Goal: Information Seeking & Learning: Compare options

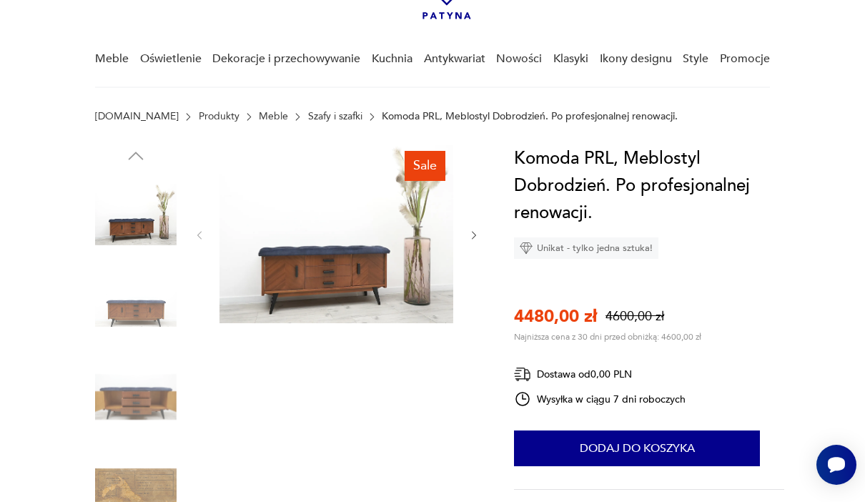
scroll to position [92, 0]
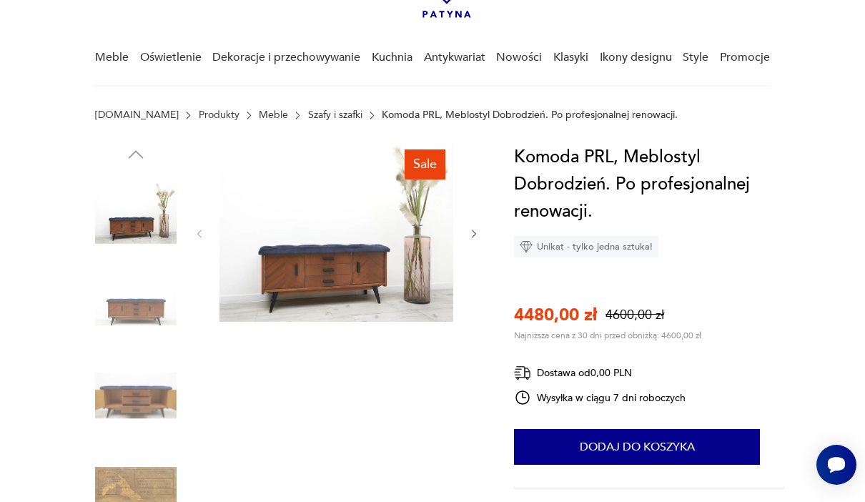
click at [120, 311] on img at bounding box center [135, 304] width 81 height 81
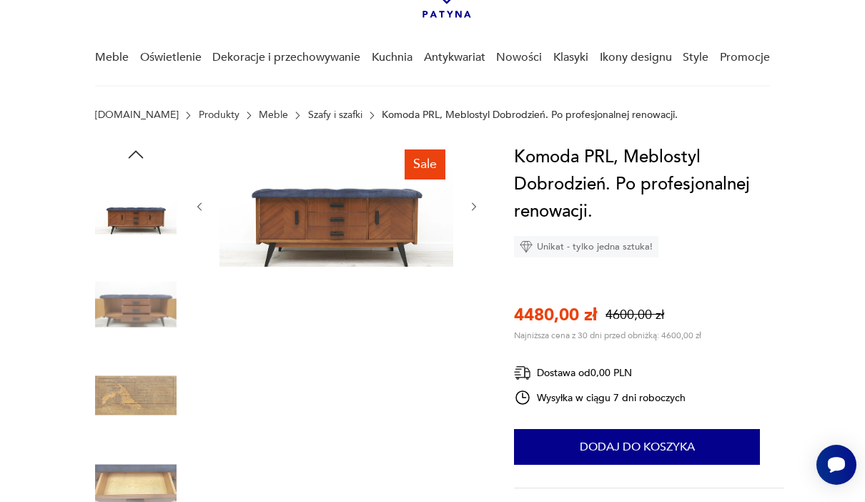
click at [126, 311] on img at bounding box center [135, 304] width 81 height 81
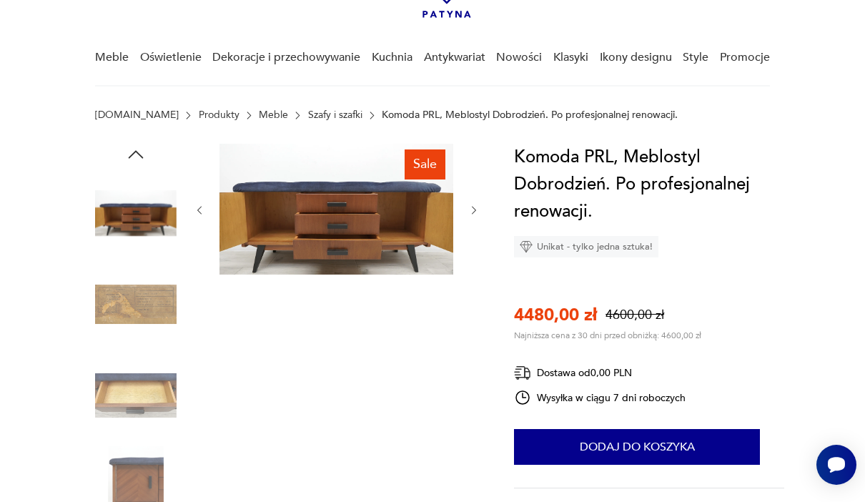
click at [131, 330] on img at bounding box center [135, 304] width 81 height 81
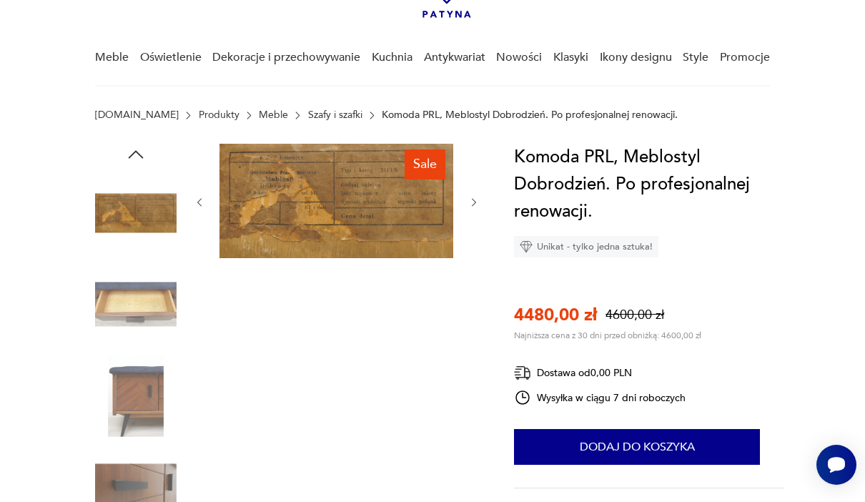
click at [124, 395] on img at bounding box center [135, 395] width 81 height 81
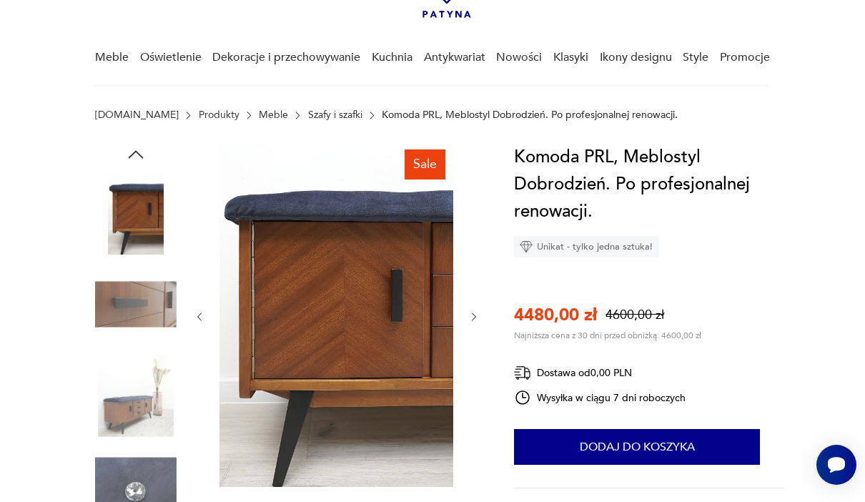
click at [126, 363] on img at bounding box center [135, 395] width 81 height 81
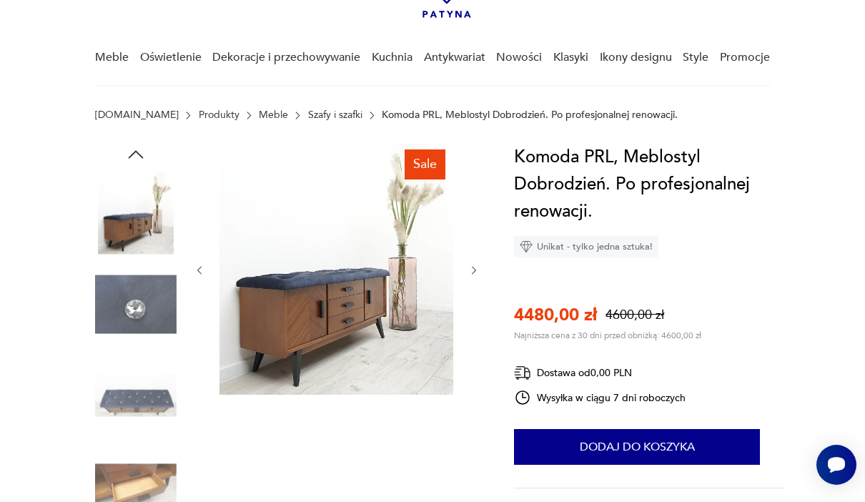
click at [127, 435] on img at bounding box center [135, 395] width 81 height 81
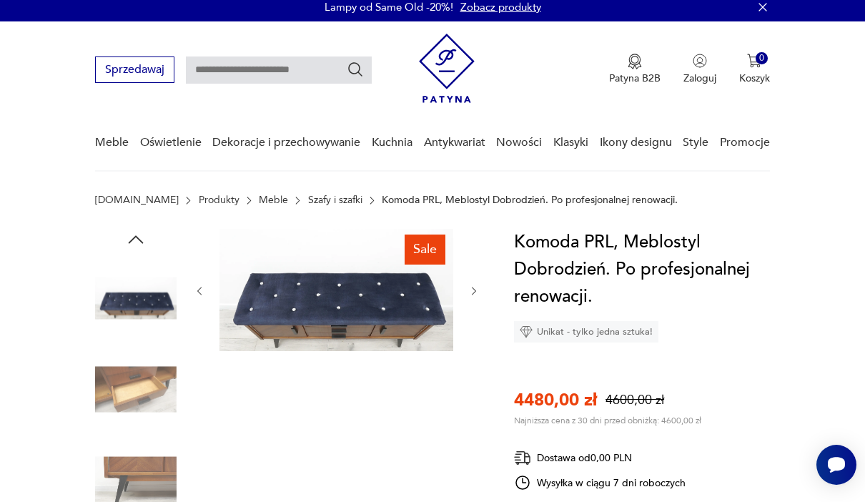
scroll to position [0, 0]
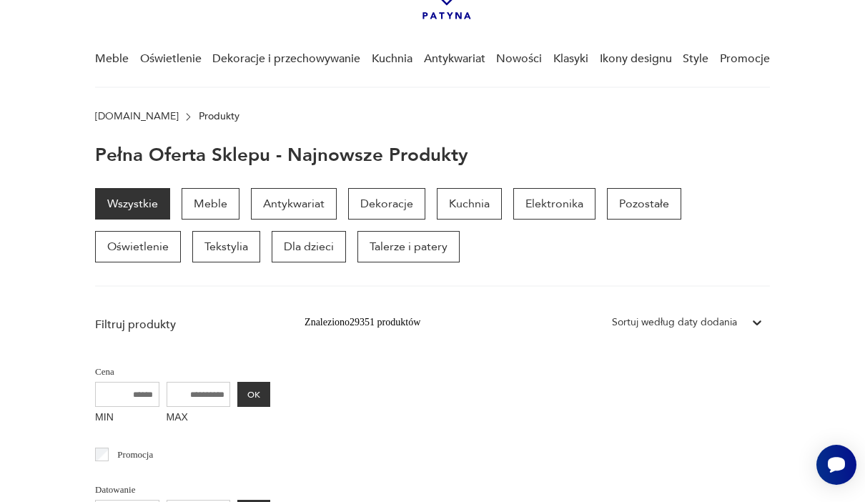
scroll to position [222, 0]
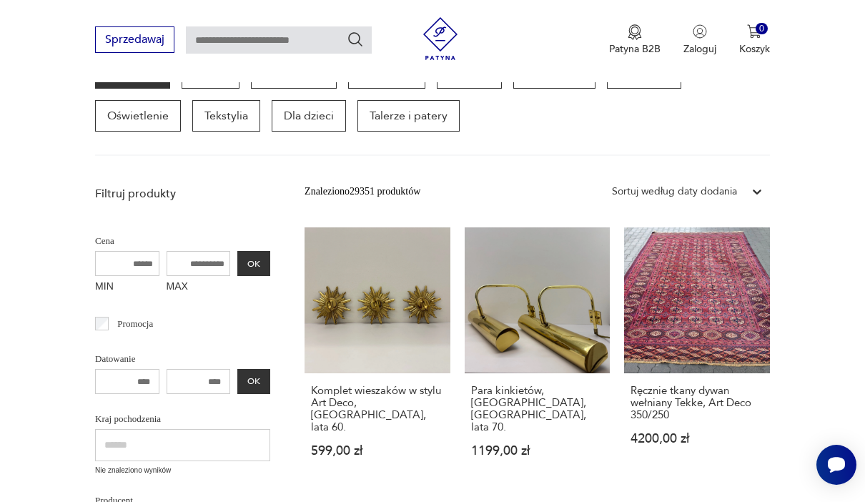
click at [708, 330] on link "Ręcznie tkany dywan wełniany Tekke, Art Deco 350/250 4200,00 zł" at bounding box center [697, 355] width 146 height 257
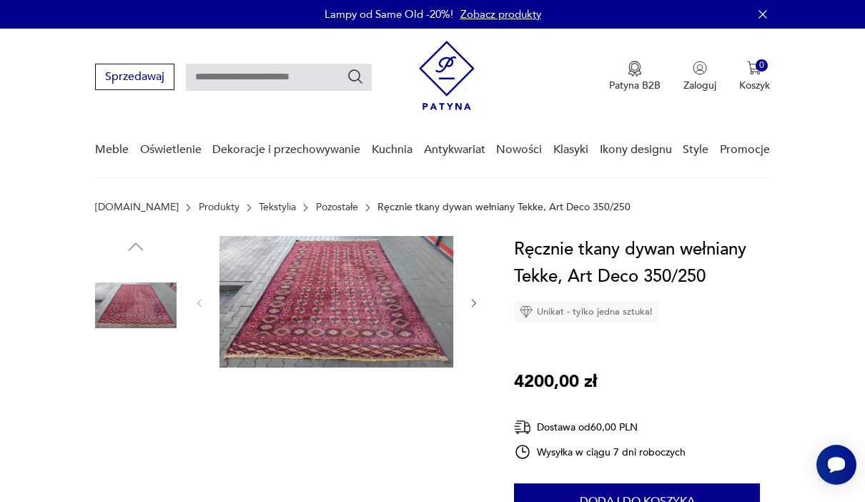
click at [122, 406] on img at bounding box center [135, 396] width 81 height 81
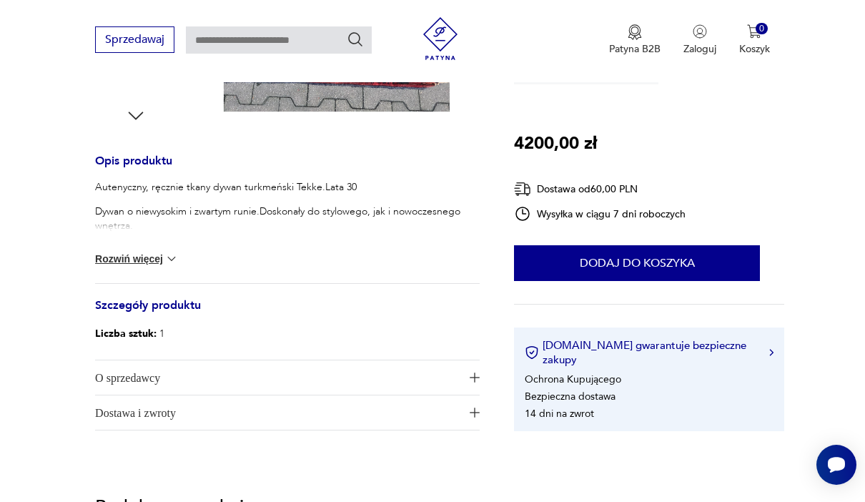
scroll to position [525, 0]
click at [167, 277] on div "Autenyczny, ręcznie tkany dywan turkmeński Tekke.Lata 30 Dywan o niewysokim i z…" at bounding box center [287, 232] width 385 height 103
click at [169, 259] on img at bounding box center [171, 259] width 14 height 14
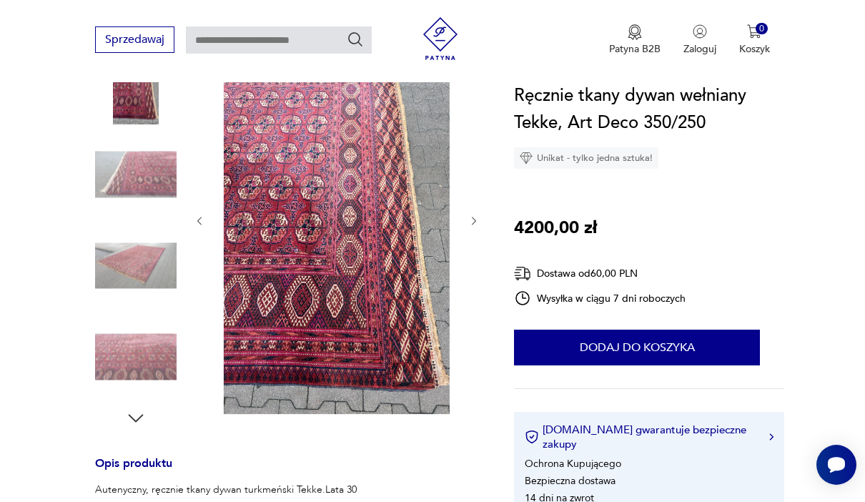
scroll to position [180, 0]
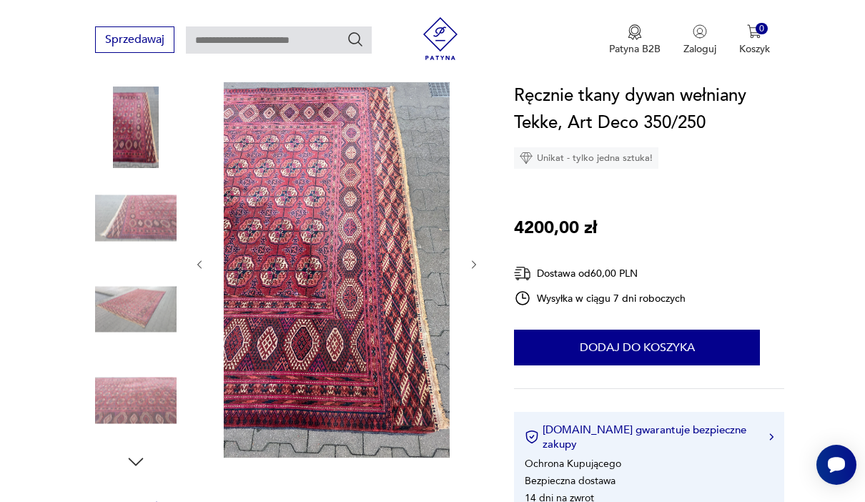
click at [125, 217] on img at bounding box center [135, 217] width 81 height 81
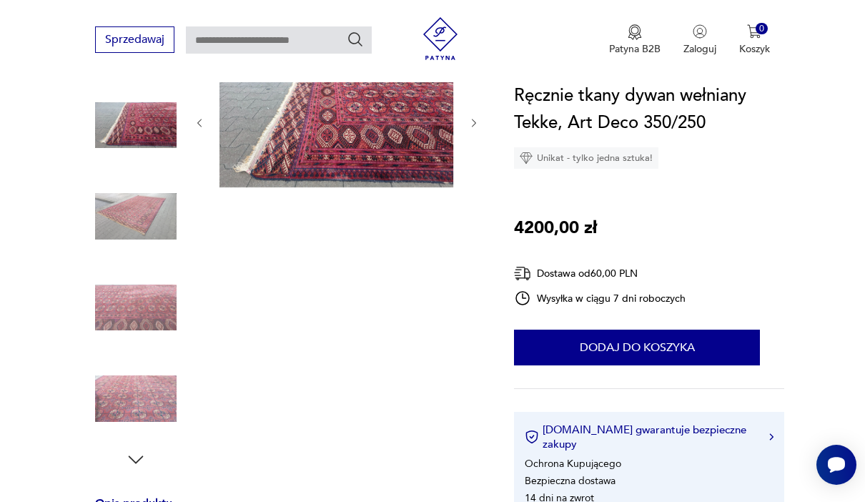
click at [122, 212] on img at bounding box center [135, 216] width 81 height 81
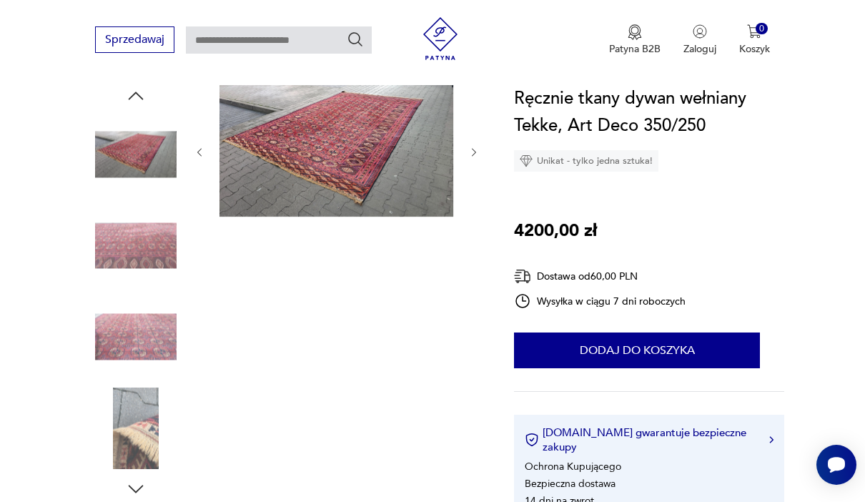
scroll to position [207, 0]
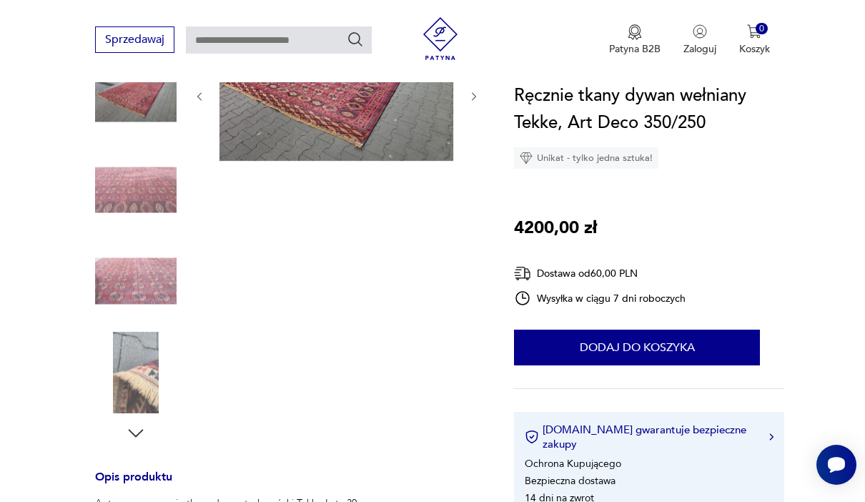
click at [124, 278] on img at bounding box center [135, 280] width 81 height 81
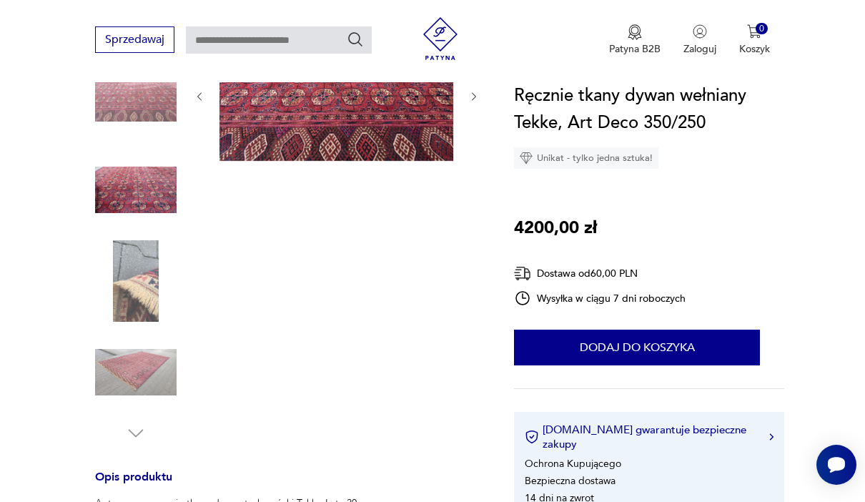
click at [123, 289] on img at bounding box center [135, 280] width 81 height 81
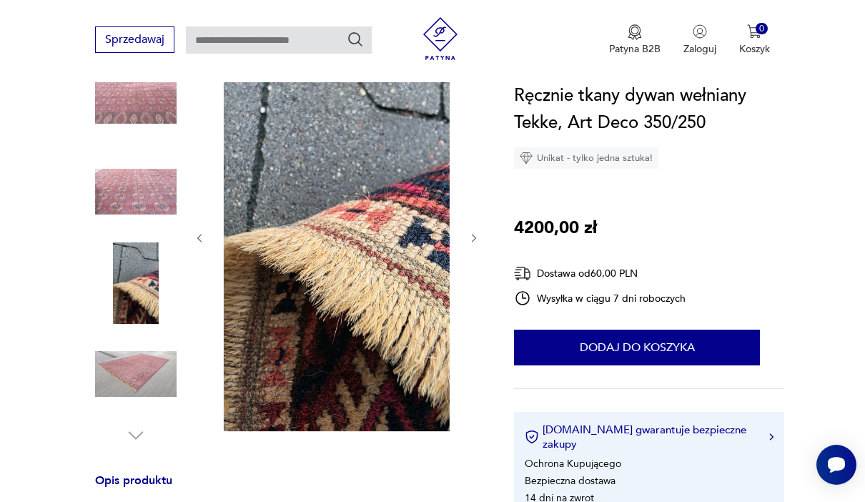
click at [118, 380] on img at bounding box center [135, 373] width 81 height 81
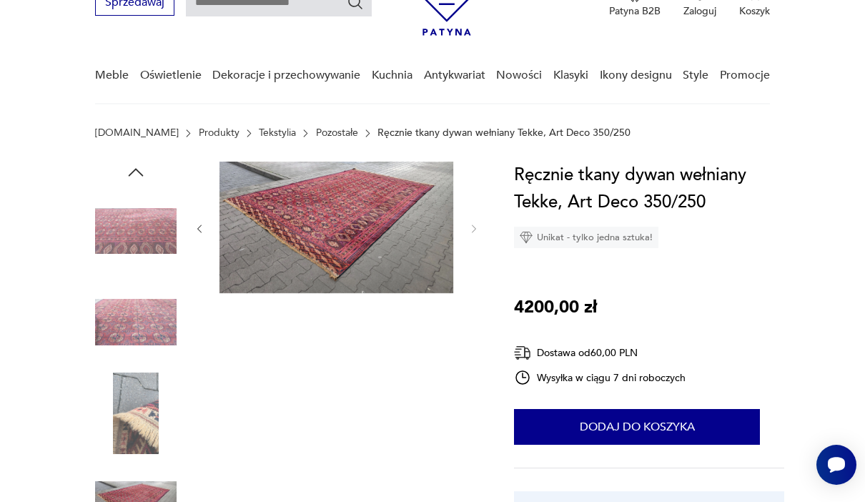
scroll to position [75, 0]
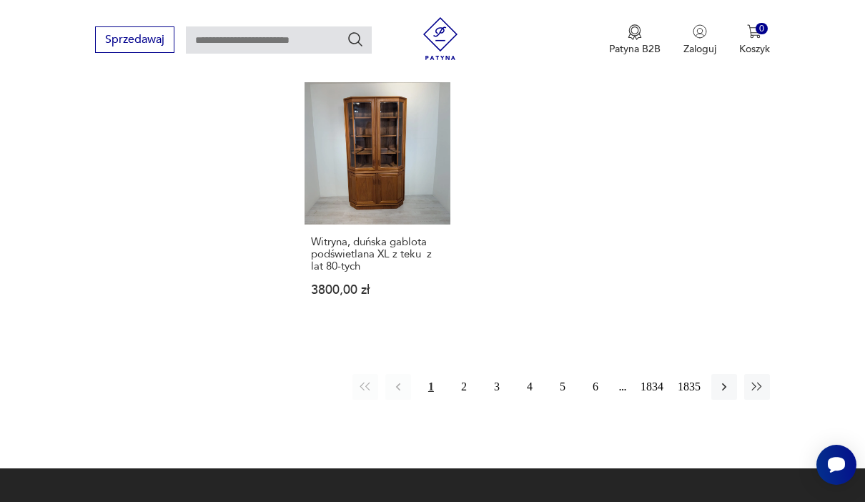
scroll to position [1855, 0]
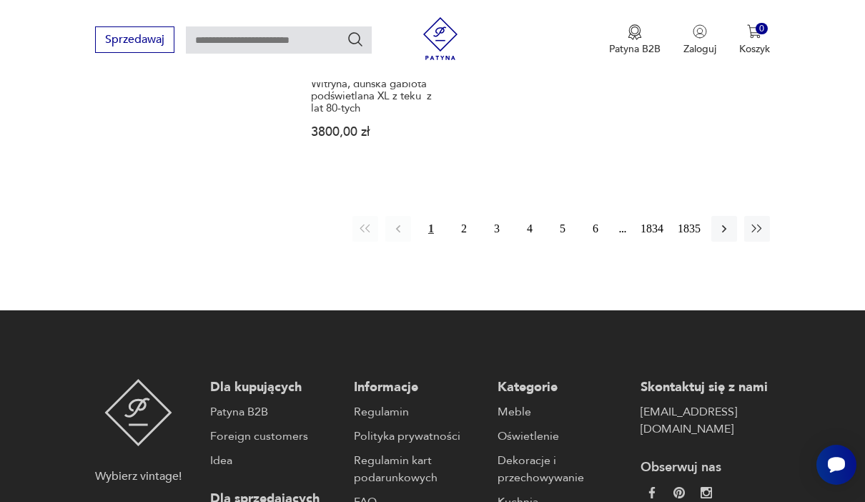
click at [467, 242] on button "2" at bounding box center [464, 229] width 26 height 26
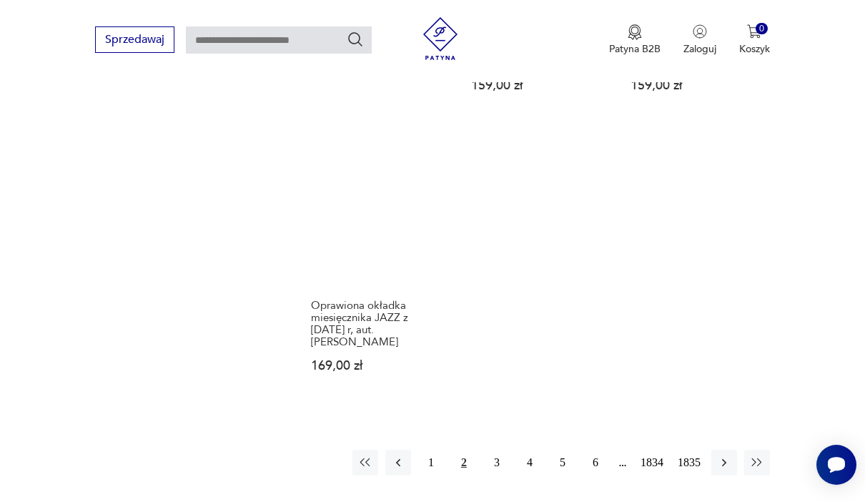
scroll to position [1859, 0]
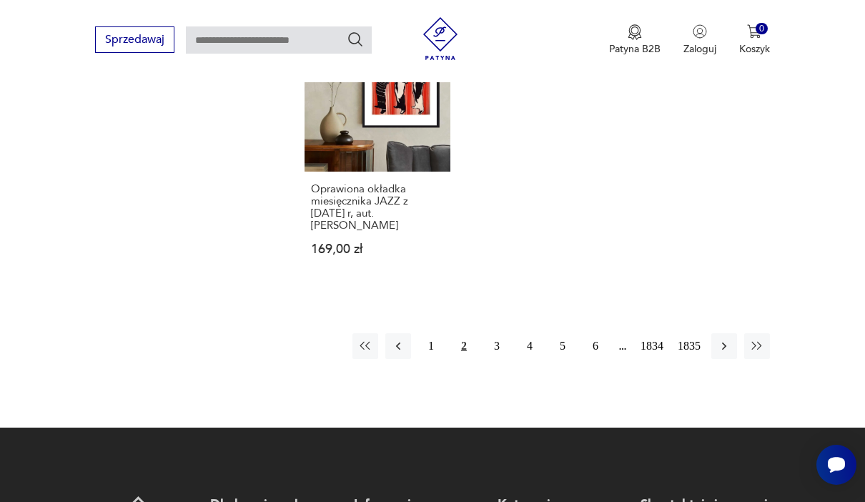
click at [500, 359] on button "3" at bounding box center [497, 346] width 26 height 26
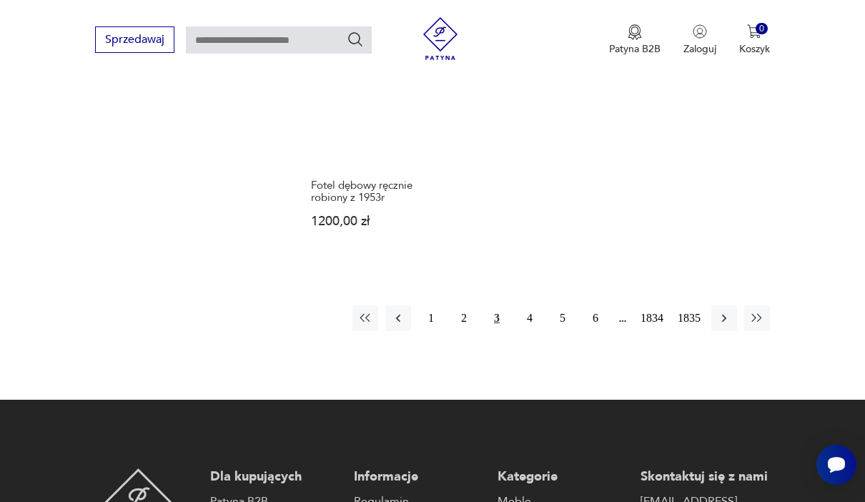
scroll to position [1718, 0]
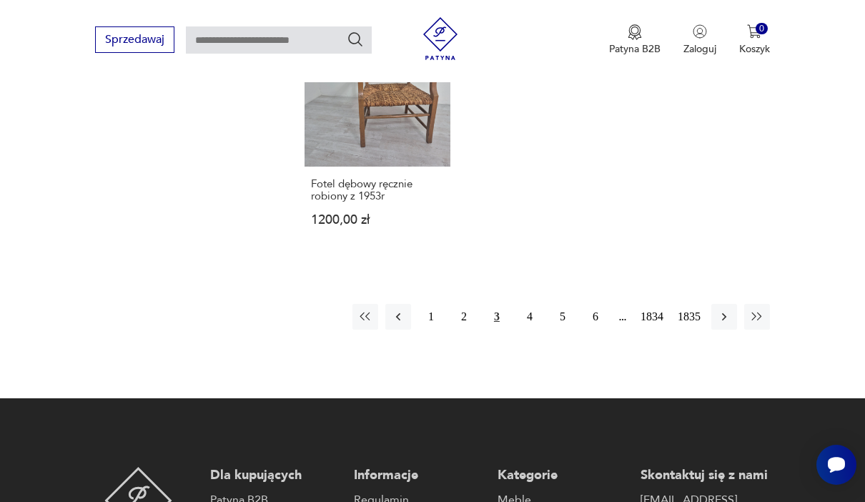
click at [722, 324] on icon "button" at bounding box center [724, 316] width 14 height 14
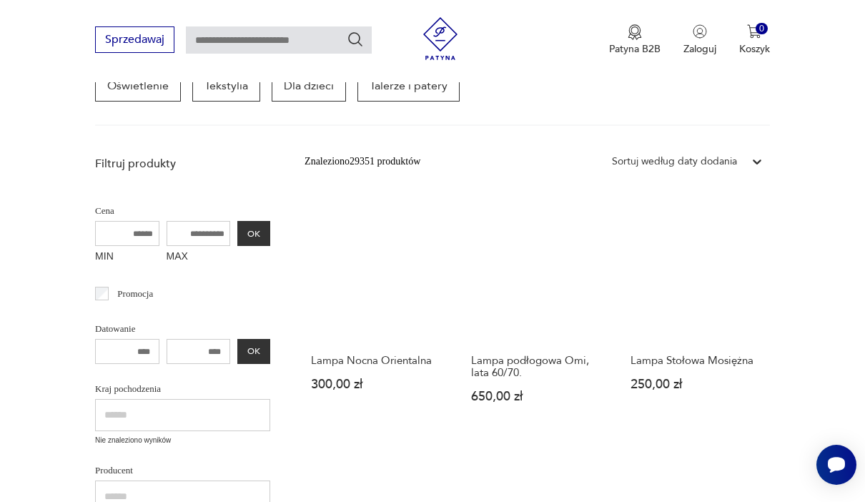
scroll to position [266, 0]
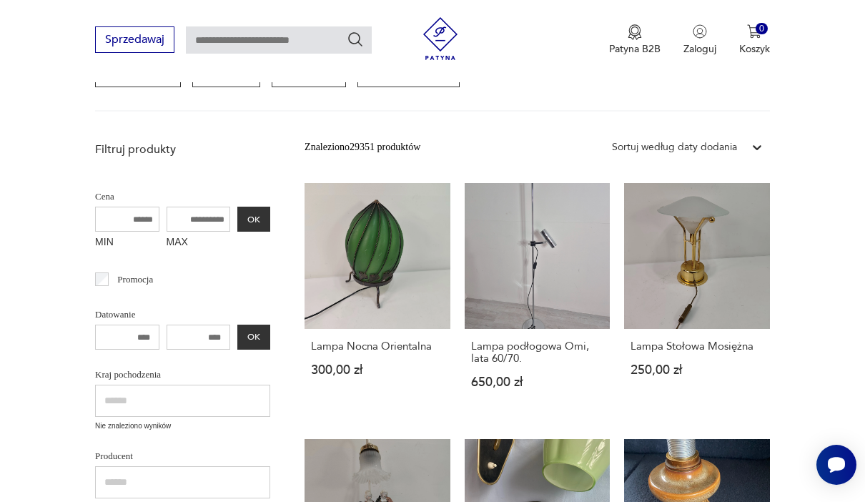
click at [375, 276] on link "Lampa Nocna Orientalna 300,00 zł" at bounding box center [377, 299] width 146 height 233
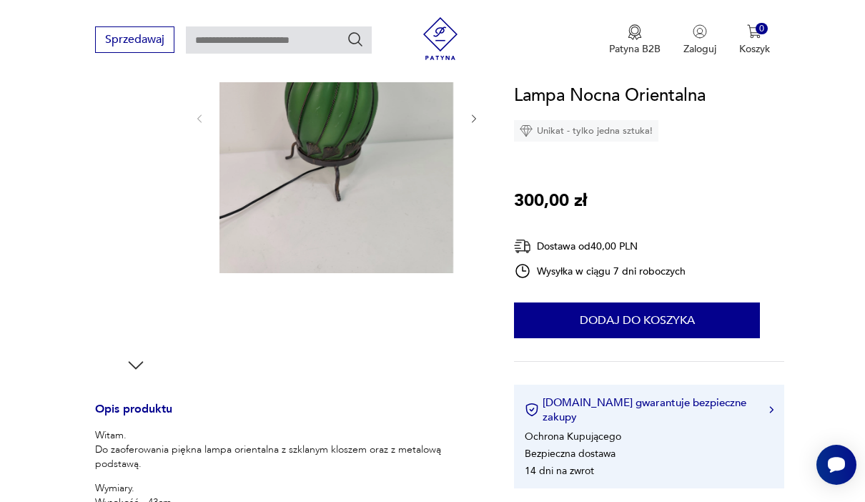
scroll to position [279, 0]
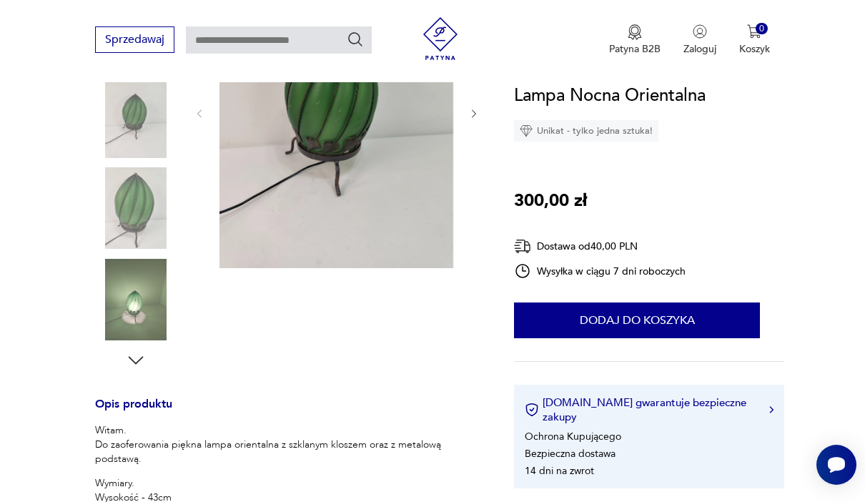
click at [127, 311] on img at bounding box center [135, 299] width 81 height 81
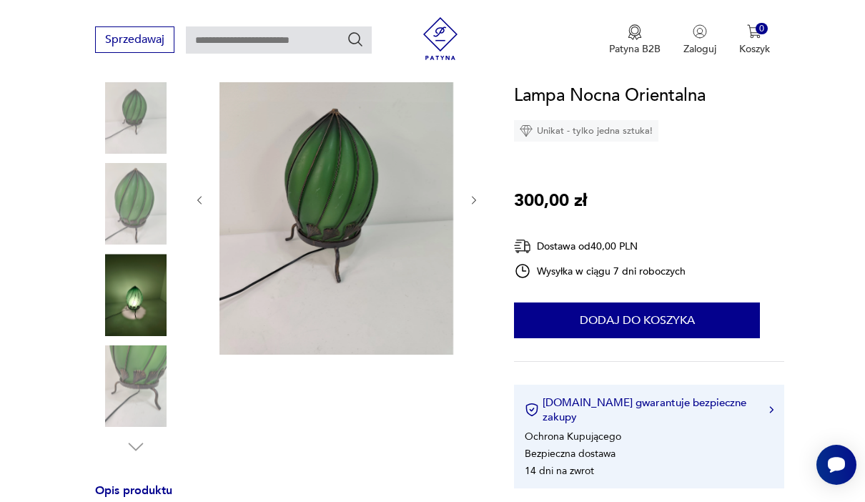
scroll to position [192, 0]
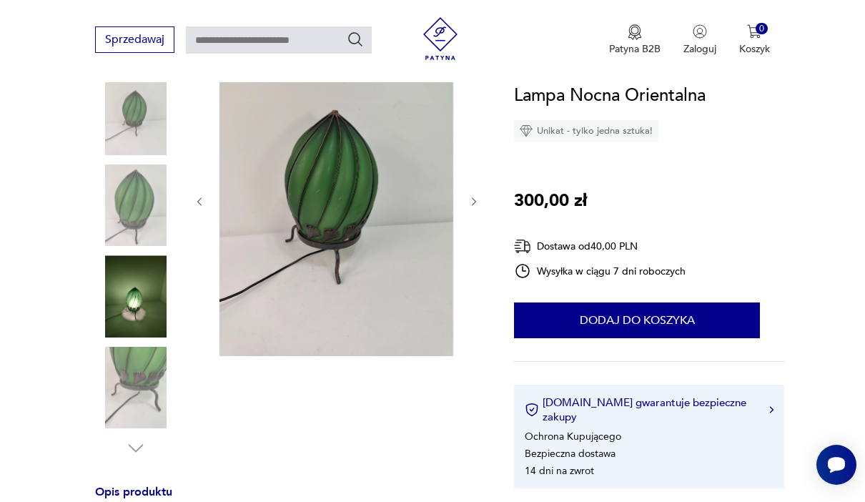
click at [138, 303] on img at bounding box center [135, 295] width 81 height 81
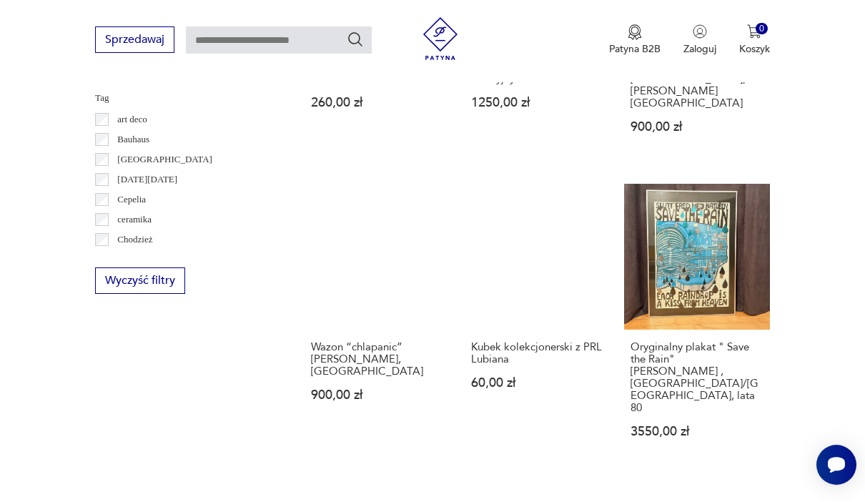
scroll to position [848, 0]
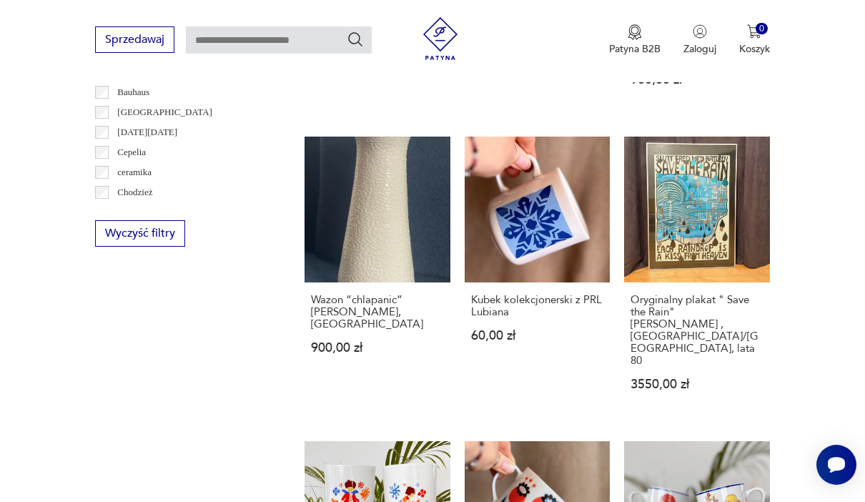
click at [304, 239] on link "Wazon “chlapanic” W.Gołajewska, Pruszkòw 900,00 zł" at bounding box center [377, 278] width 146 height 282
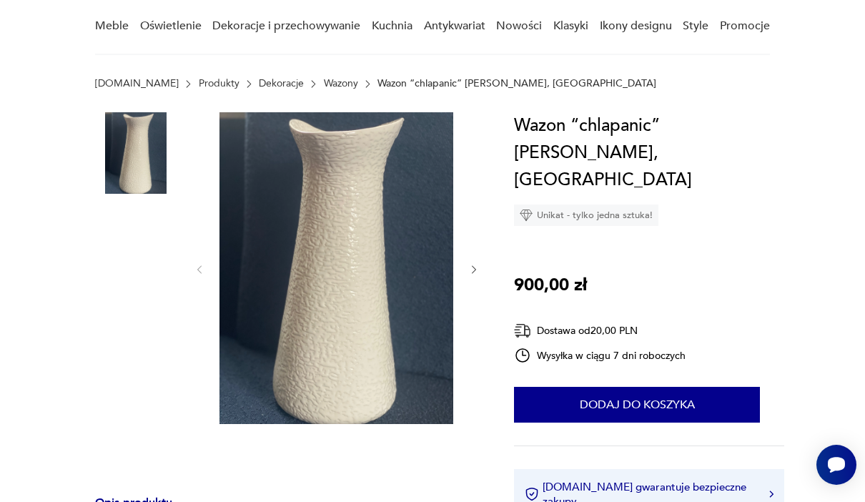
scroll to position [119, 0]
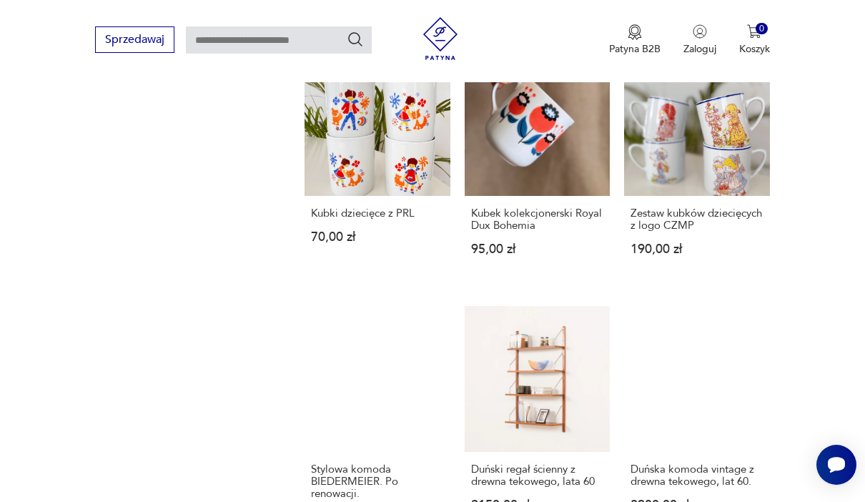
scroll to position [1295, 0]
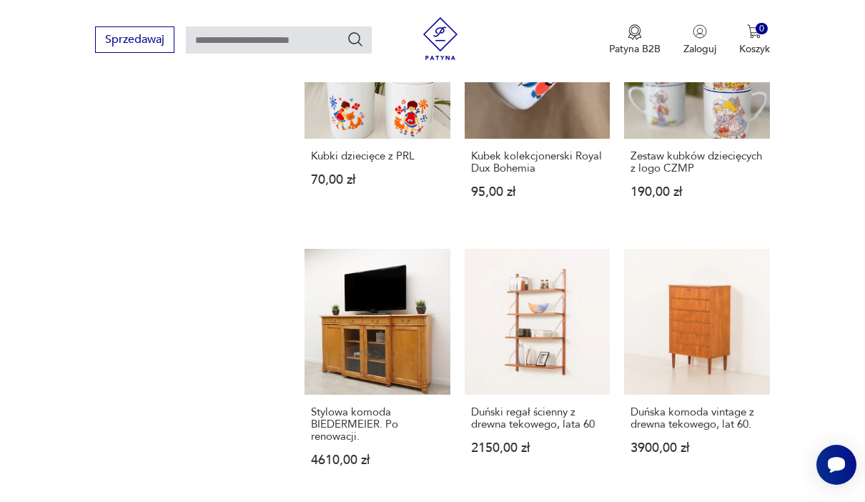
click at [702, 338] on link "Duńska komoda vintage z drewna tekowego, lat 60. 3900,00 zł" at bounding box center [697, 371] width 146 height 245
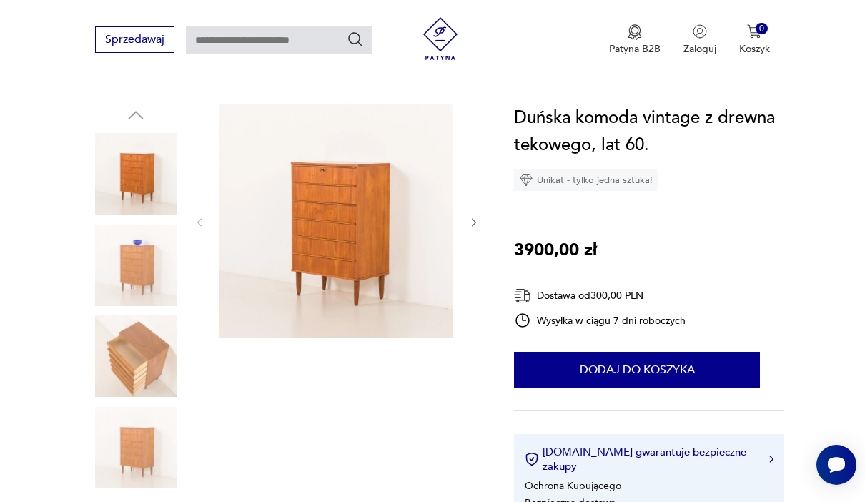
scroll to position [164, 0]
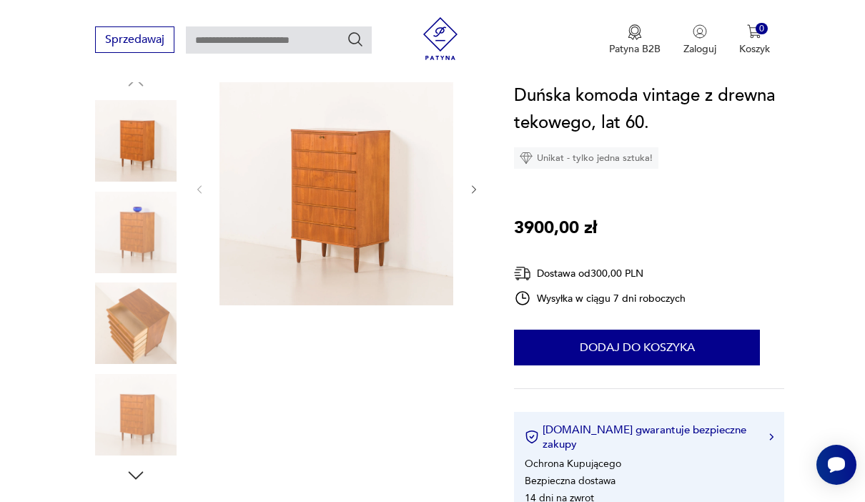
click at [119, 219] on img at bounding box center [135, 232] width 81 height 81
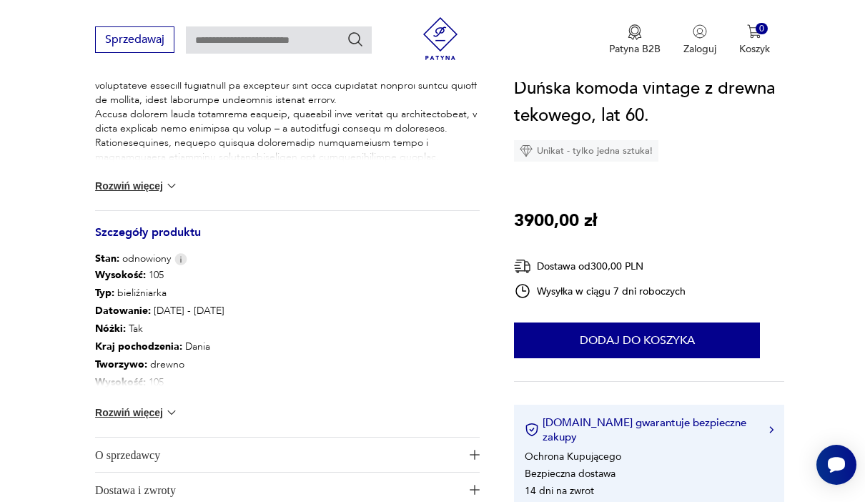
scroll to position [654, 0]
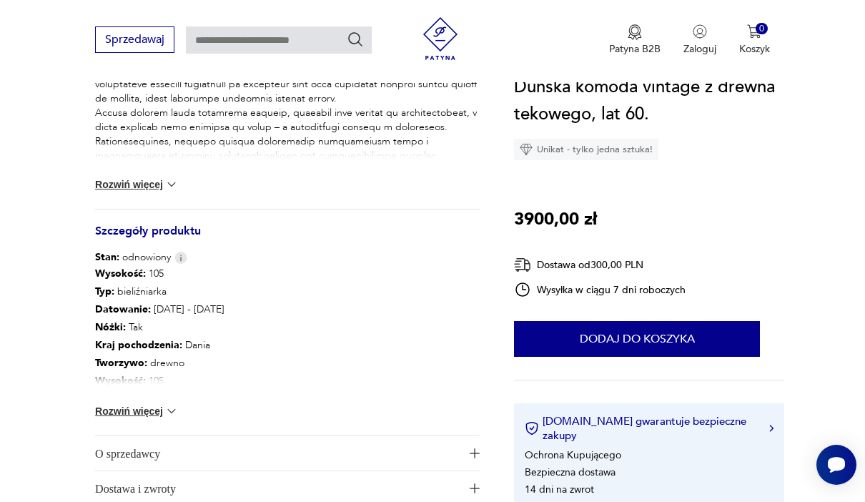
click at [169, 412] on img at bounding box center [171, 411] width 14 height 14
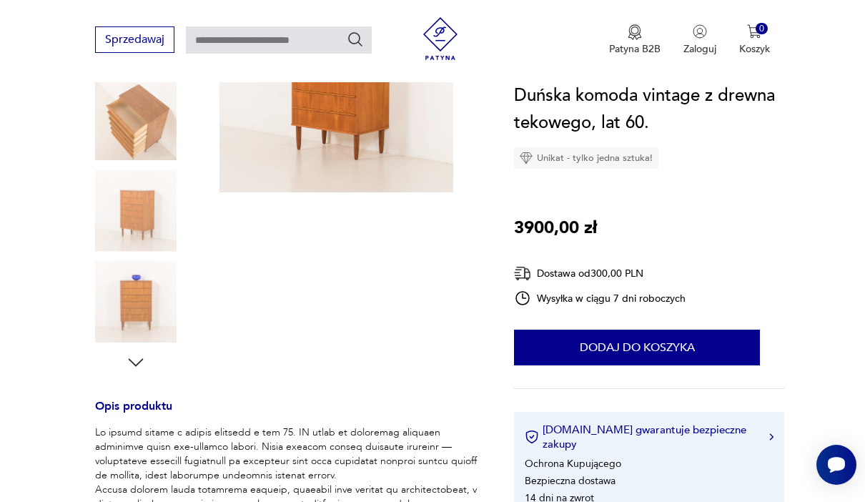
scroll to position [97, 0]
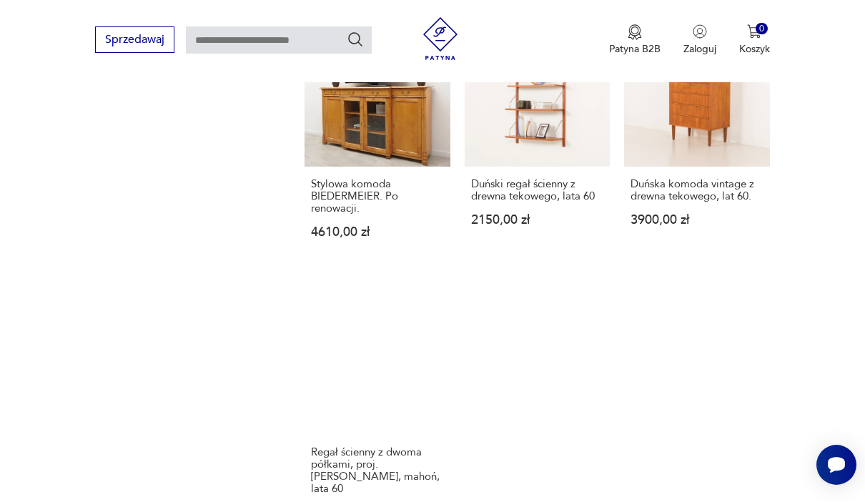
scroll to position [1697, 0]
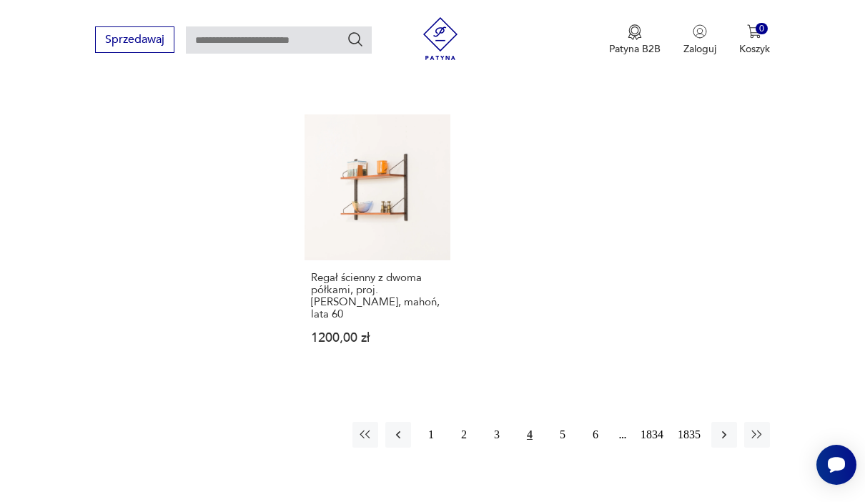
click at [570, 443] on button "5" at bounding box center [563, 435] width 26 height 26
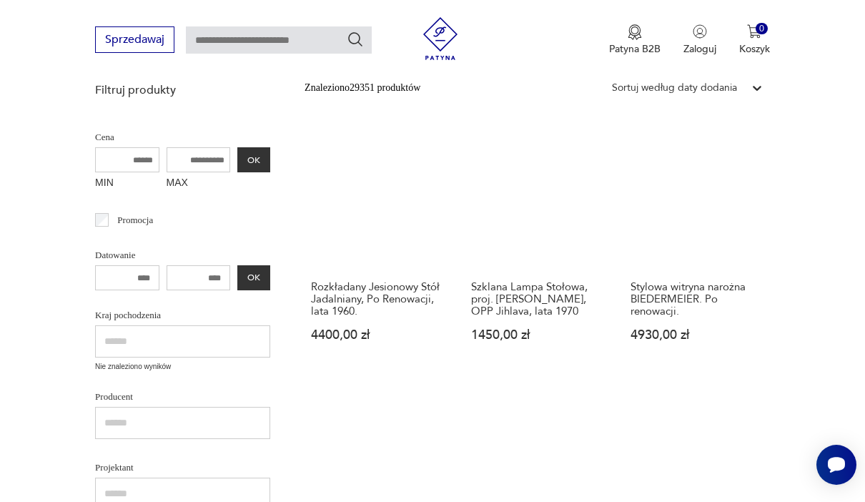
scroll to position [342, 0]
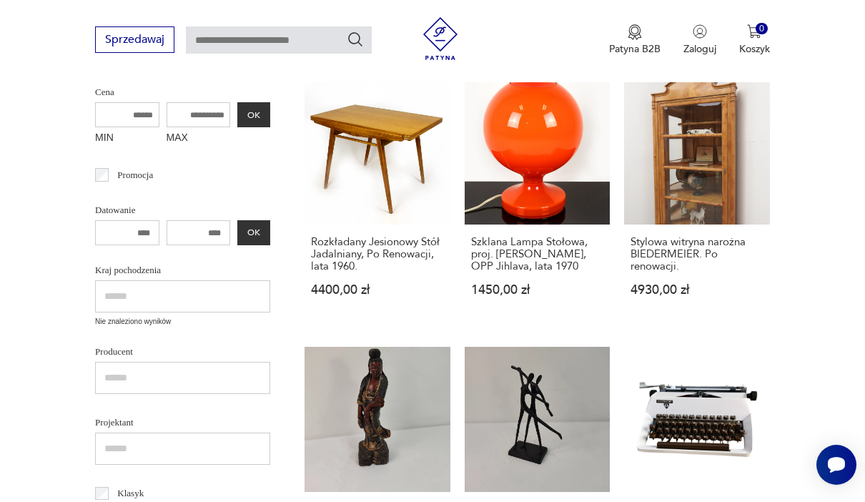
click at [322, 197] on link "Rozkładany Jesionowy Stół Jadalniany, Po Renowacji, lata 1960. 4400,00 zł" at bounding box center [377, 201] width 146 height 245
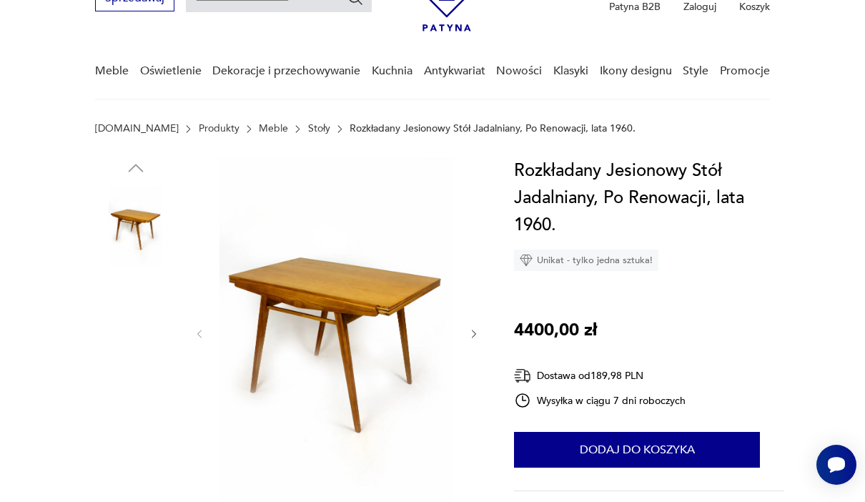
scroll to position [190, 0]
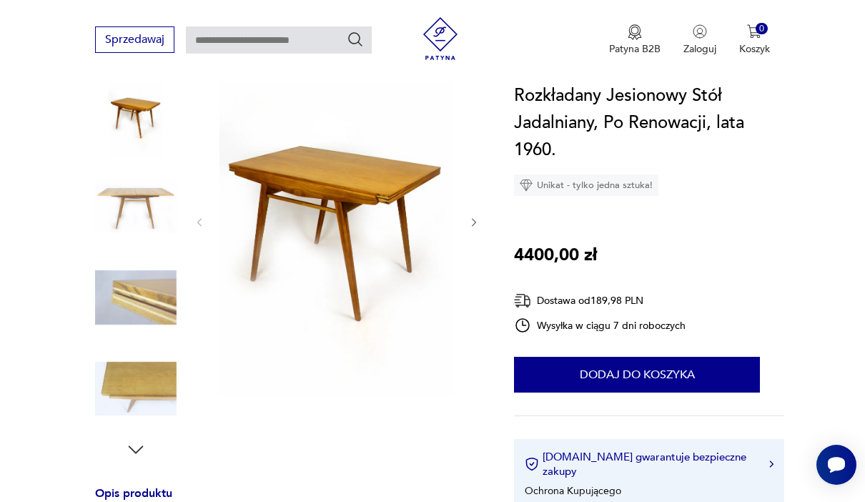
click at [119, 196] on img at bounding box center [135, 206] width 81 height 81
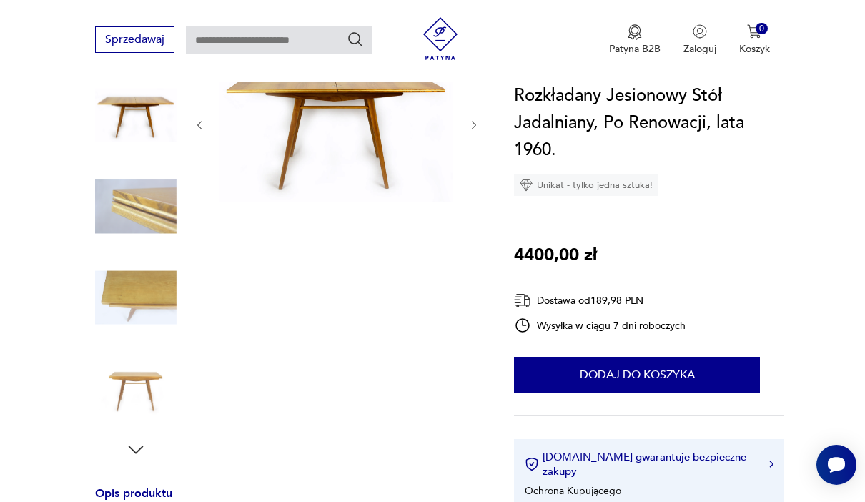
click at [130, 209] on img at bounding box center [135, 206] width 81 height 81
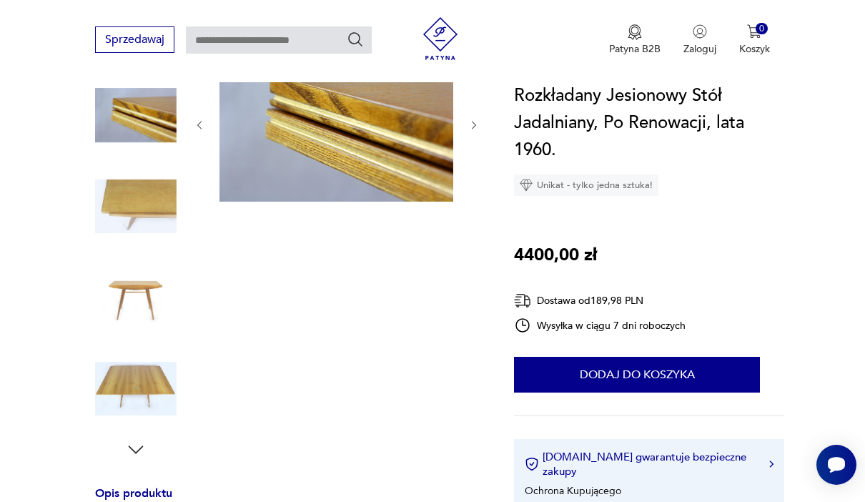
click at [136, 203] on img at bounding box center [135, 206] width 81 height 81
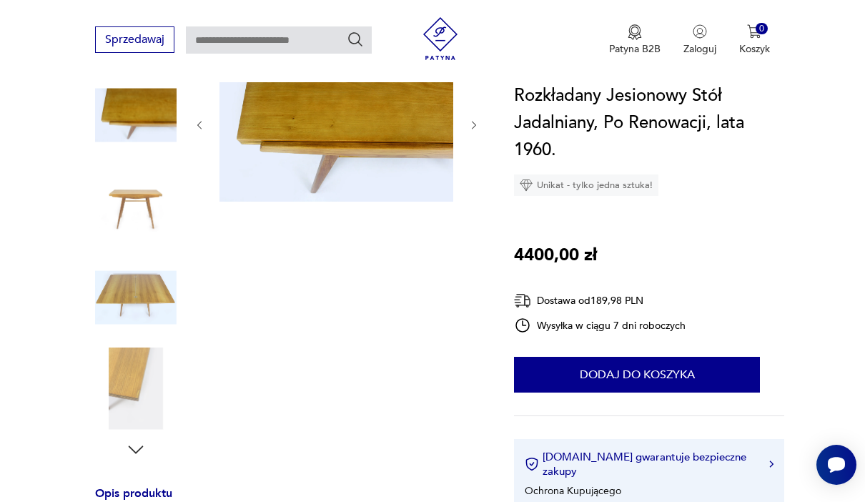
click at [130, 284] on img at bounding box center [135, 297] width 81 height 81
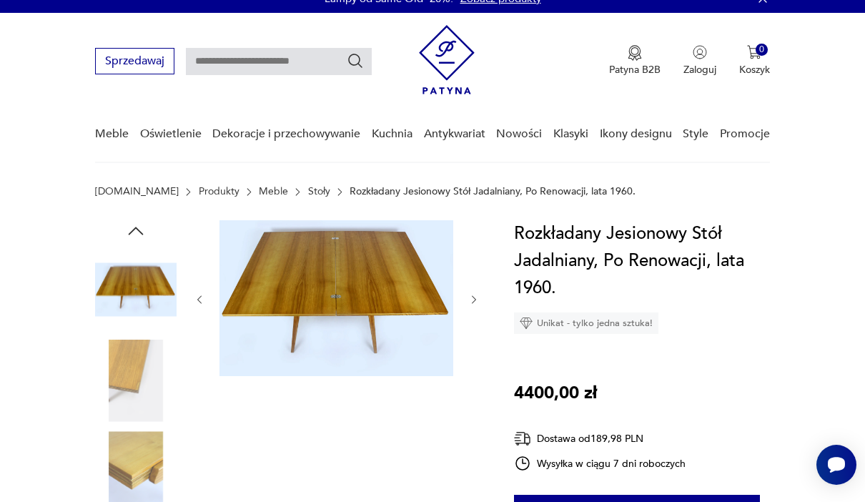
scroll to position [0, 0]
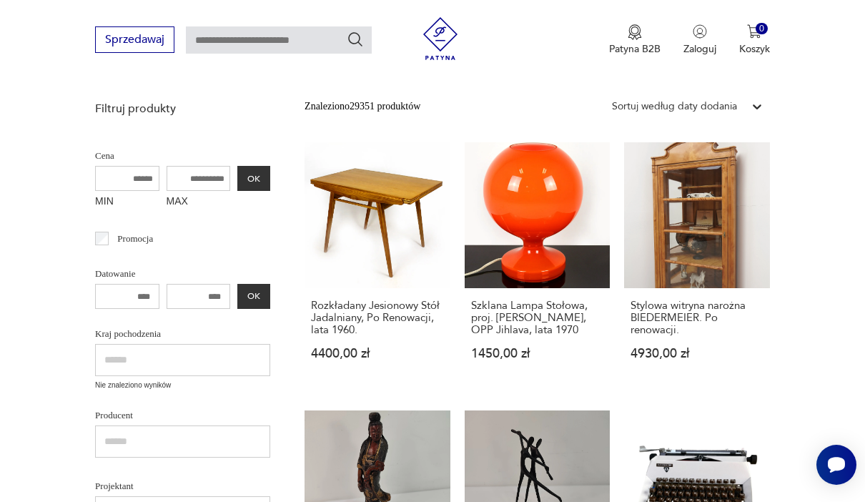
scroll to position [329, 0]
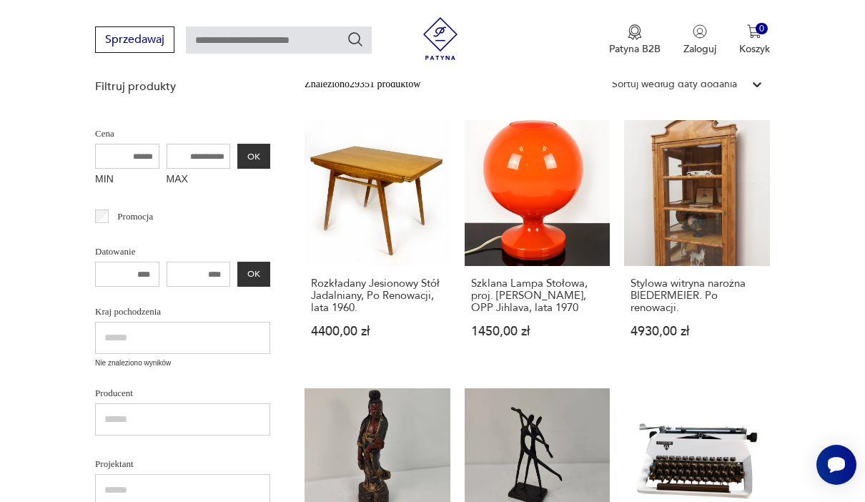
click at [526, 216] on link "Szklana Lampa Stołowa, proj. Stepan Tabery, OPP Jihlava, lata 1970 1450,00 zł" at bounding box center [538, 242] width 146 height 245
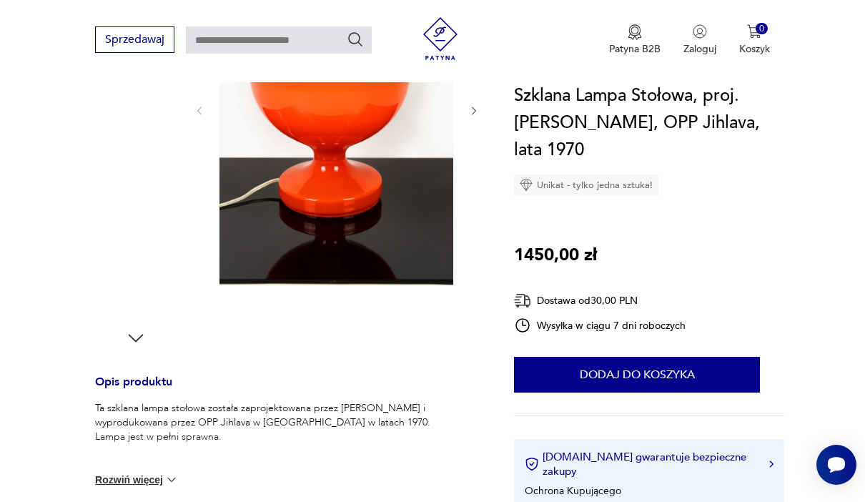
scroll to position [302, 0]
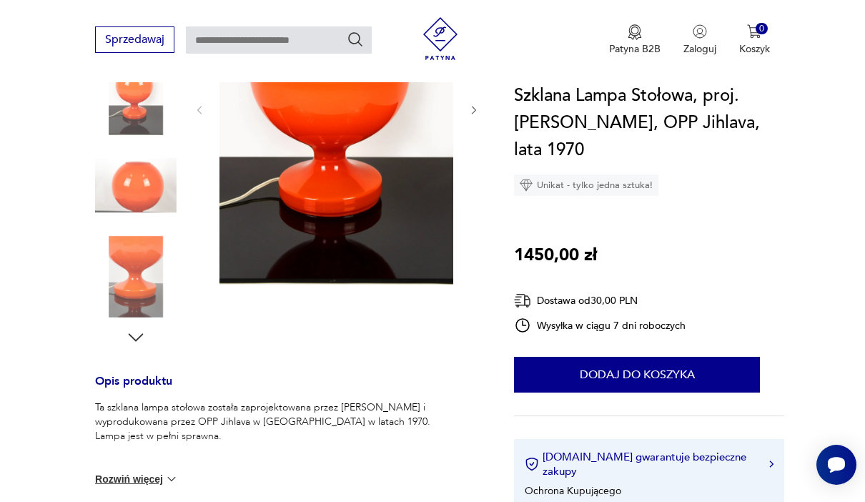
click at [144, 332] on icon "button" at bounding box center [135, 337] width 21 height 21
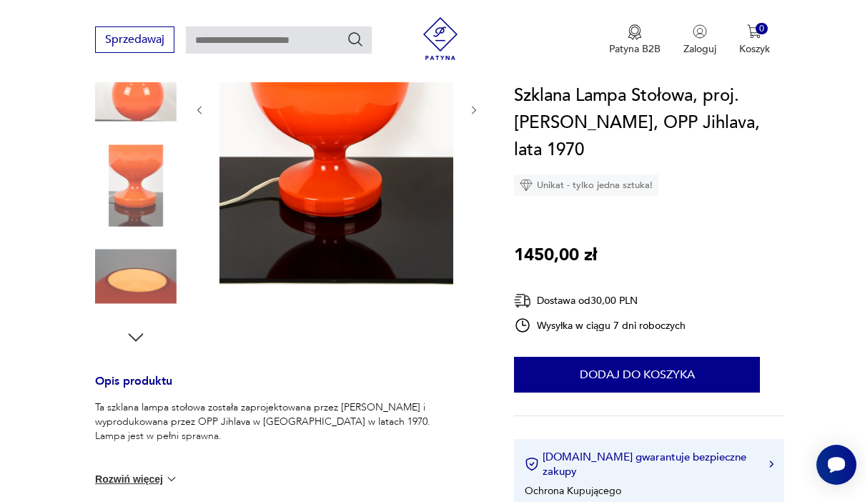
click at [161, 283] on img at bounding box center [135, 276] width 81 height 81
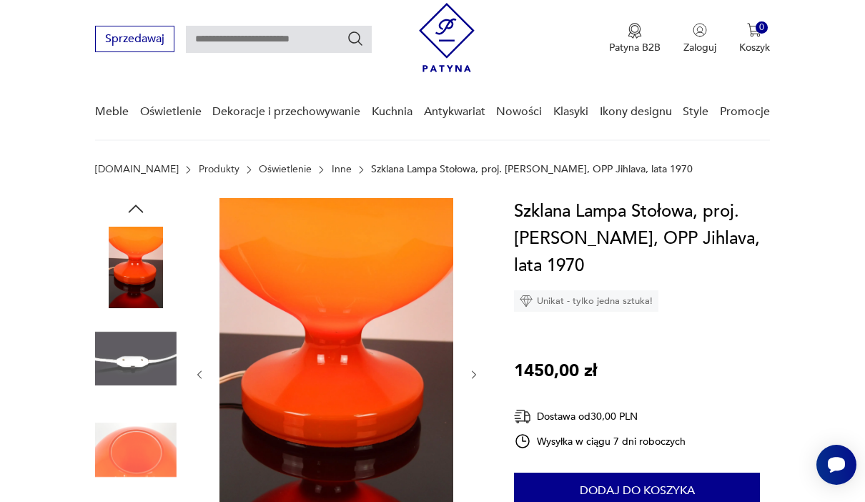
scroll to position [0, 0]
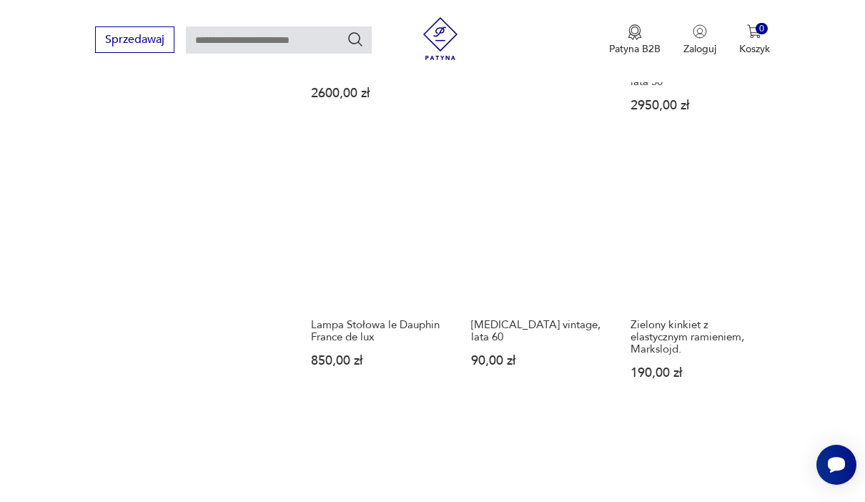
scroll to position [1135, 0]
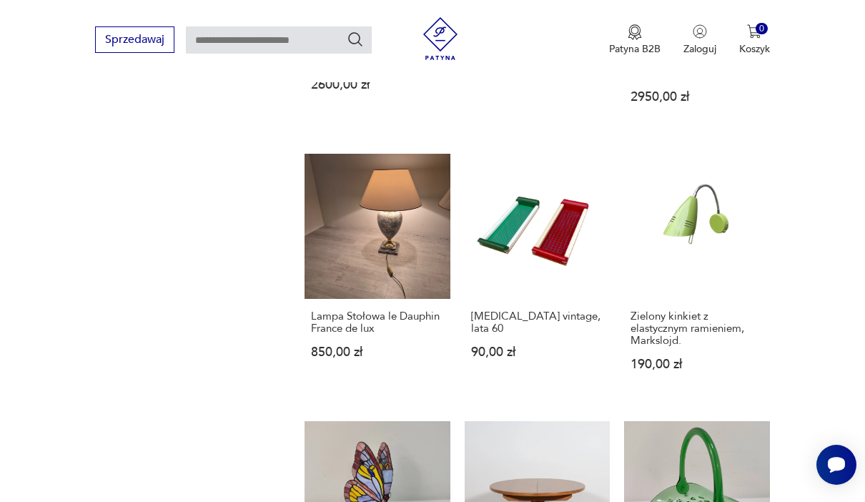
click at [360, 268] on link "Lampa Stołowa le Dauphin France de lux 850,00 zł" at bounding box center [377, 276] width 146 height 245
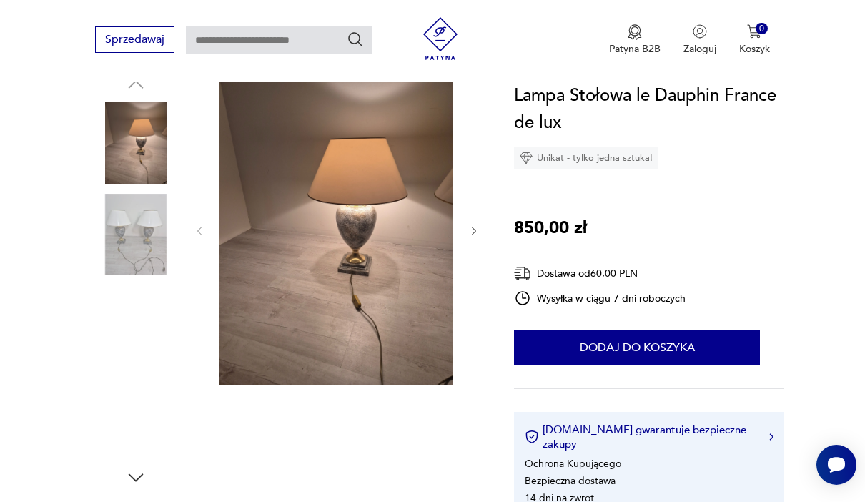
scroll to position [159, 0]
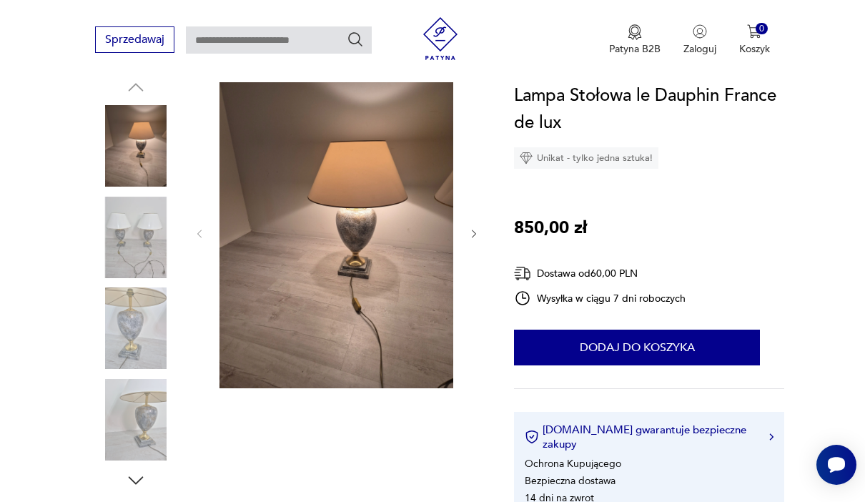
click at [139, 147] on img at bounding box center [135, 145] width 81 height 81
click at [132, 225] on img at bounding box center [135, 237] width 81 height 81
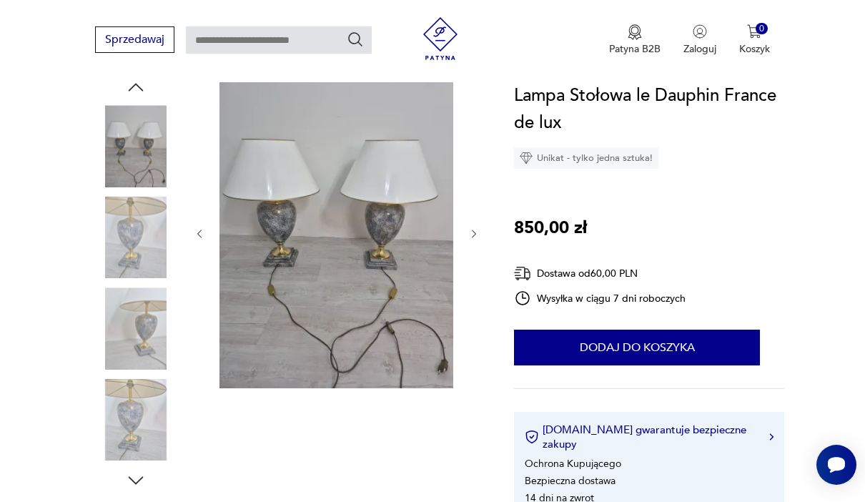
click at [137, 254] on img at bounding box center [135, 237] width 81 height 81
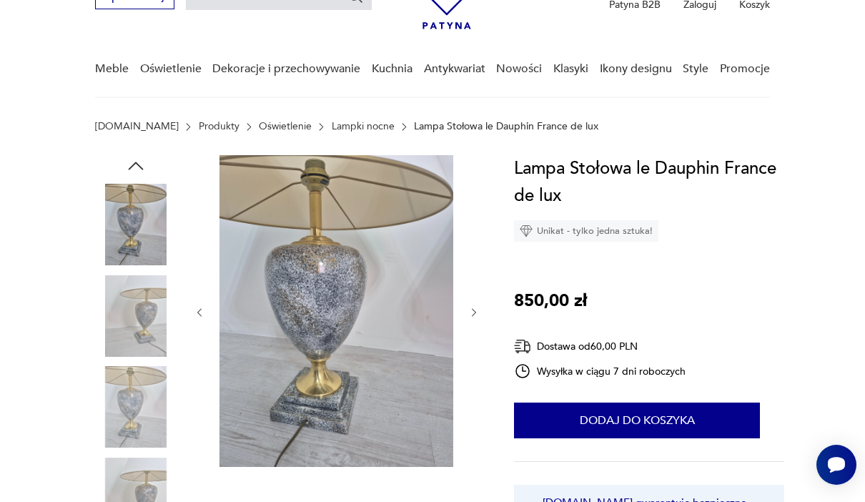
scroll to position [0, 0]
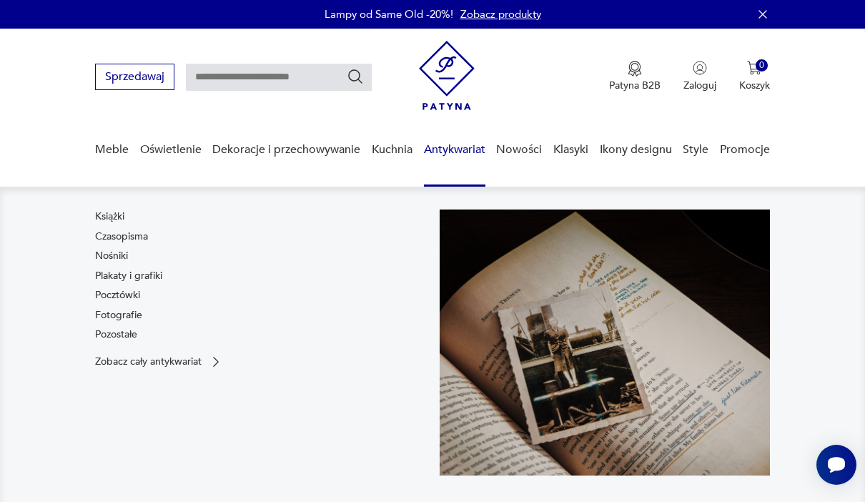
click at [120, 271] on link "Plakaty i grafiki" at bounding box center [128, 276] width 67 height 14
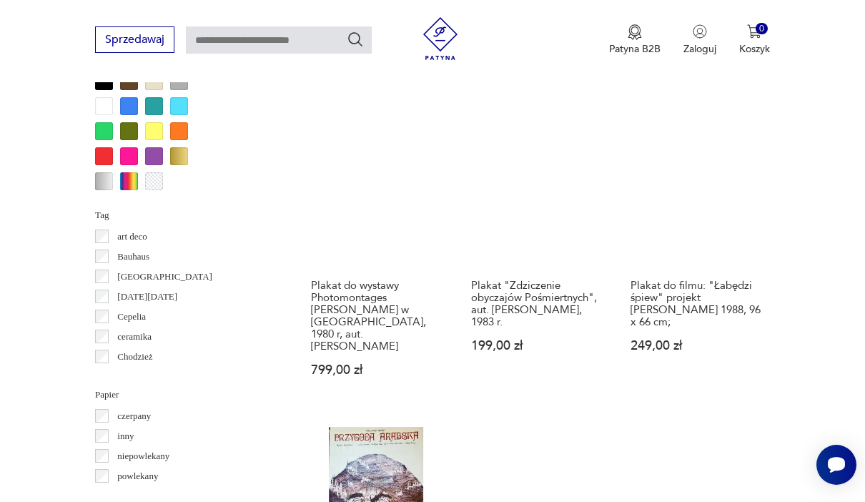
scroll to position [1370, 0]
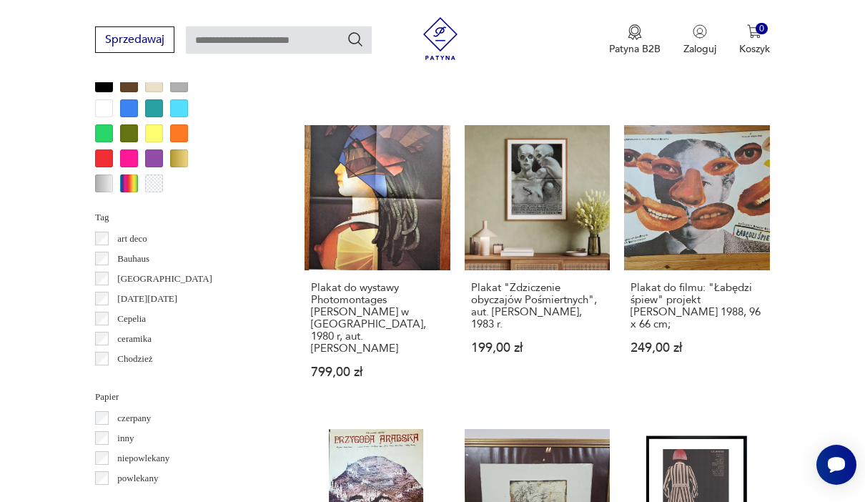
click at [397, 207] on link "Plakat do wystawy Photomontages Roman Cieślewicz w Maison de la culture de Gren…" at bounding box center [377, 266] width 146 height 282
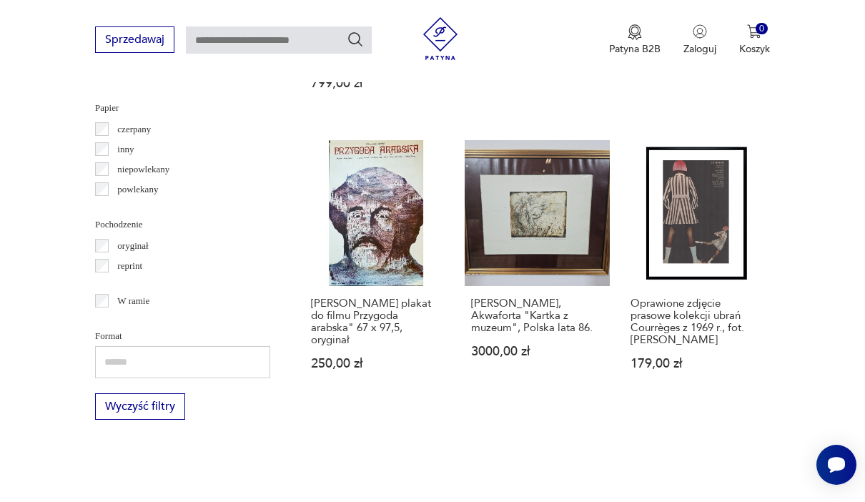
scroll to position [1660, 0]
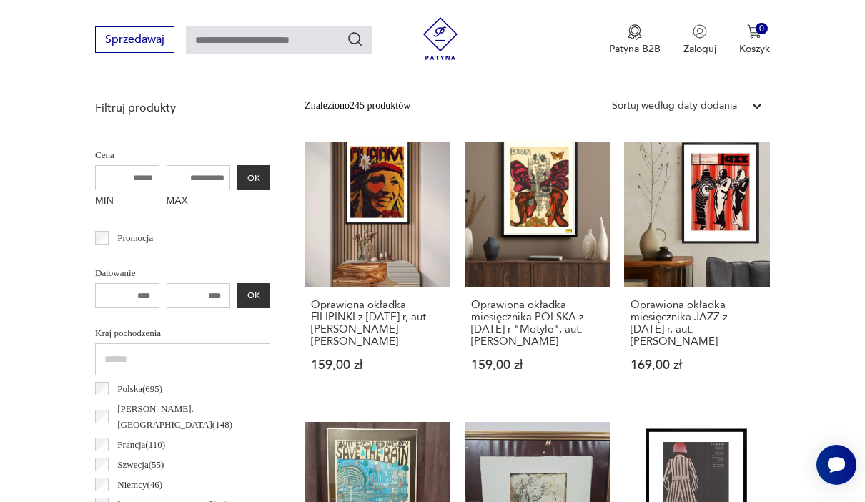
scroll to position [497, 0]
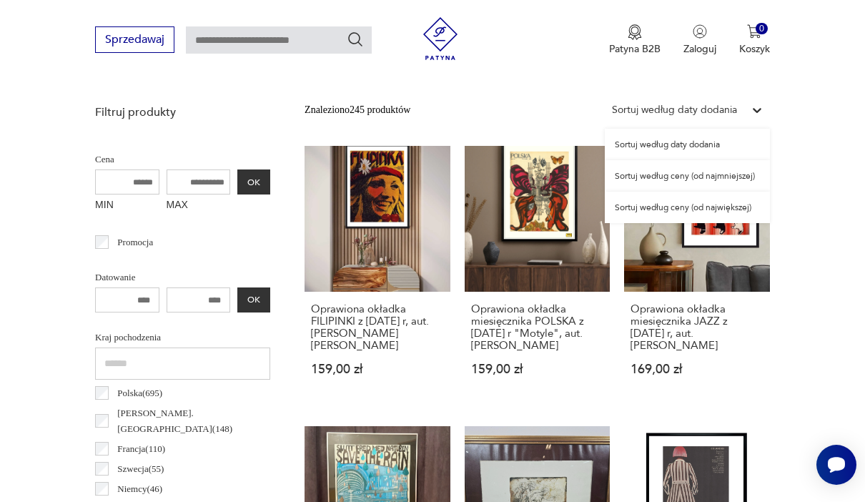
click at [726, 175] on div "Sortuj według ceny (od najmniejszej)" at bounding box center [687, 175] width 165 height 31
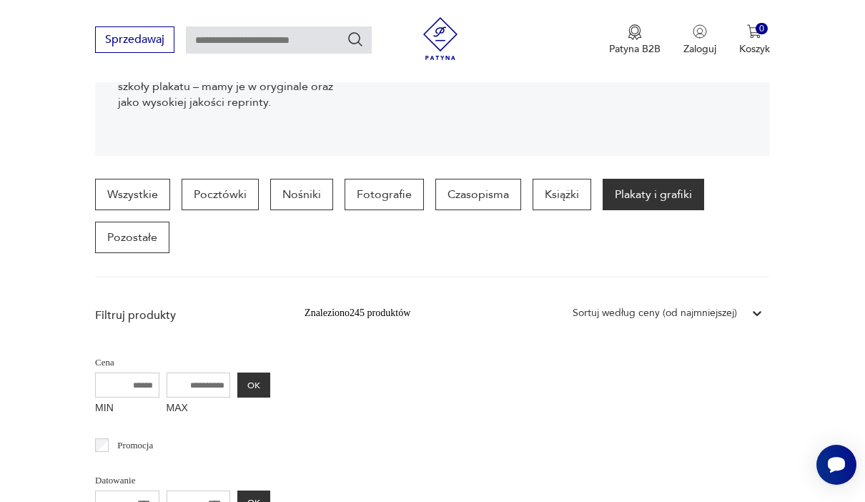
scroll to position [296, 0]
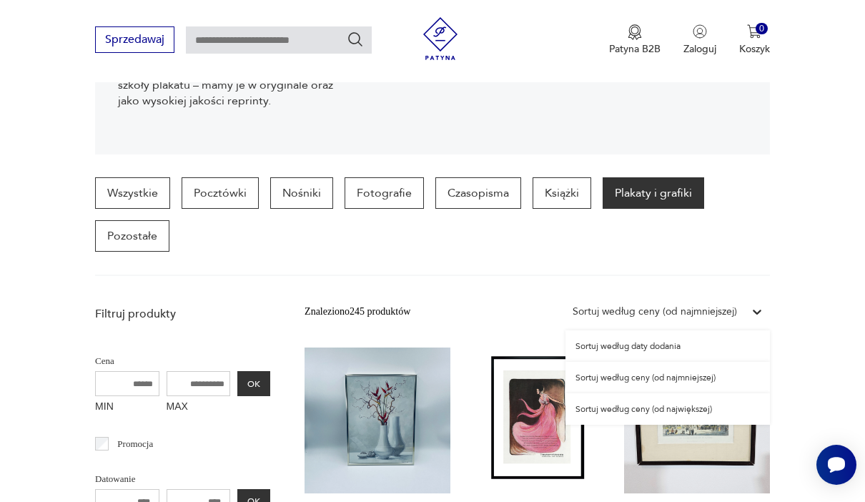
click at [713, 408] on div "Sortuj według ceny (od największej)" at bounding box center [667, 408] width 204 height 31
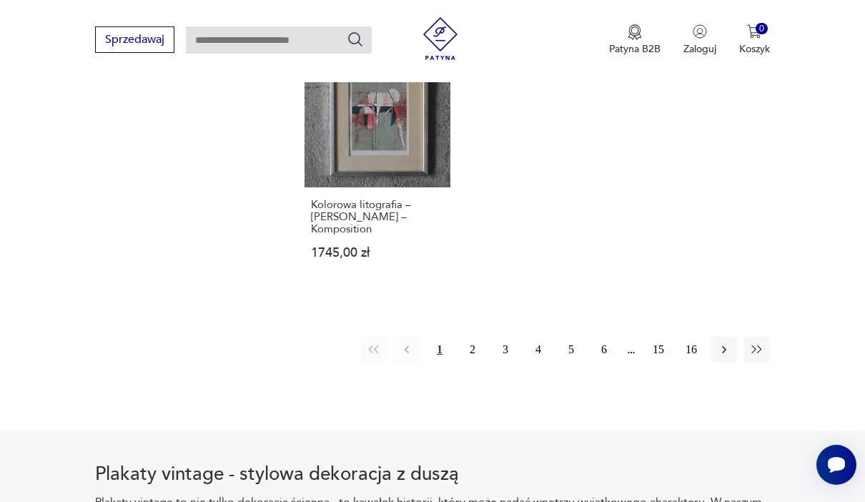
scroll to position [2016, 0]
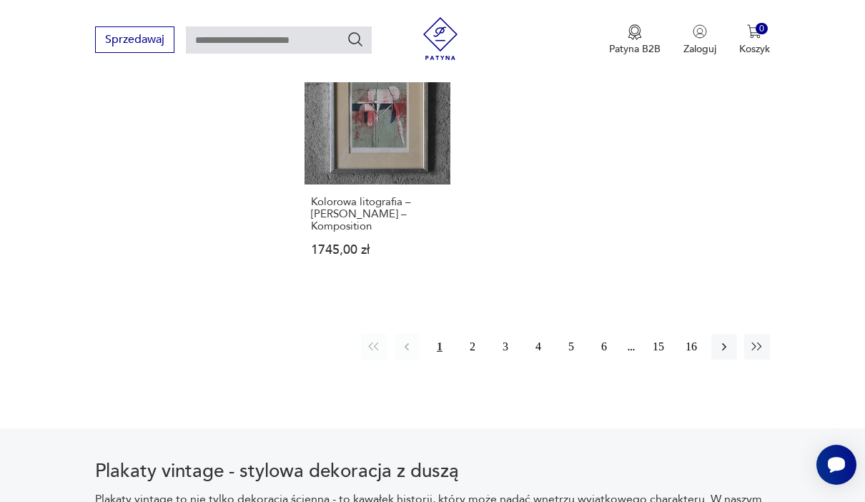
click at [713, 360] on button "button" at bounding box center [724, 347] width 26 height 26
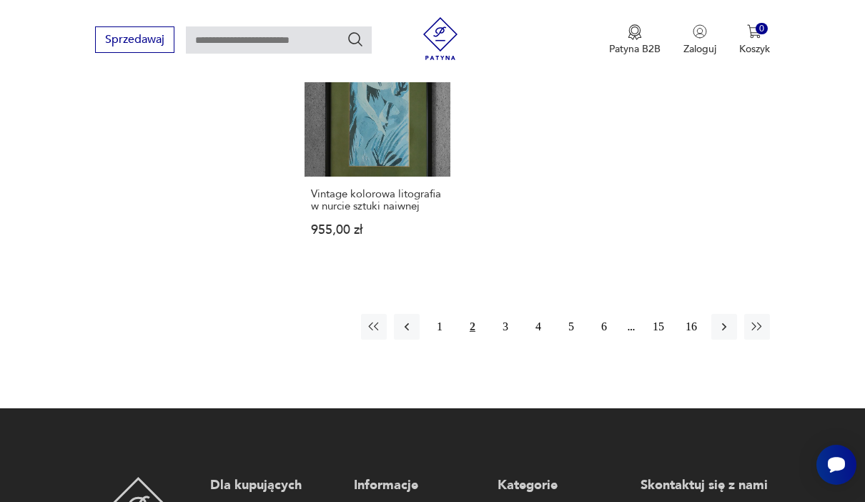
scroll to position [2061, 0]
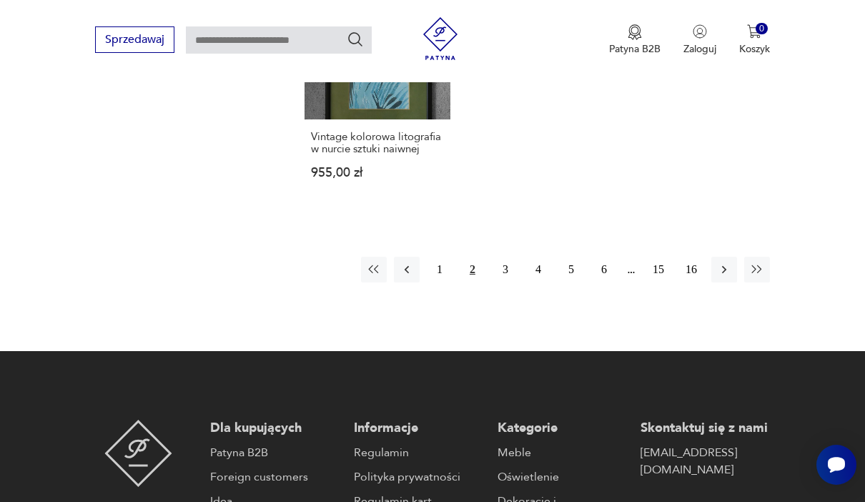
click at [494, 282] on button "3" at bounding box center [505, 270] width 26 height 26
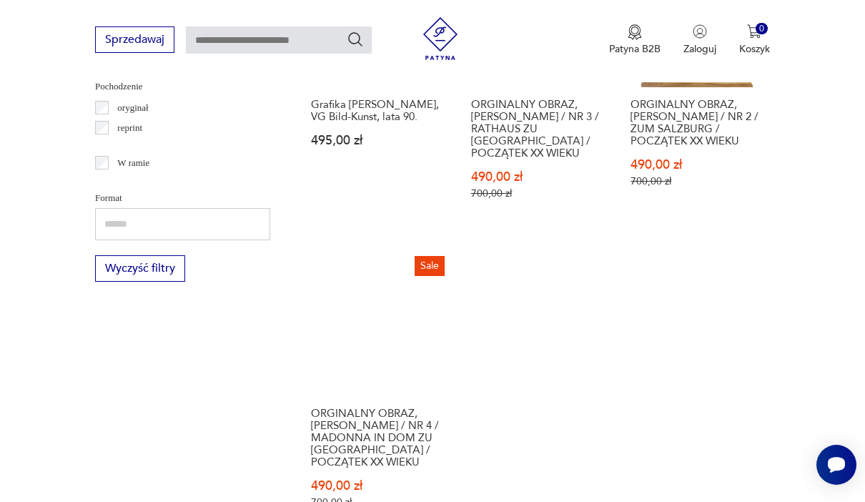
scroll to position [1928, 0]
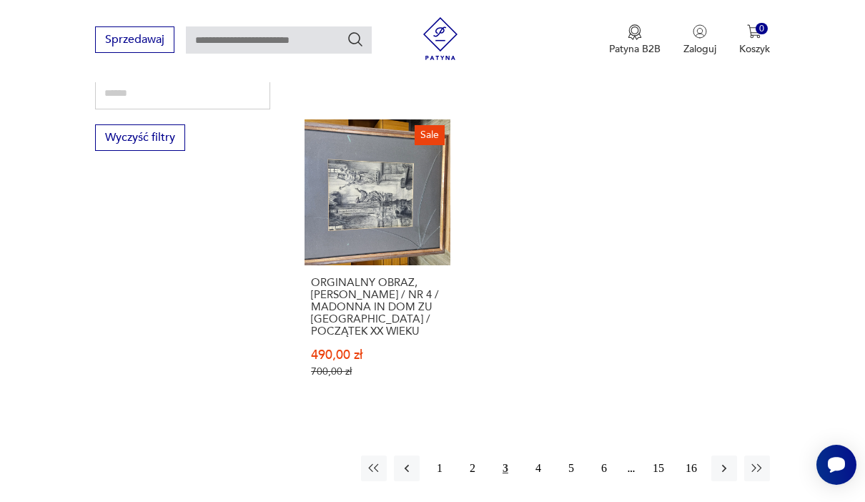
click at [536, 481] on button "4" at bounding box center [538, 468] width 26 height 26
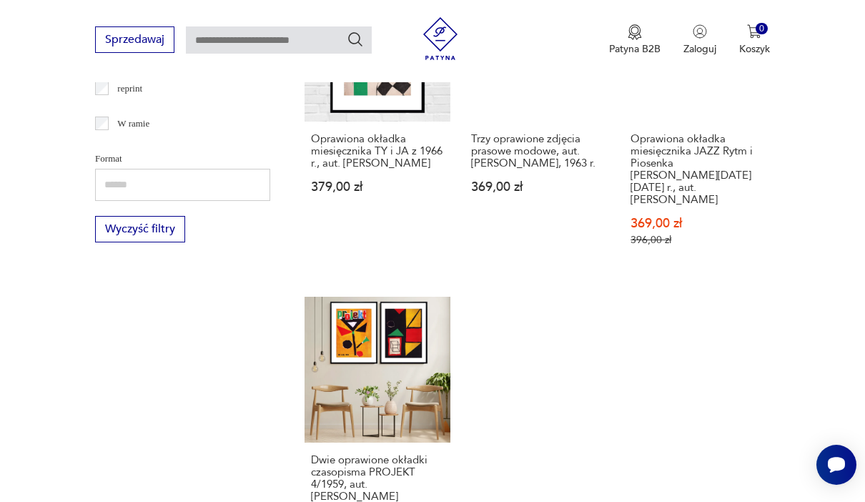
scroll to position [1999, 0]
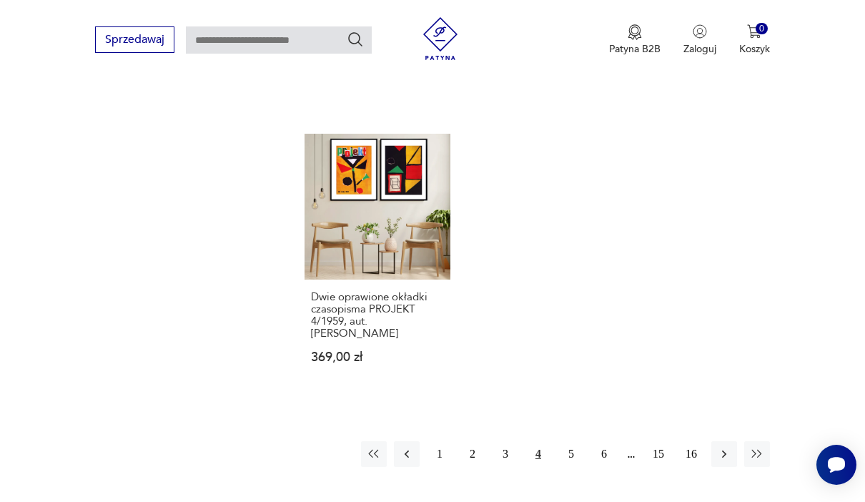
click at [591, 467] on button "6" at bounding box center [604, 454] width 26 height 26
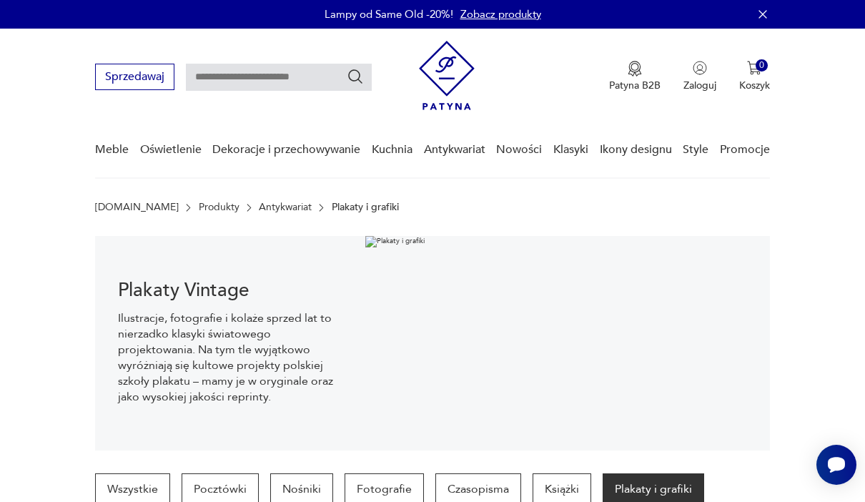
click at [166, 151] on link "Oświetlenie" at bounding box center [170, 149] width 61 height 55
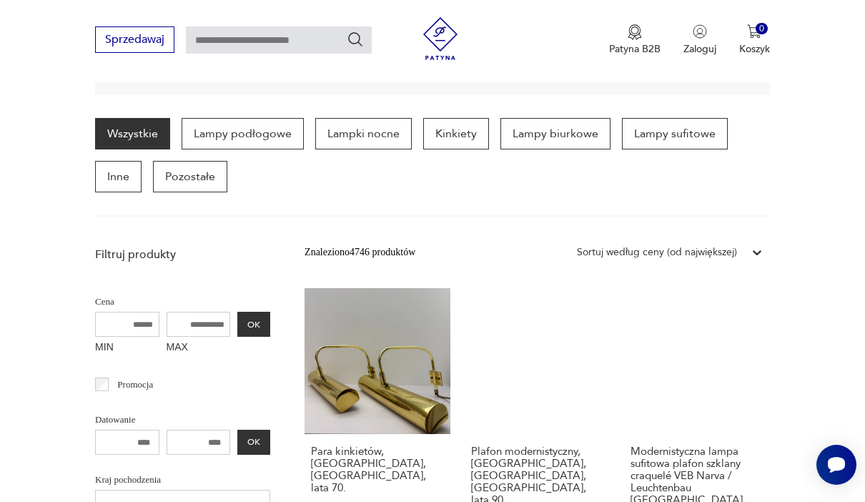
scroll to position [344, 0]
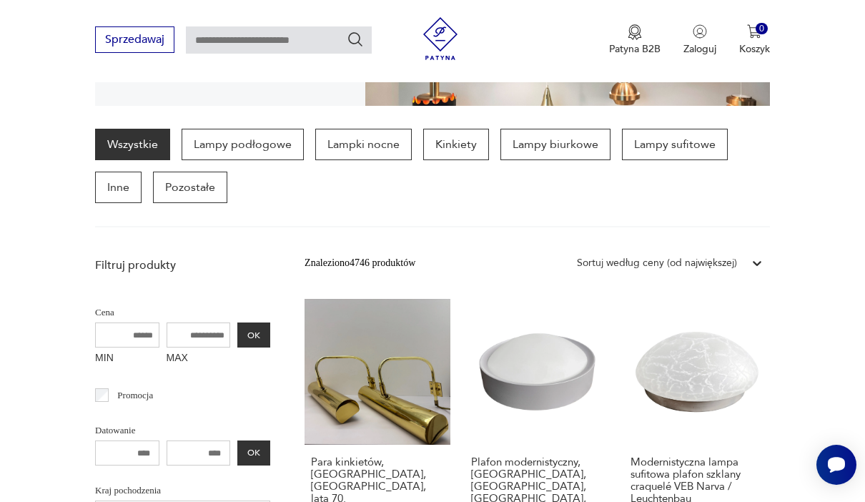
click at [559, 147] on p "Lampy biurkowe" at bounding box center [555, 144] width 110 height 31
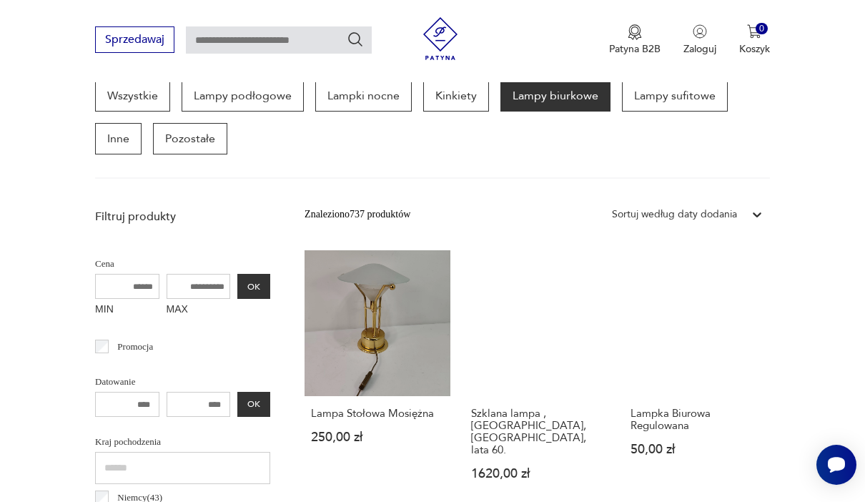
scroll to position [473, 0]
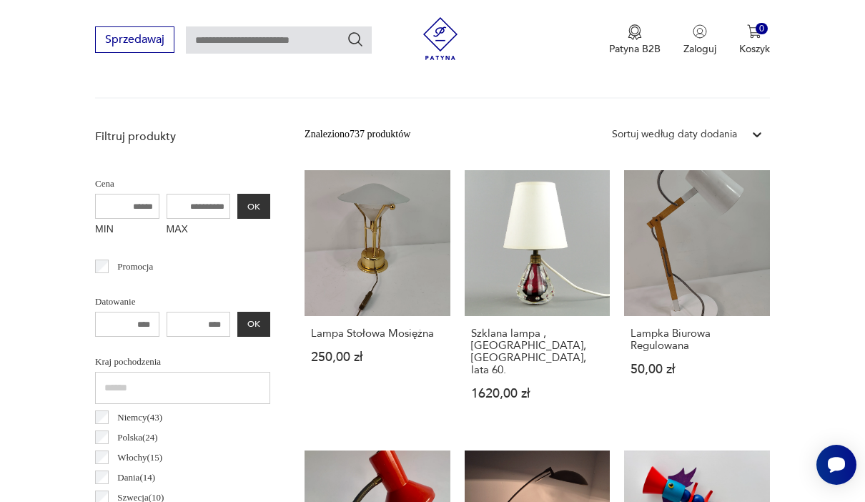
click at [553, 240] on link "Szklana lampa , Val St Lambert, Belgia, lata 60. 1620,00 zł" at bounding box center [538, 298] width 146 height 257
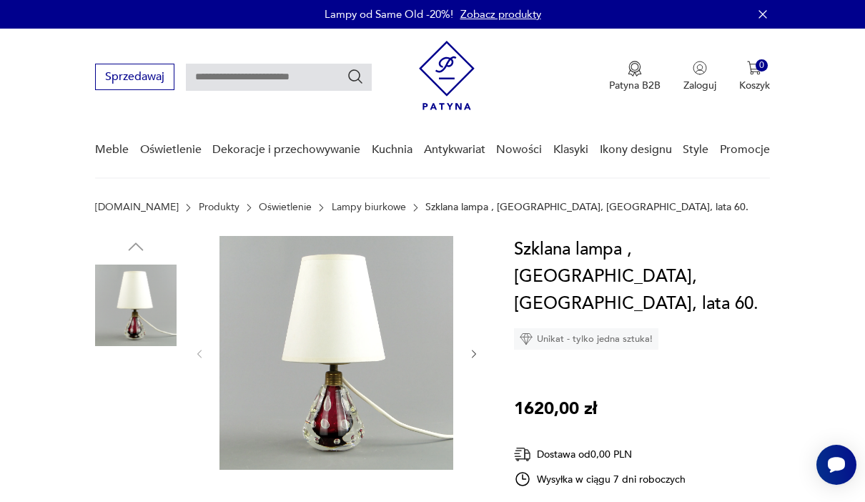
click at [117, 394] on img at bounding box center [135, 396] width 81 height 81
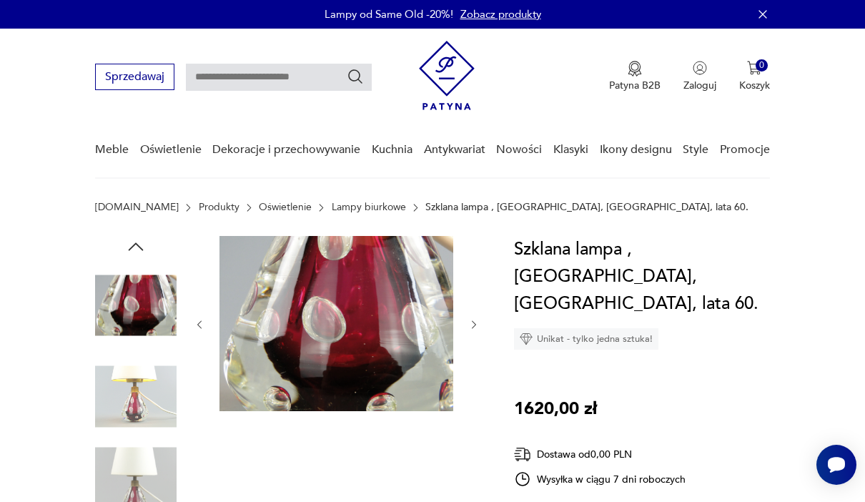
click at [109, 413] on img at bounding box center [135, 396] width 81 height 81
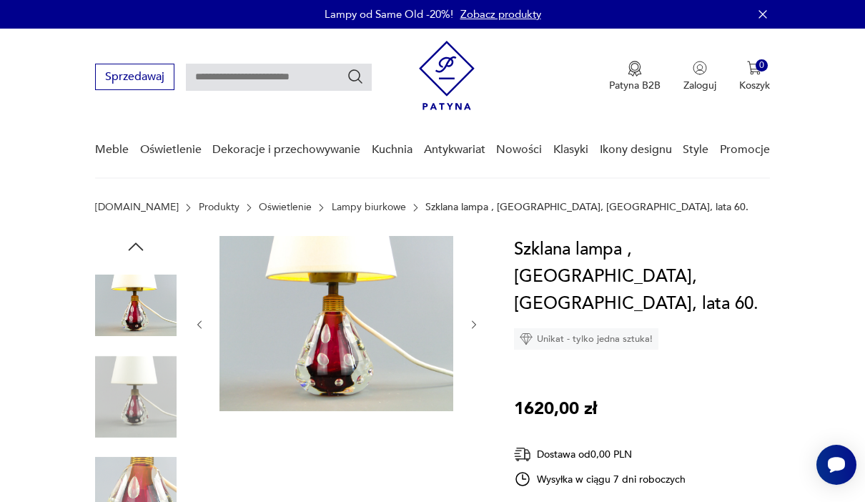
click at [122, 415] on img at bounding box center [135, 396] width 81 height 81
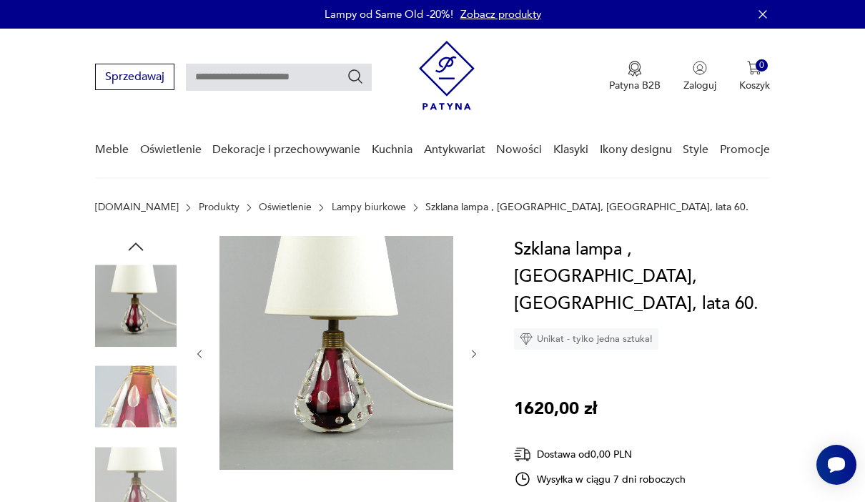
click at [126, 465] on img at bounding box center [135, 487] width 81 height 81
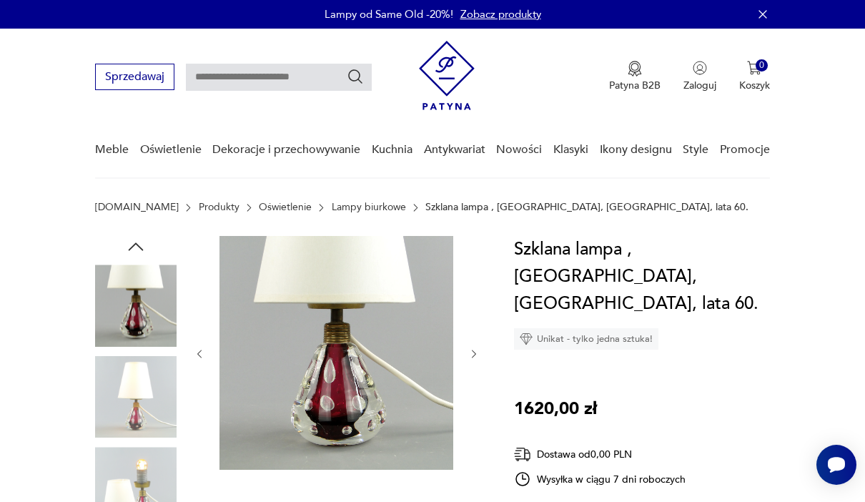
click at [120, 465] on img at bounding box center [135, 487] width 81 height 81
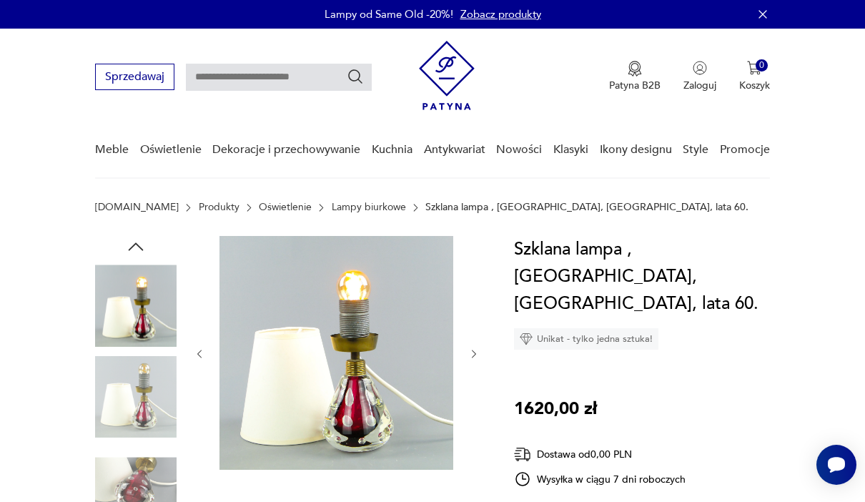
click at [123, 471] on img at bounding box center [135, 487] width 81 height 81
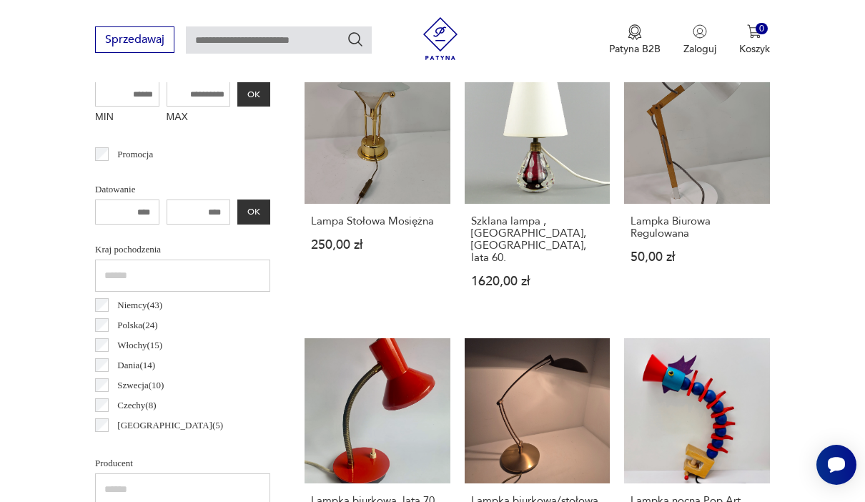
scroll to position [588, 0]
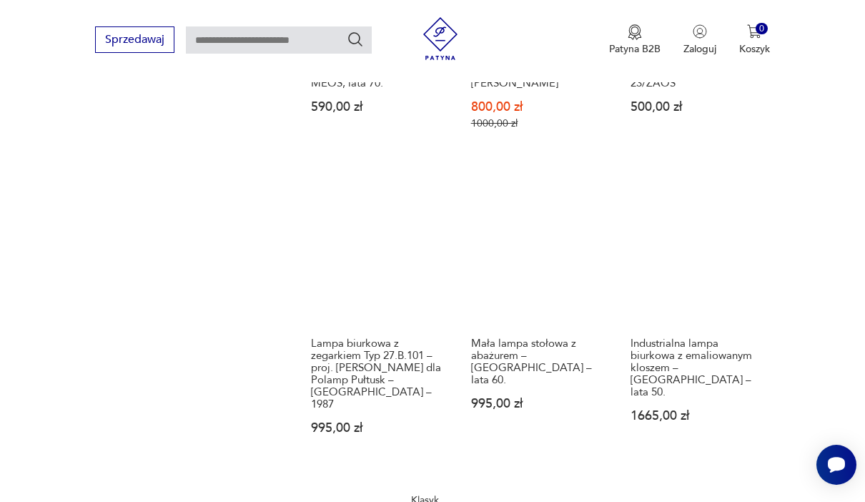
scroll to position [1608, 0]
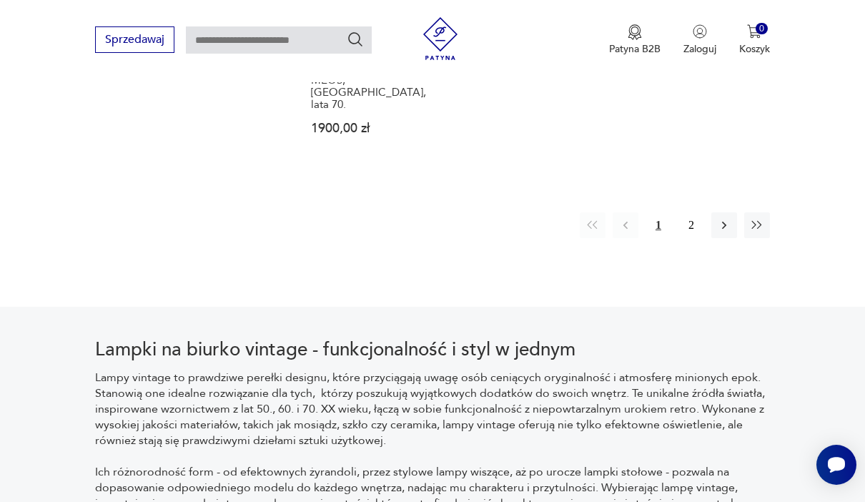
click at [703, 218] on button "2" at bounding box center [691, 225] width 26 height 26
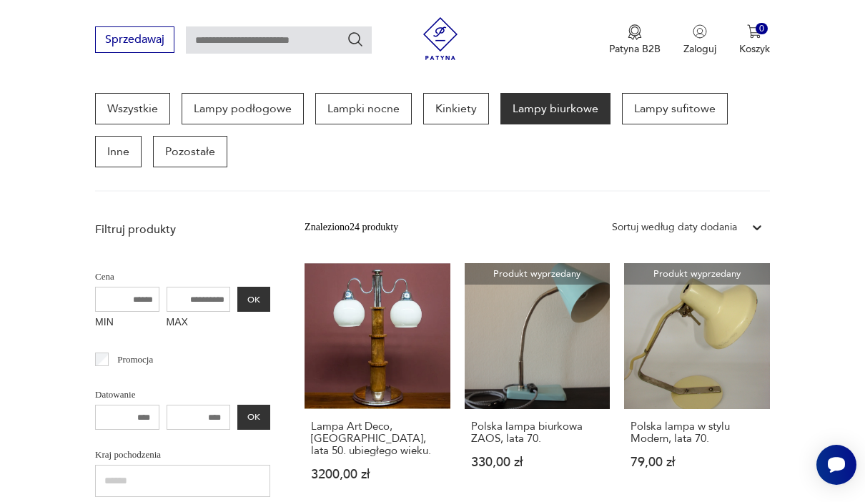
scroll to position [385, 0]
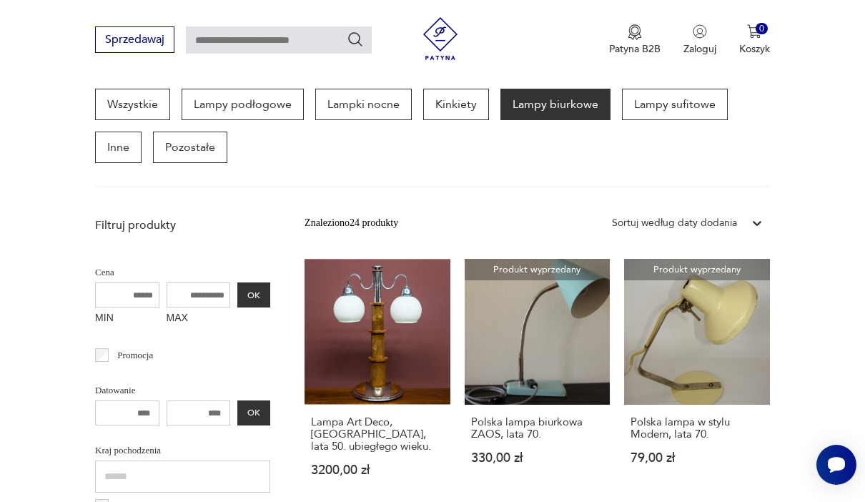
click at [176, 137] on p "Pozostałe" at bounding box center [190, 147] width 74 height 31
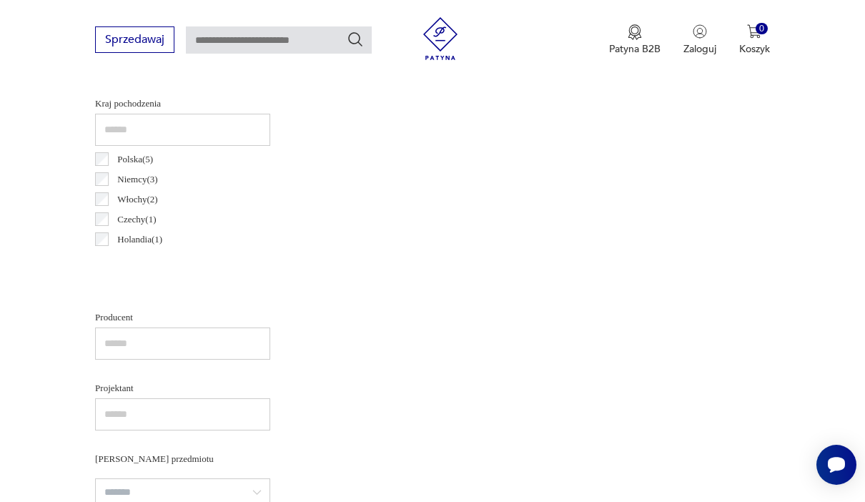
scroll to position [497, 0]
click at [109, 154] on label "Polska ( 5 )" at bounding box center [131, 157] width 44 height 20
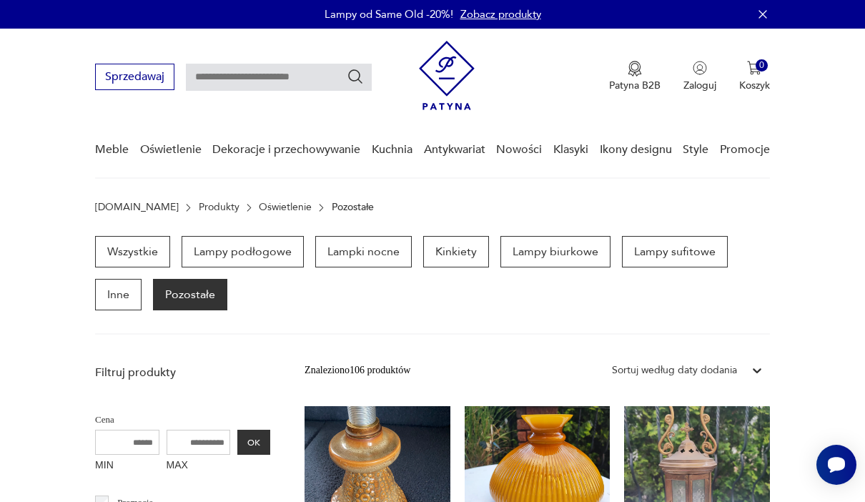
click at [254, 251] on p "Lampy podłogowe" at bounding box center [243, 251] width 122 height 31
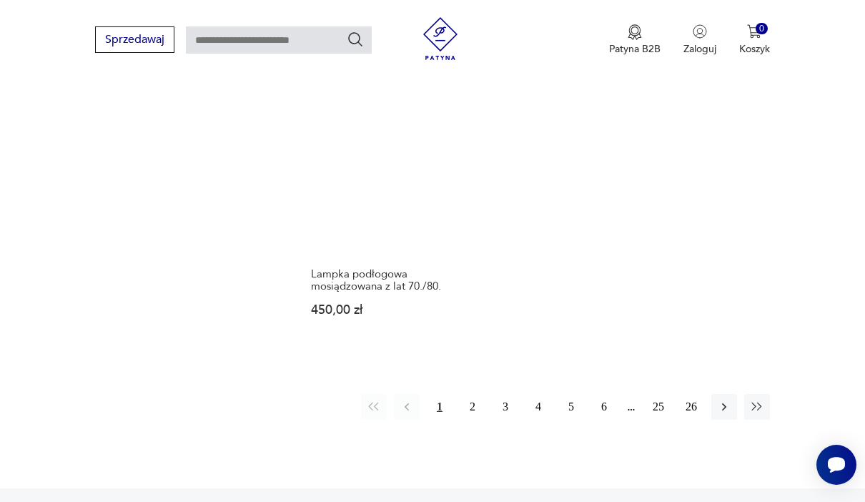
scroll to position [1882, 0]
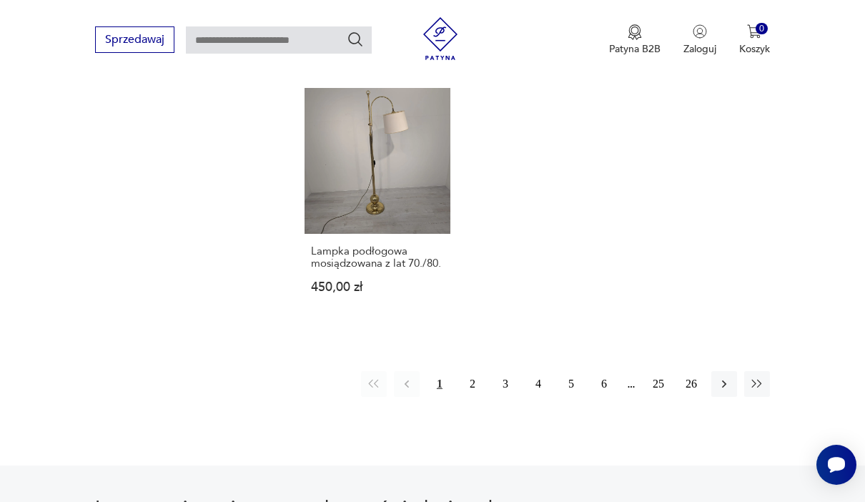
click at [483, 397] on button "2" at bounding box center [473, 384] width 26 height 26
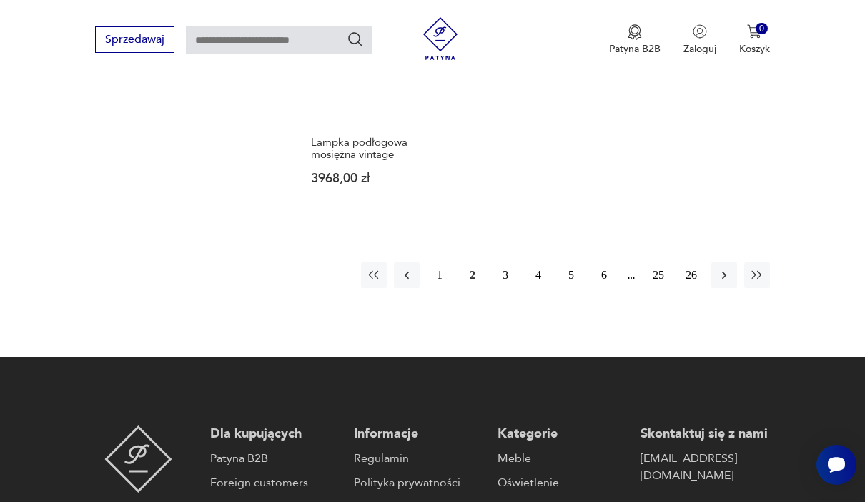
scroll to position [1979, 0]
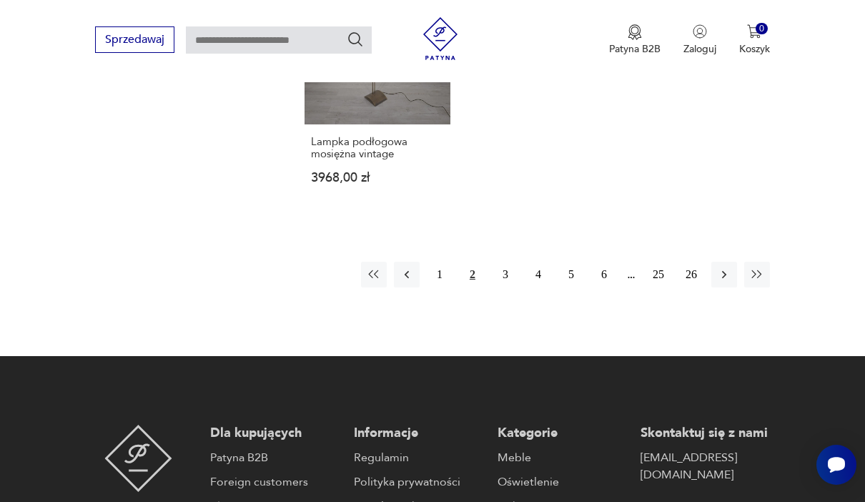
click at [511, 287] on button "3" at bounding box center [505, 275] width 26 height 26
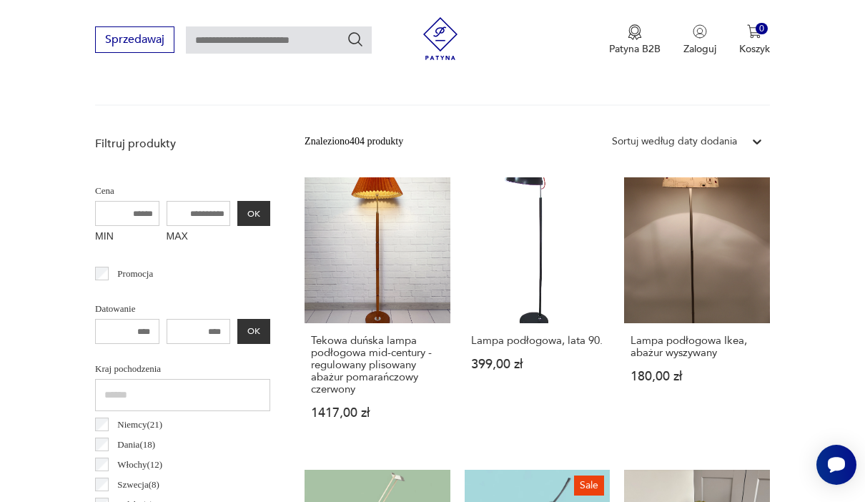
scroll to position [467, 0]
click at [380, 289] on link "Tekowa duńska lampa podłogowa mid-century - regulowany plisowany abażur pomarań…" at bounding box center [377, 311] width 146 height 269
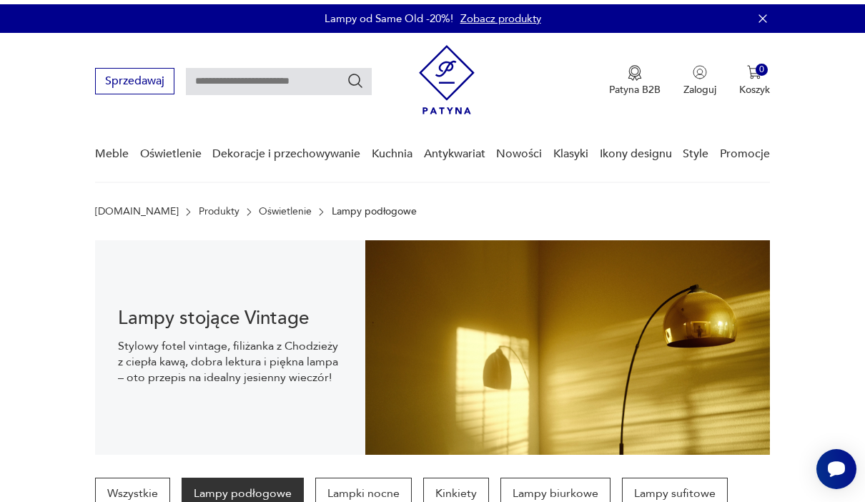
scroll to position [524, 0]
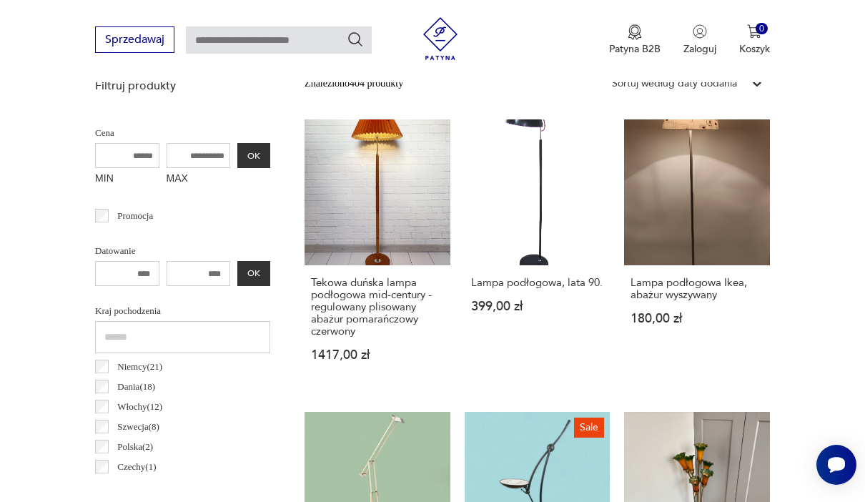
click at [686, 183] on link "Lampa podłogowa Ikea, abażur wyszywany 180,00 zł" at bounding box center [697, 253] width 146 height 269
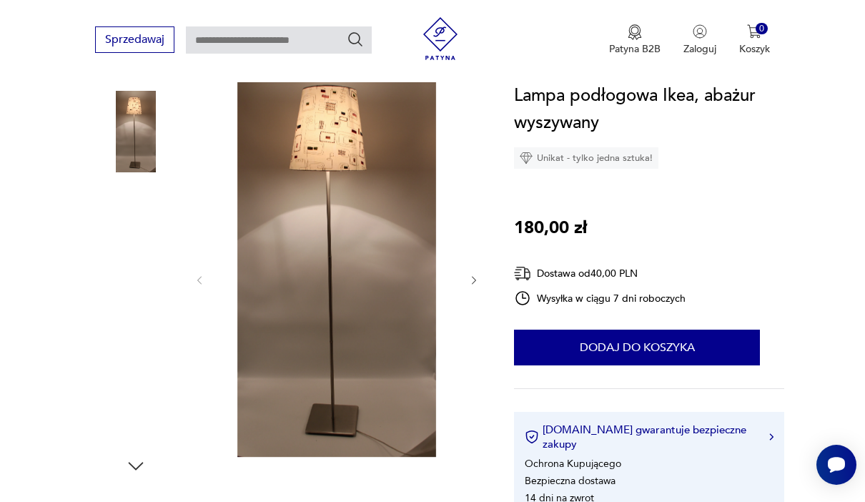
scroll to position [187, 0]
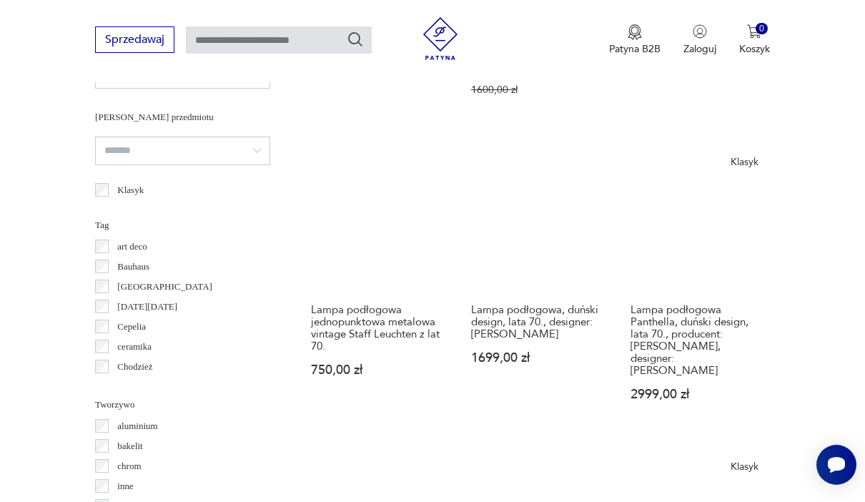
scroll to position [1108, 0]
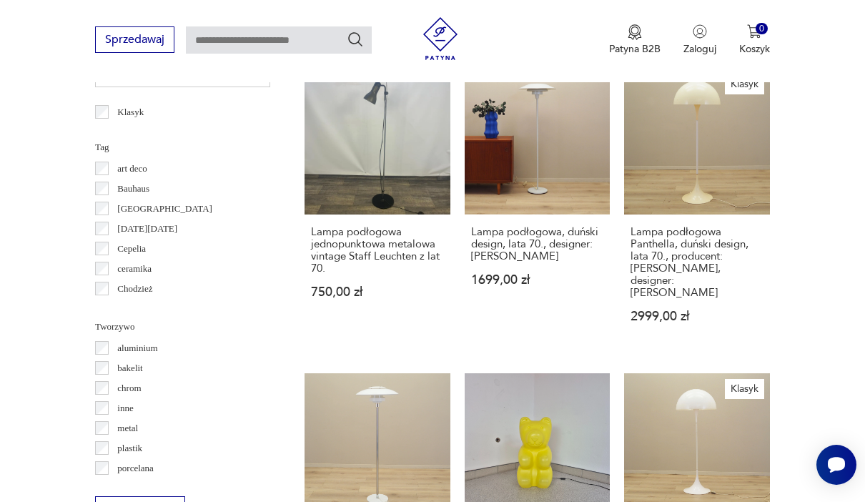
click at [559, 187] on link "Lampa podłogowa, duński design, lata 70., designer: Sophus Frandsen 1699,00 zł" at bounding box center [538, 210] width 146 height 282
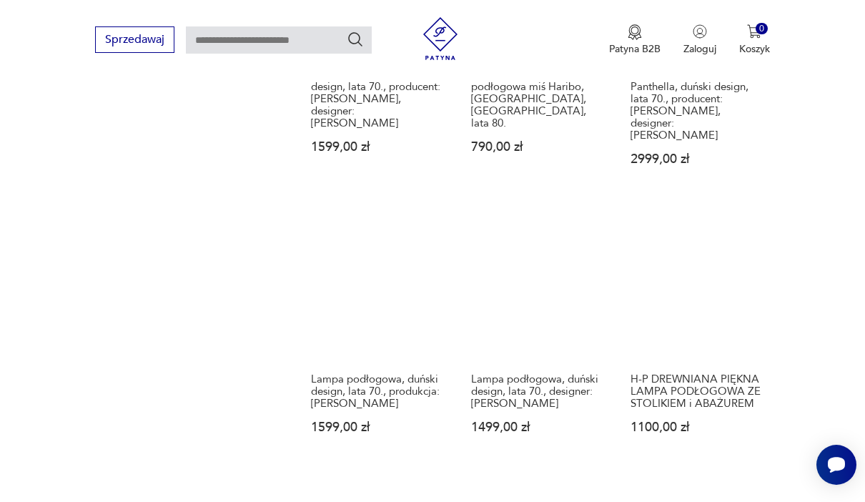
scroll to position [1824, 0]
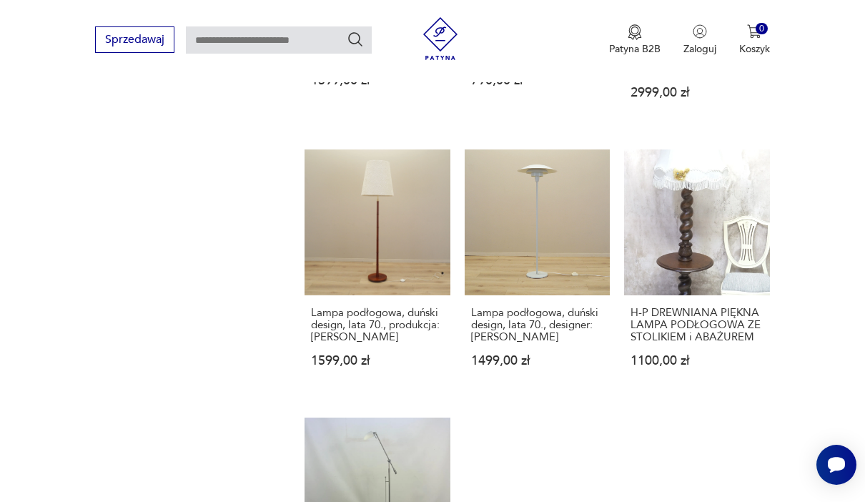
click at [395, 234] on link "Lampa podłogowa, duński design, lata 70., produkcja: Dania 1599,00 zł" at bounding box center [377, 271] width 146 height 245
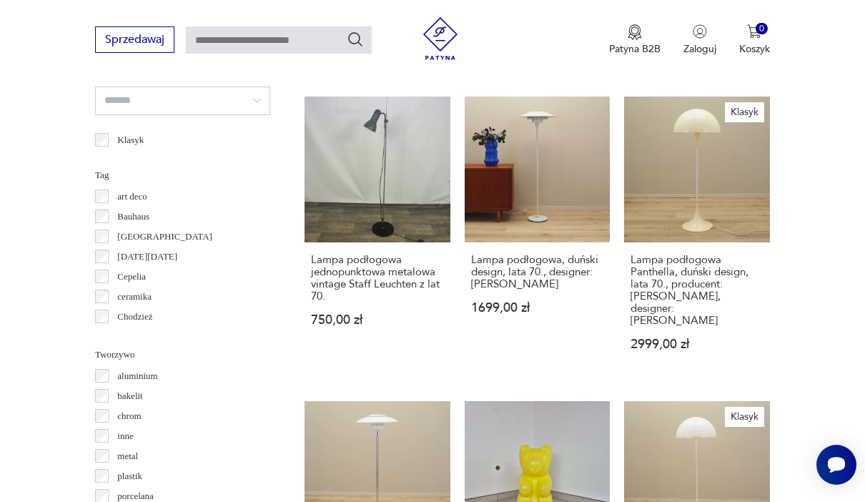
scroll to position [1125, 0]
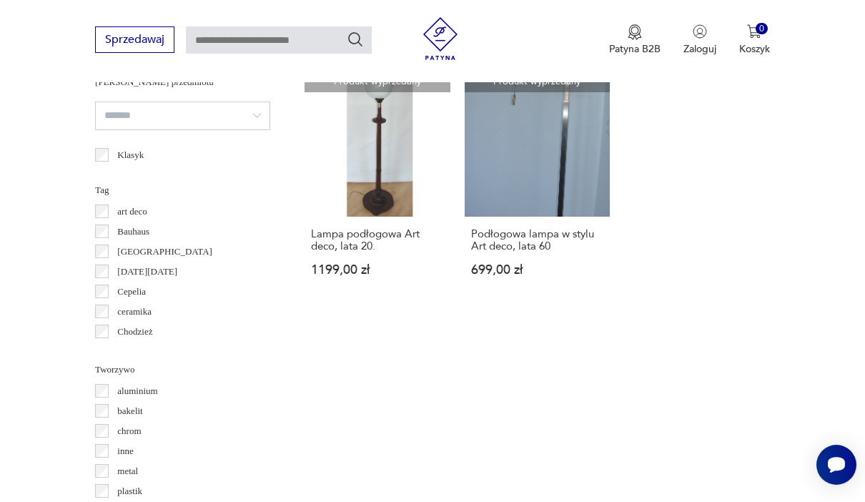
scroll to position [1111, 0]
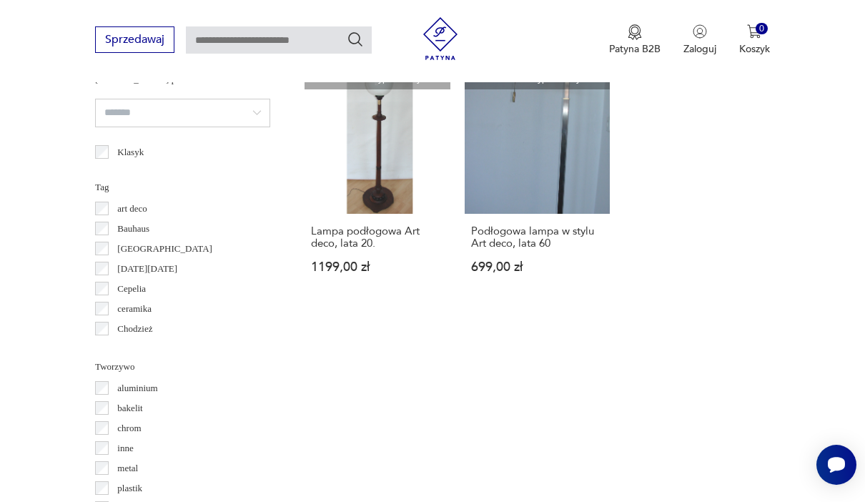
scroll to position [1126, 0]
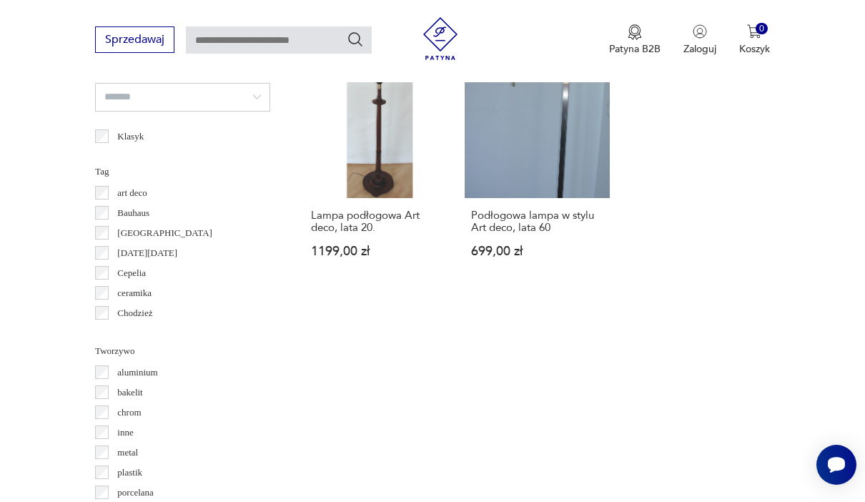
click at [99, 154] on div "Filtruj produkty Cena MIN MAX OK Promocja Datowanie OK Kraj pochodzenia Niemcy …" at bounding box center [182, 10] width 175 height 1071
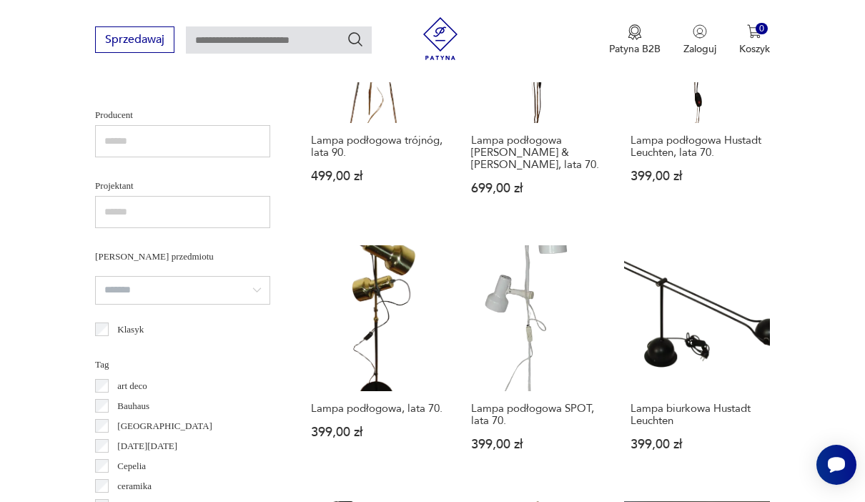
scroll to position [932, 0]
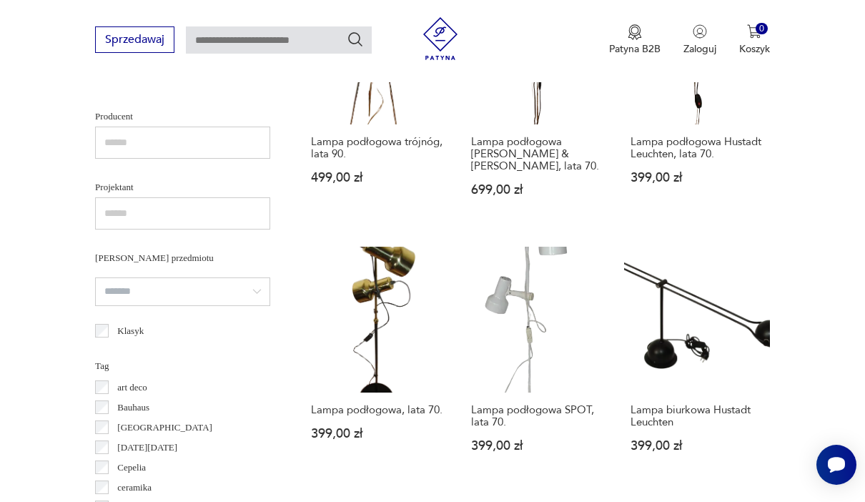
click at [683, 326] on link "Lampa biurkowa Hustadt Leuchten 399,00 zł" at bounding box center [697, 363] width 146 height 233
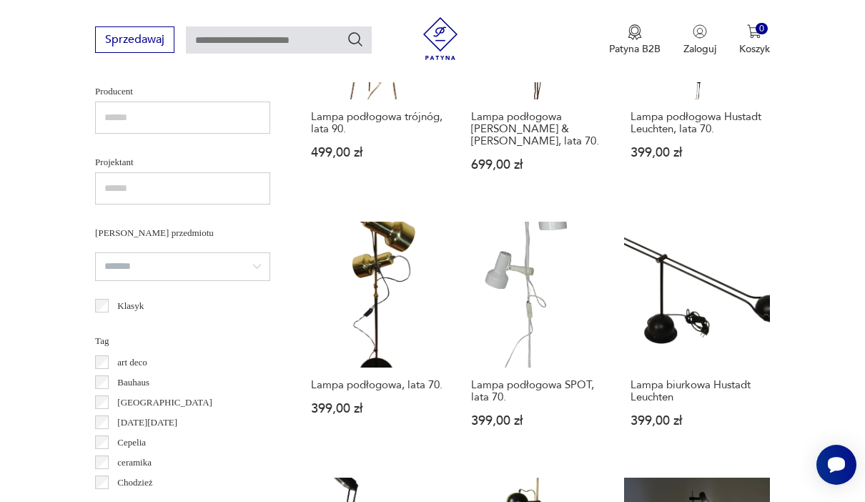
scroll to position [1053, 0]
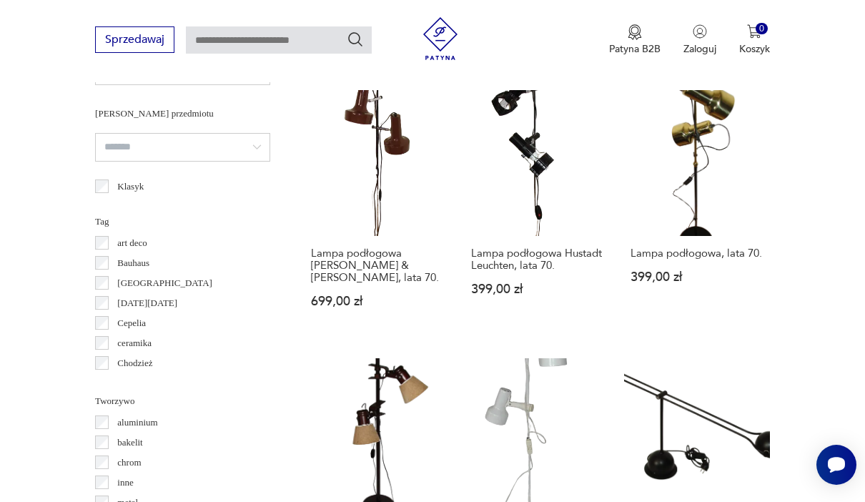
scroll to position [1078, 0]
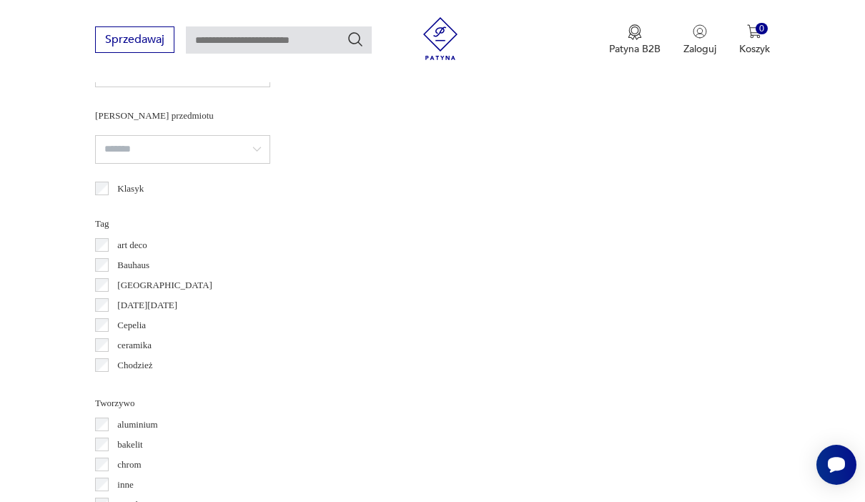
scroll to position [1081, 0]
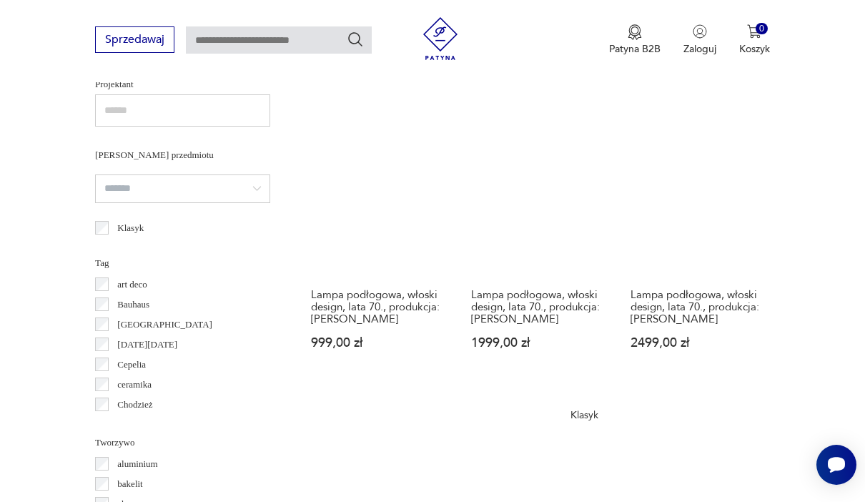
scroll to position [1109, 0]
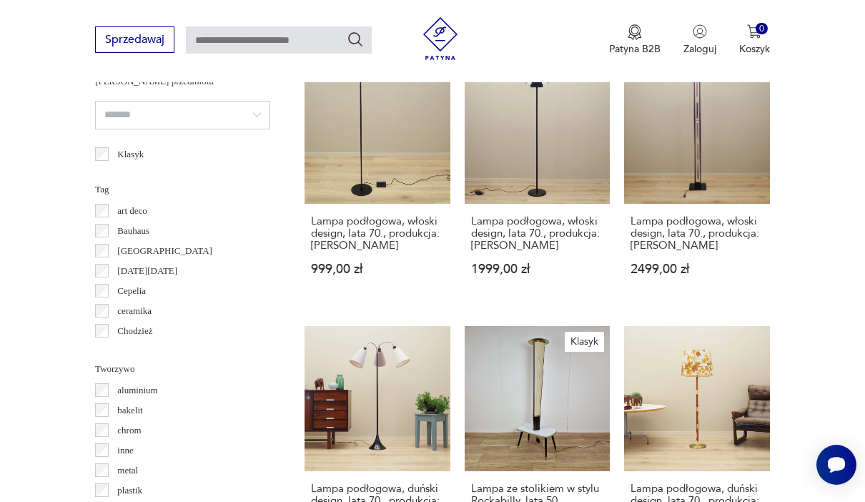
click at [85, 252] on section "Filtruj produkty Cena MIN MAX OK Promocja Datowanie OK Kraj pochodzenia Niemcy …" at bounding box center [432, 370] width 865 height 1769
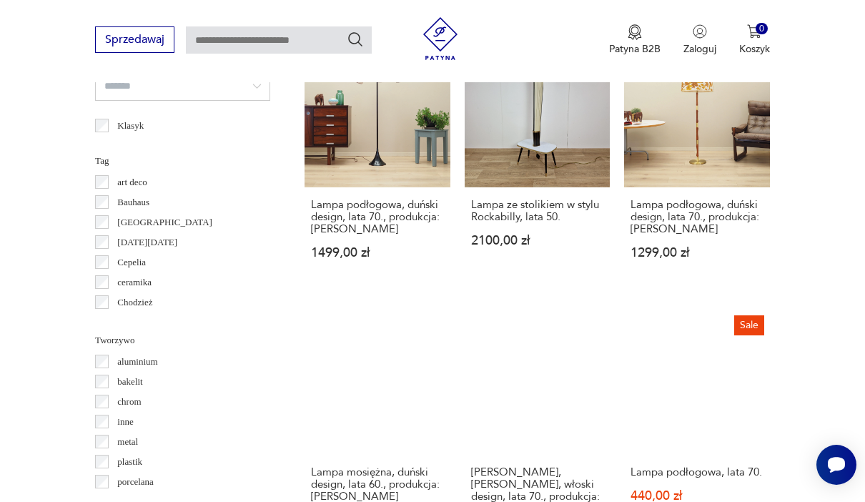
scroll to position [1138, 0]
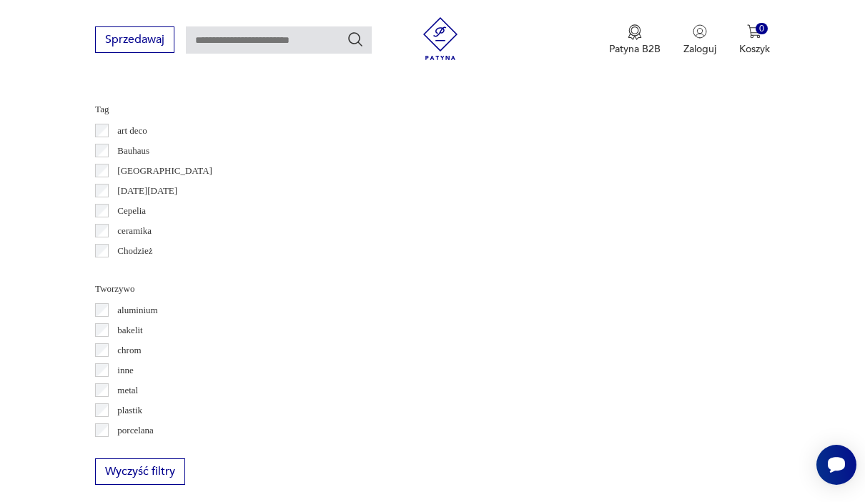
scroll to position [1191, 0]
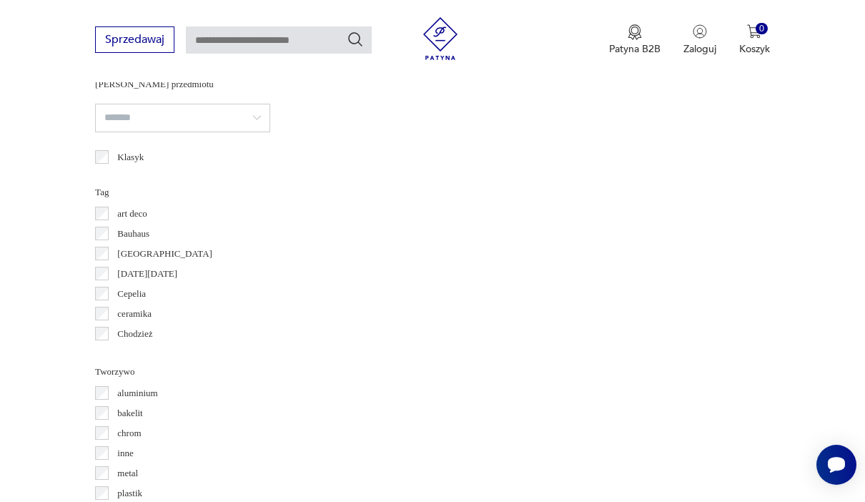
scroll to position [1115, 0]
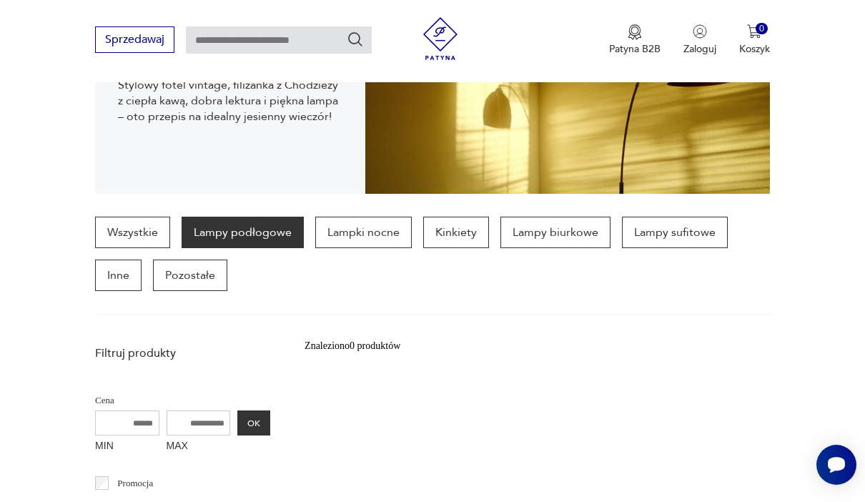
scroll to position [258, 0]
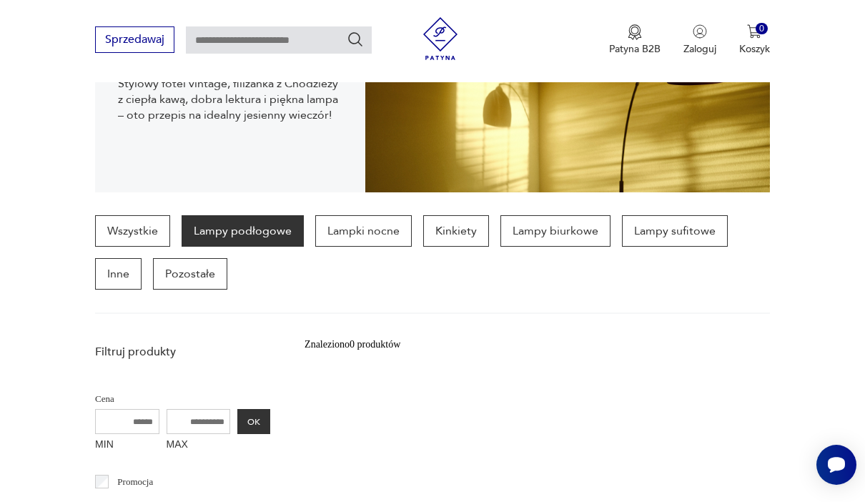
click at [555, 227] on p "Lampy biurkowe" at bounding box center [555, 230] width 110 height 31
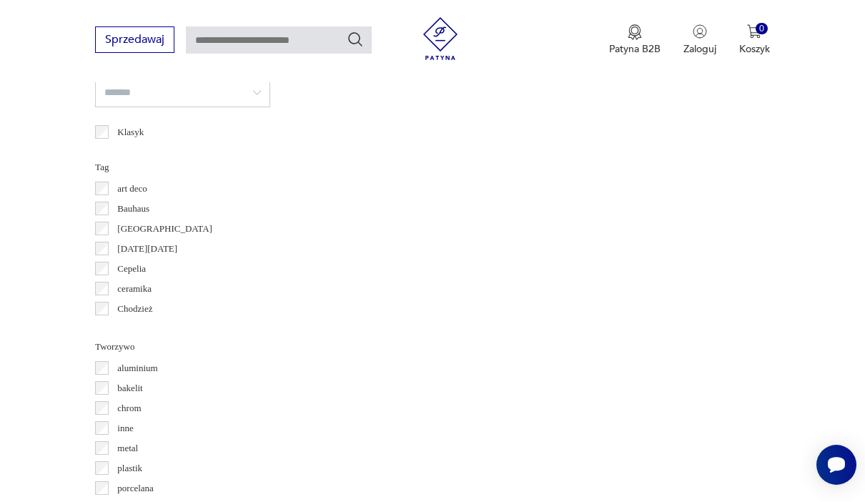
scroll to position [1131, 0]
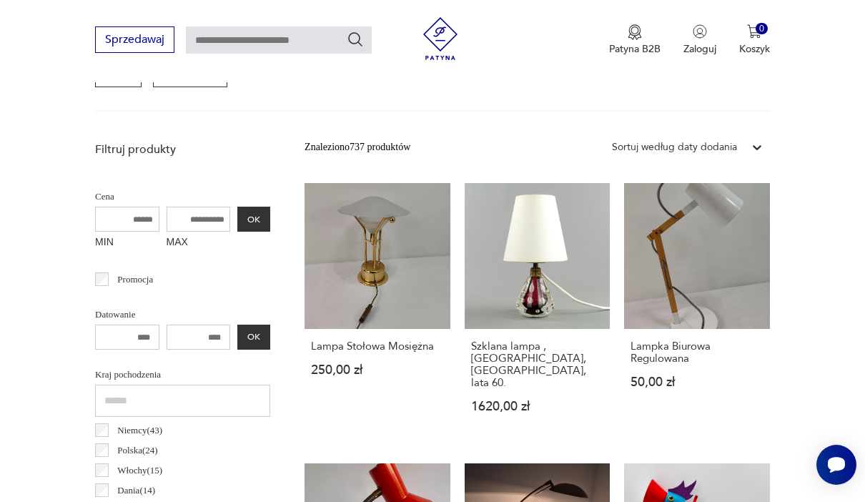
scroll to position [456, 0]
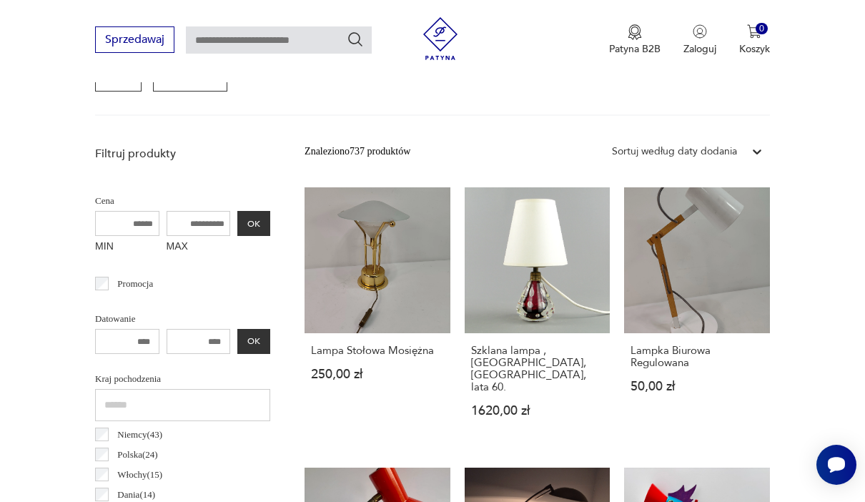
click at [552, 259] on link "Szklana lampa , Val St Lambert, Belgia, lata 60. 1620,00 zł" at bounding box center [538, 315] width 146 height 257
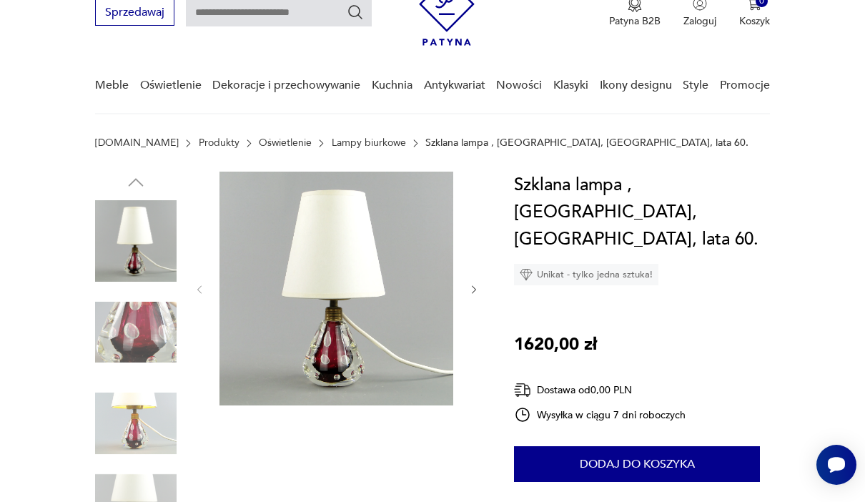
scroll to position [66, 0]
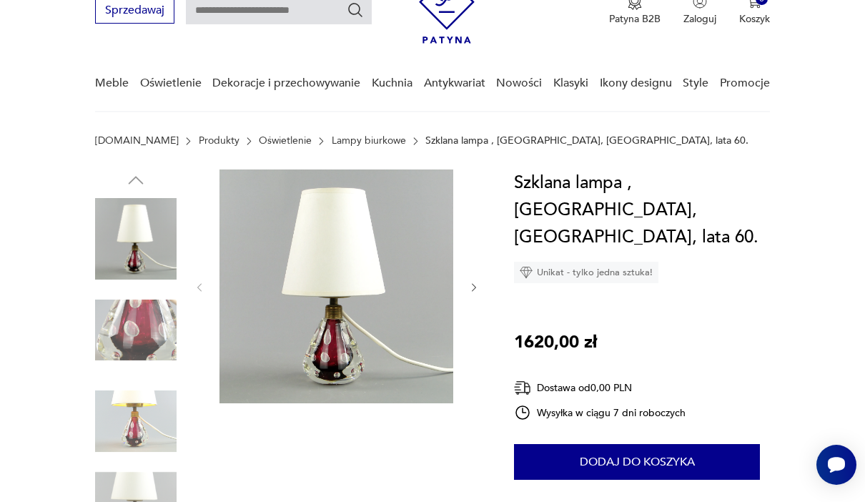
click at [475, 290] on icon "button" at bounding box center [473, 287] width 11 height 11
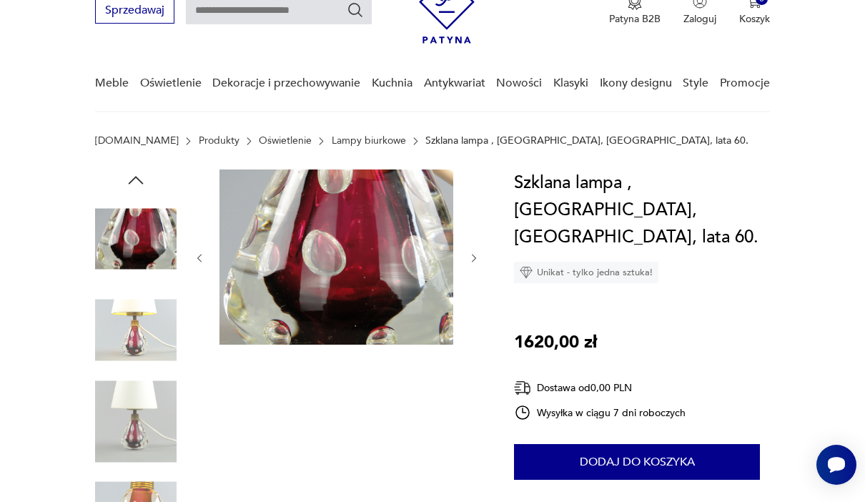
click at [476, 289] on div at bounding box center [337, 258] width 286 height 178
click at [479, 262] on icon "button" at bounding box center [473, 257] width 11 height 11
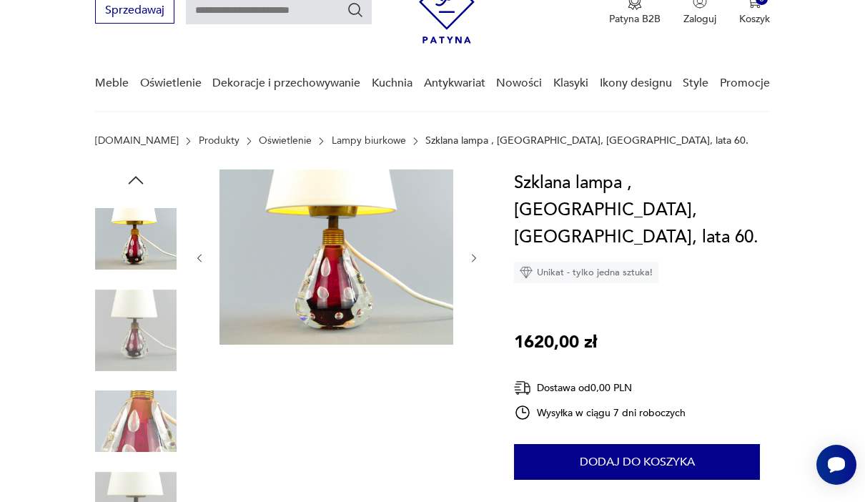
click at [479, 257] on icon "button" at bounding box center [473, 257] width 11 height 11
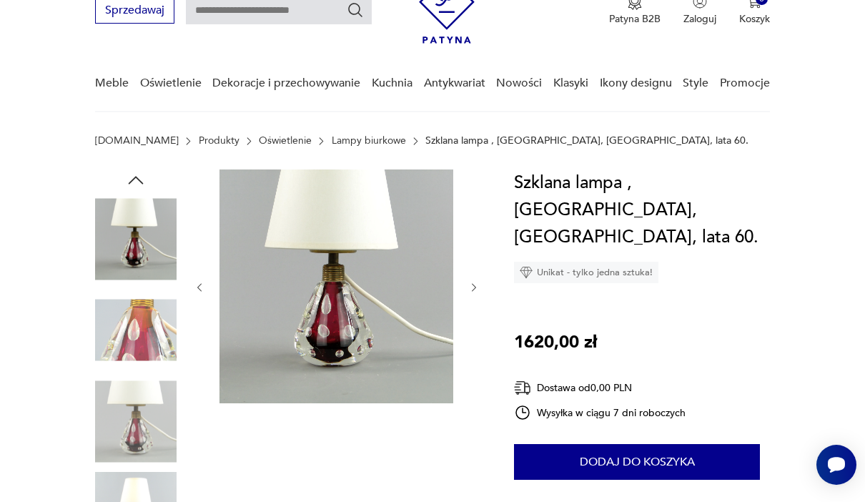
click at [474, 294] on button "button" at bounding box center [473, 288] width 11 height 14
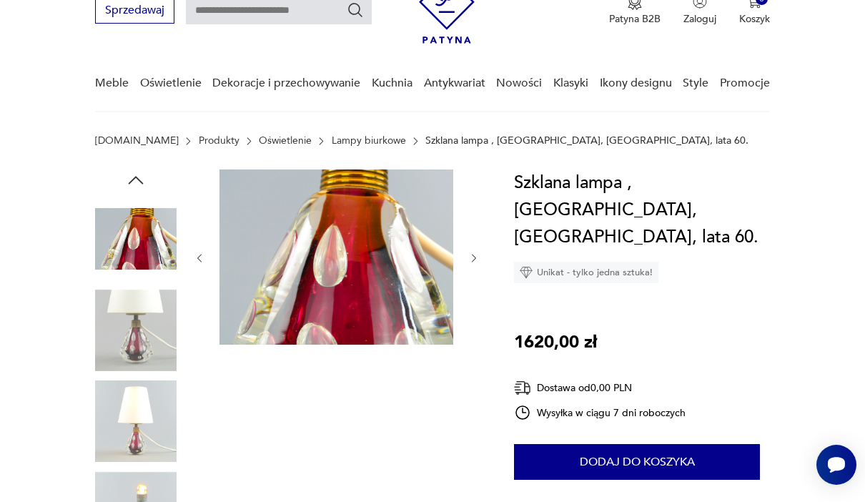
click at [479, 279] on div at bounding box center [337, 258] width 286 height 178
click at [480, 259] on icon "button" at bounding box center [473, 257] width 11 height 11
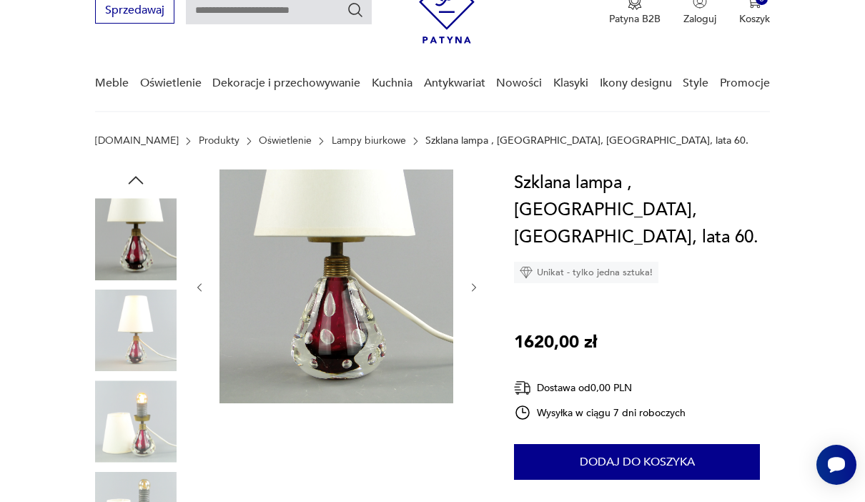
click at [477, 281] on button "button" at bounding box center [473, 288] width 11 height 14
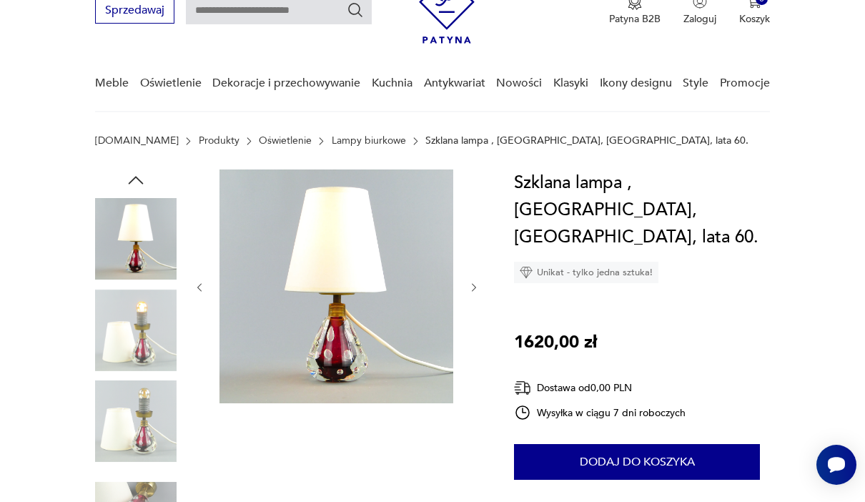
click at [479, 288] on icon "button" at bounding box center [473, 287] width 11 height 11
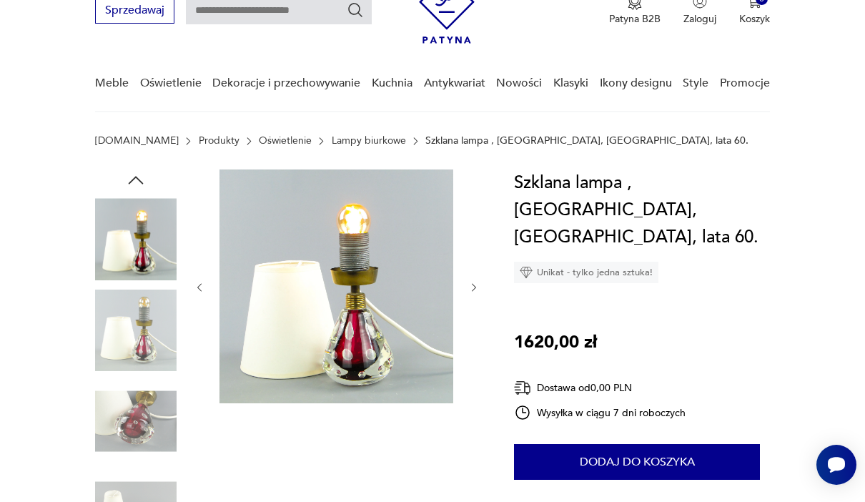
click at [480, 287] on icon "button" at bounding box center [473, 287] width 11 height 11
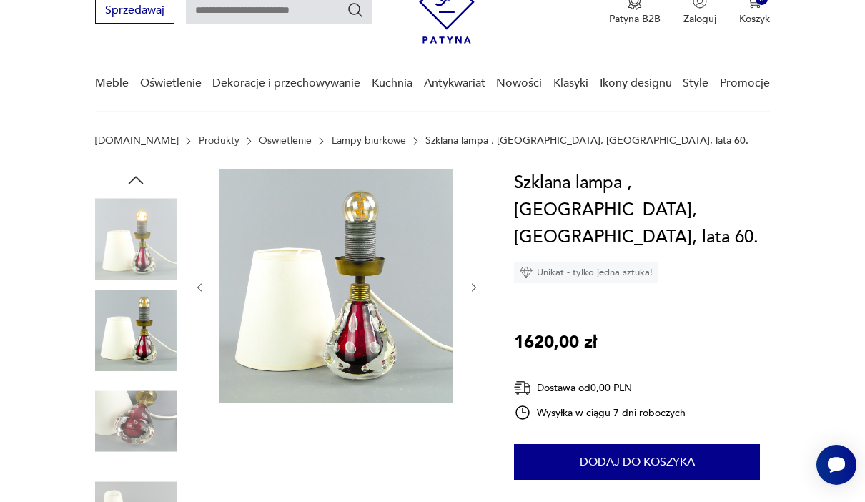
click at [475, 286] on icon "button" at bounding box center [473, 287] width 11 height 11
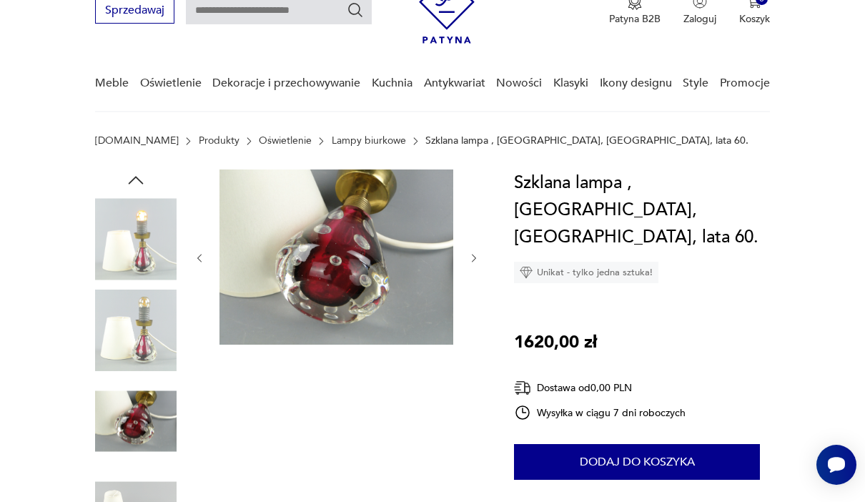
click at [474, 287] on div at bounding box center [337, 258] width 286 height 178
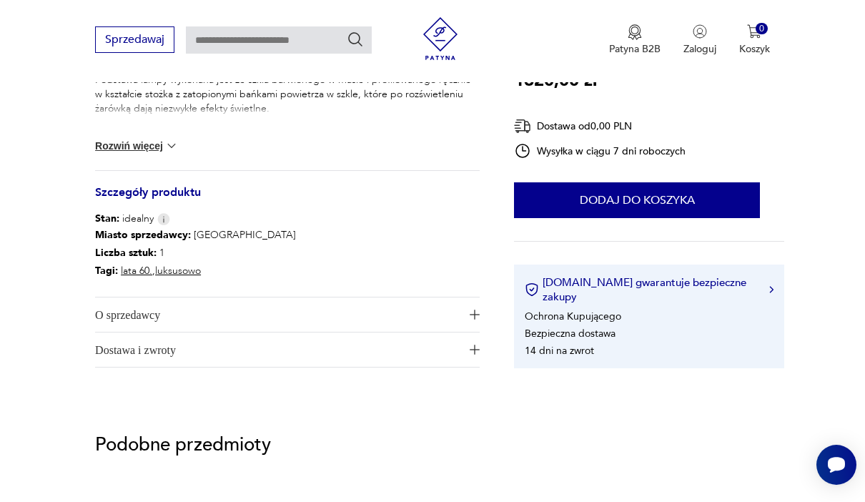
scroll to position [707, 0]
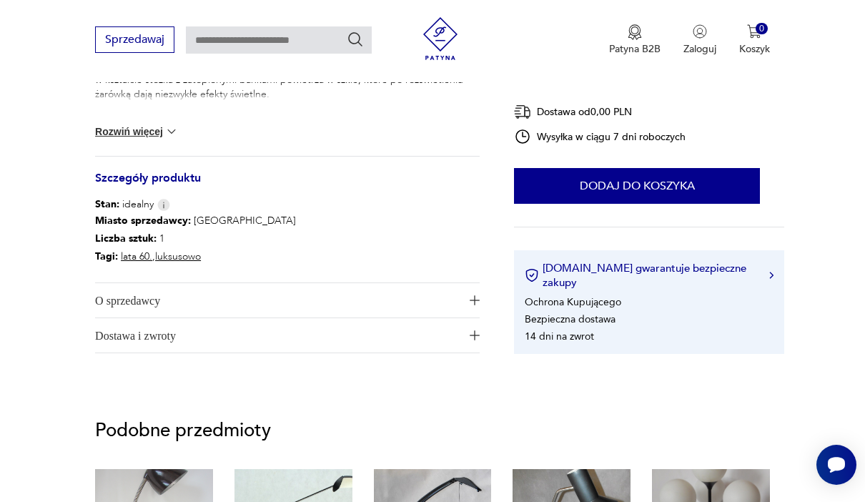
click at [480, 292] on button "O sprzedawcy" at bounding box center [287, 300] width 385 height 34
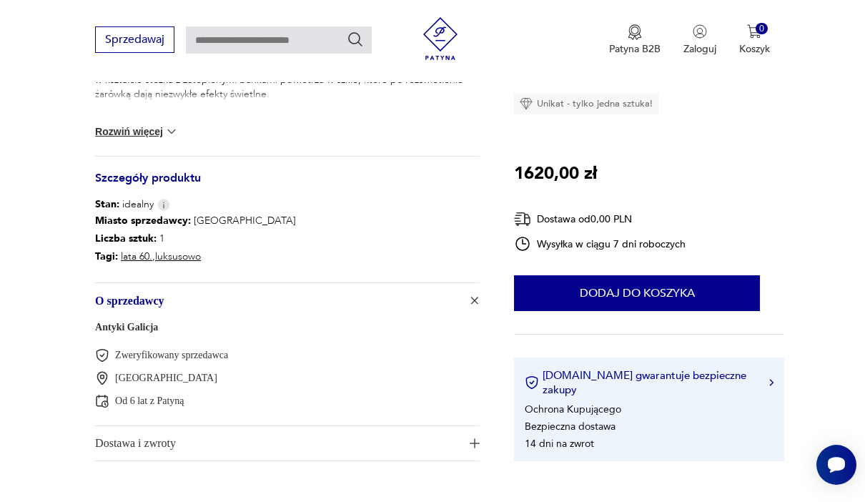
click at [480, 291] on button "O sprzedawcy" at bounding box center [287, 300] width 385 height 34
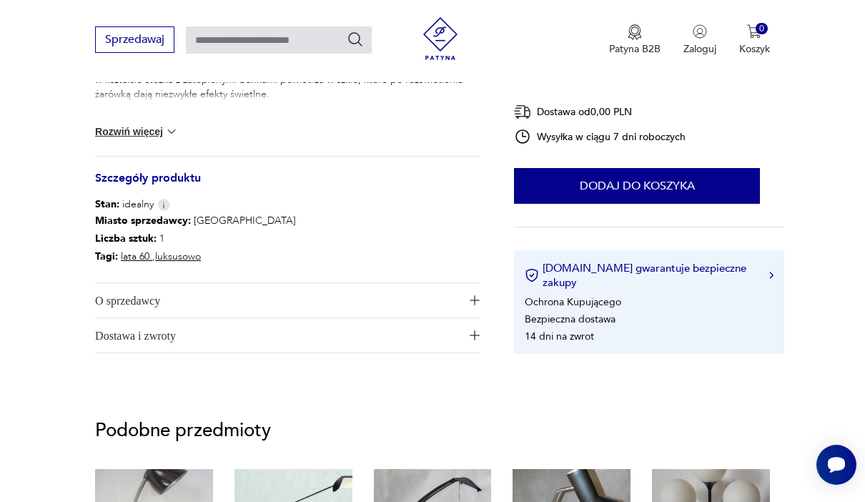
click at [475, 338] on img "button" at bounding box center [475, 335] width 10 height 10
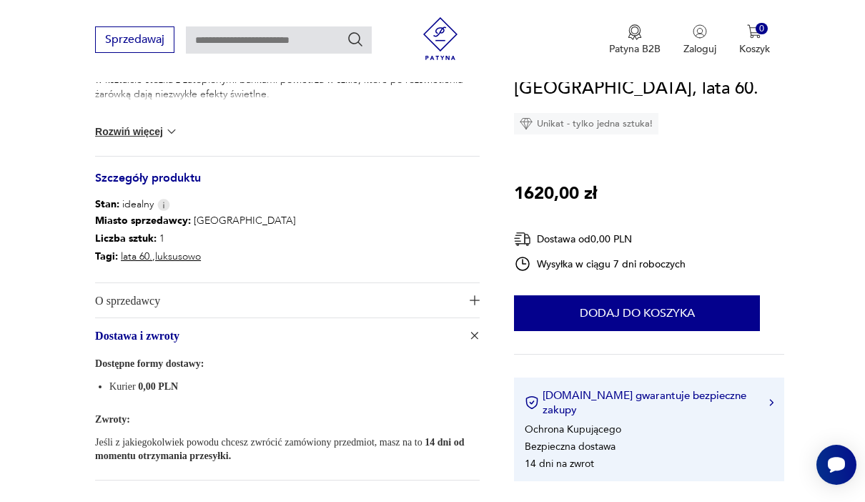
click at [478, 293] on button "O sprzedawcy" at bounding box center [287, 300] width 385 height 34
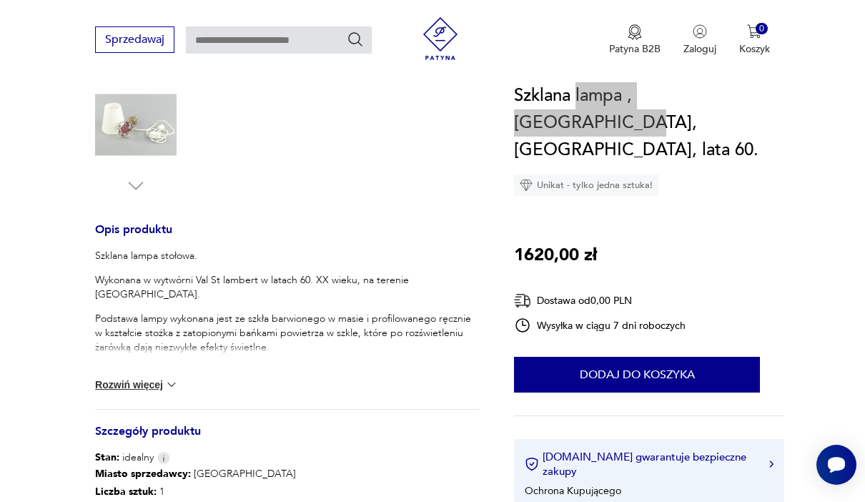
scroll to position [462, 0]
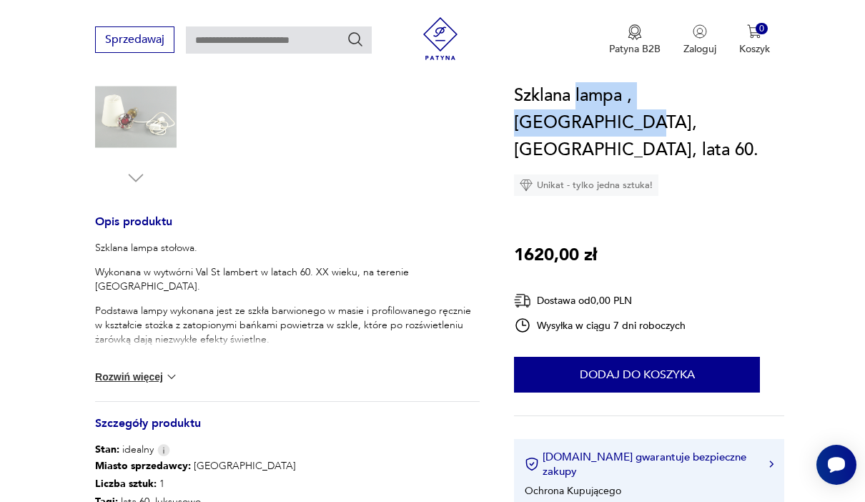
click at [167, 377] on img at bounding box center [171, 377] width 14 height 14
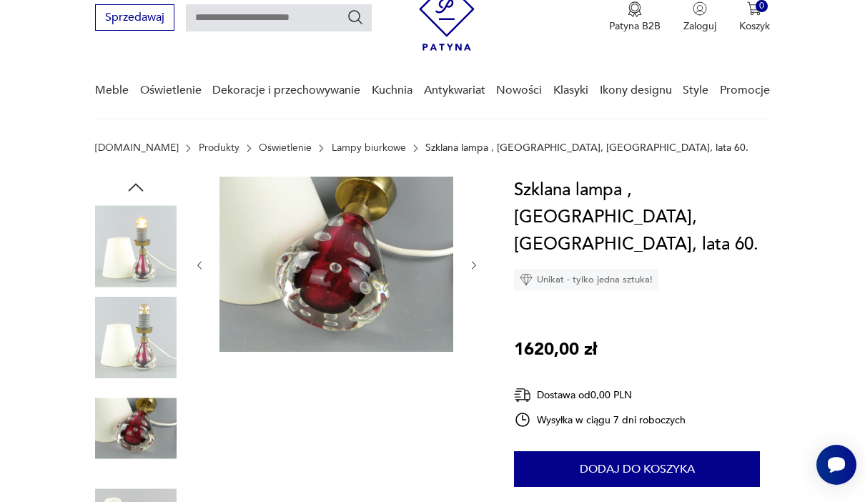
scroll to position [59, 0]
click at [468, 276] on div at bounding box center [337, 266] width 286 height 178
click at [469, 267] on icon "button" at bounding box center [473, 265] width 11 height 11
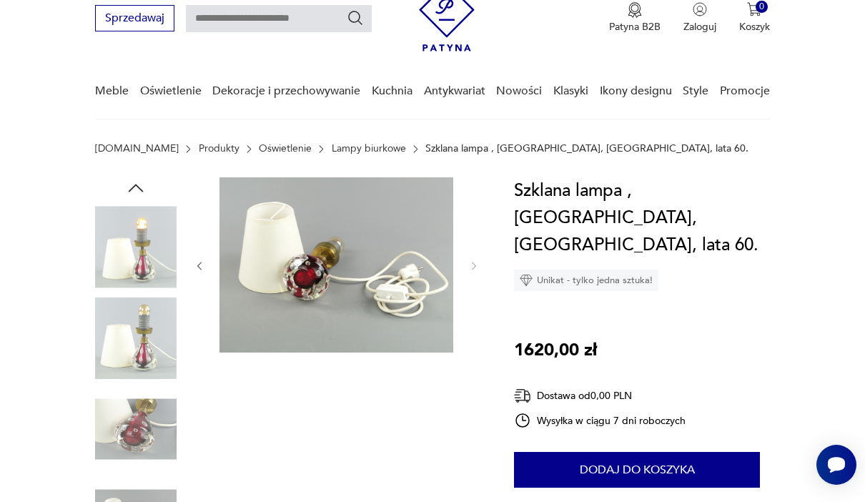
click at [473, 279] on div at bounding box center [337, 266] width 286 height 178
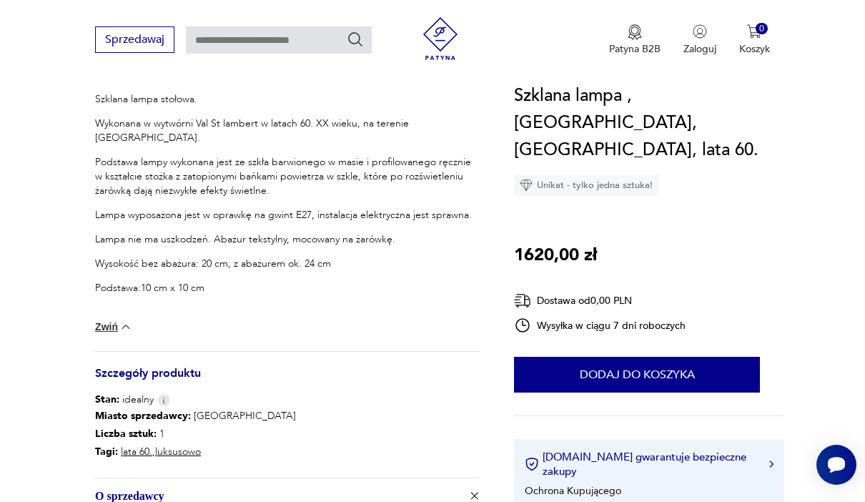
scroll to position [630, 0]
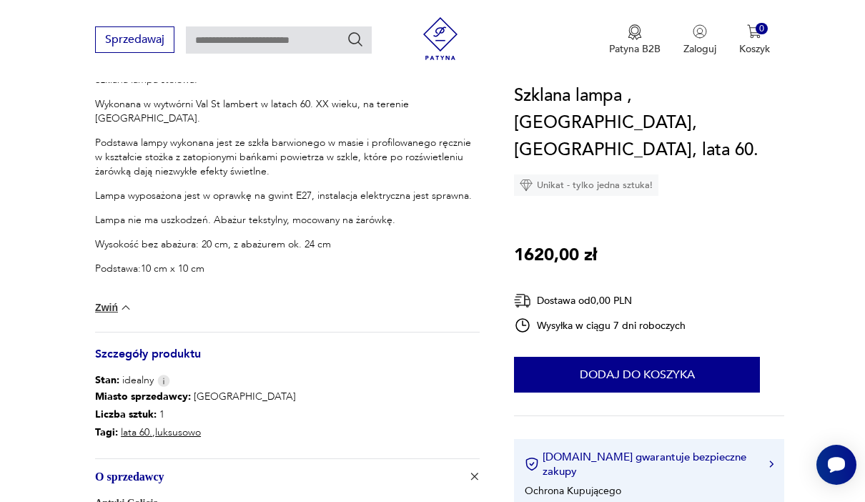
click at [129, 309] on img at bounding box center [126, 307] width 14 height 14
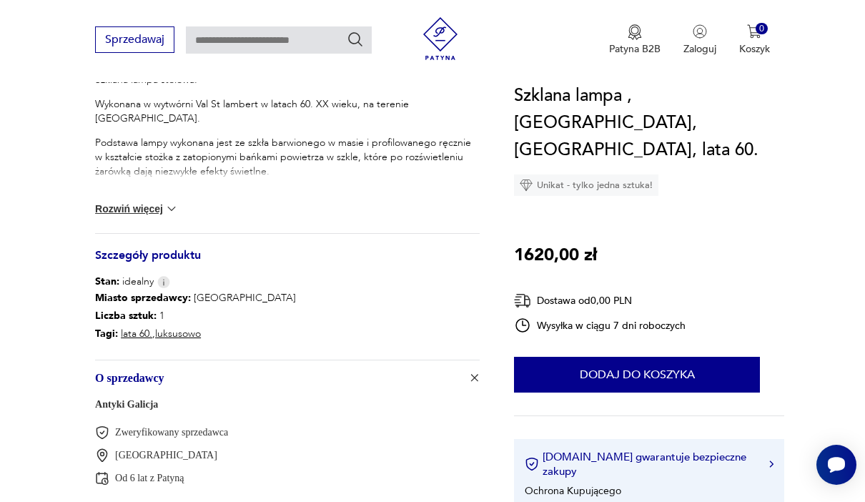
click at [164, 229] on div "Szklana lampa stołowa. Wykonana w wytwórni Val St lambert w latach 60. XX wieku…" at bounding box center [287, 153] width 385 height 160
click at [164, 205] on img at bounding box center [171, 209] width 14 height 14
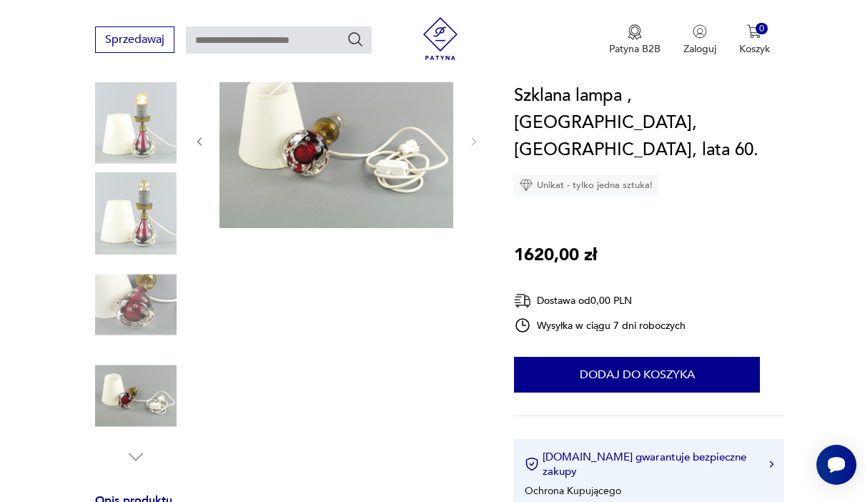
scroll to position [154, 0]
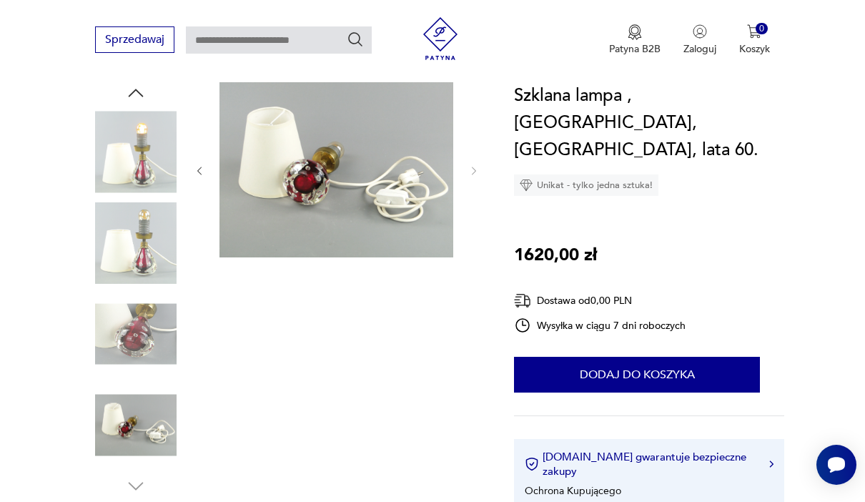
click at [145, 247] on img at bounding box center [135, 242] width 81 height 81
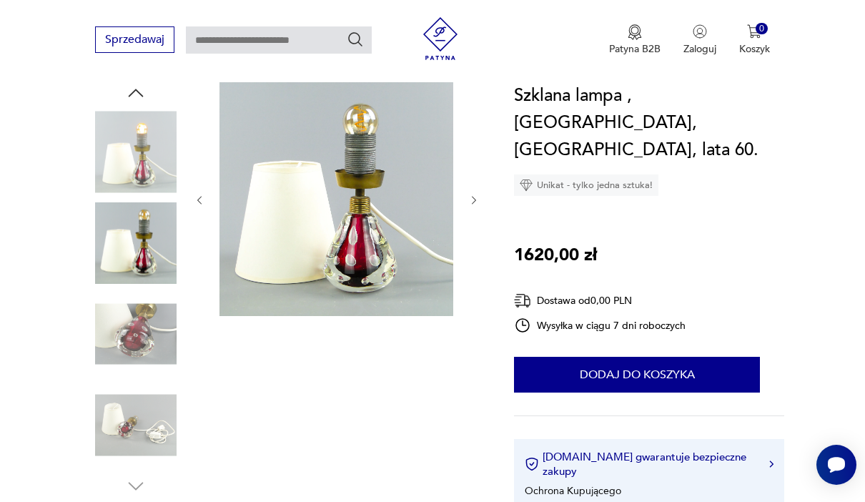
click at [472, 203] on icon "button" at bounding box center [473, 199] width 11 height 11
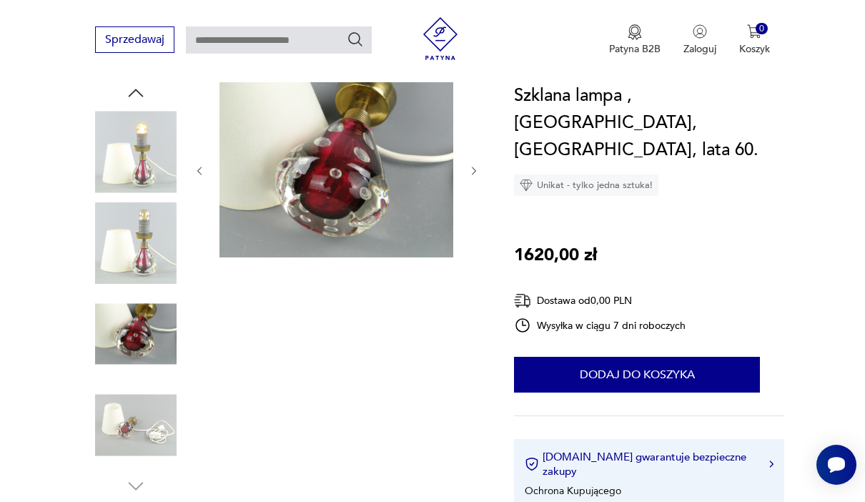
click at [472, 178] on button "button" at bounding box center [473, 171] width 11 height 14
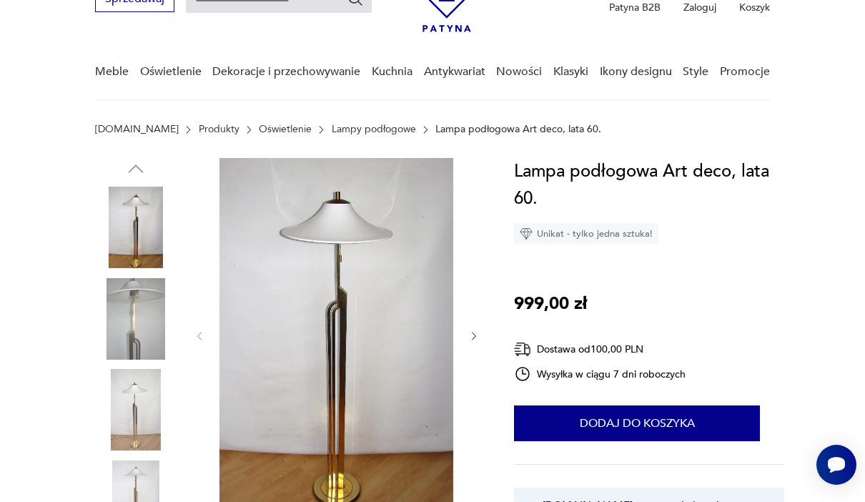
scroll to position [108, 0]
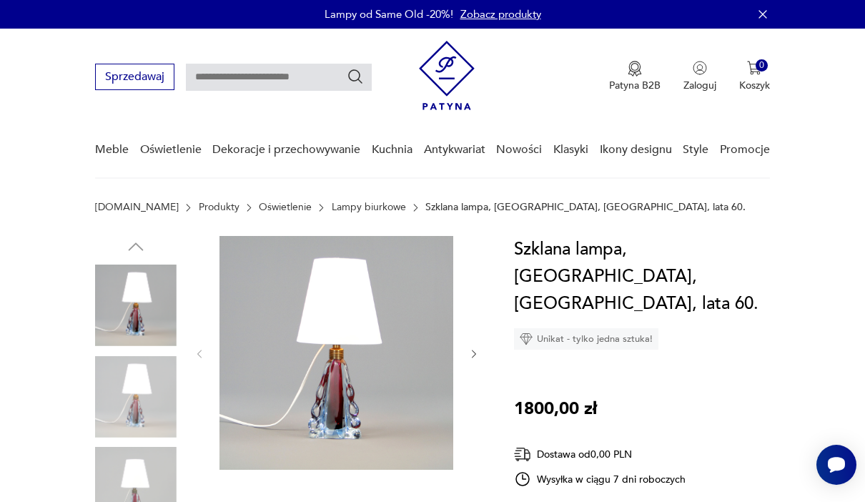
scroll to position [164, 0]
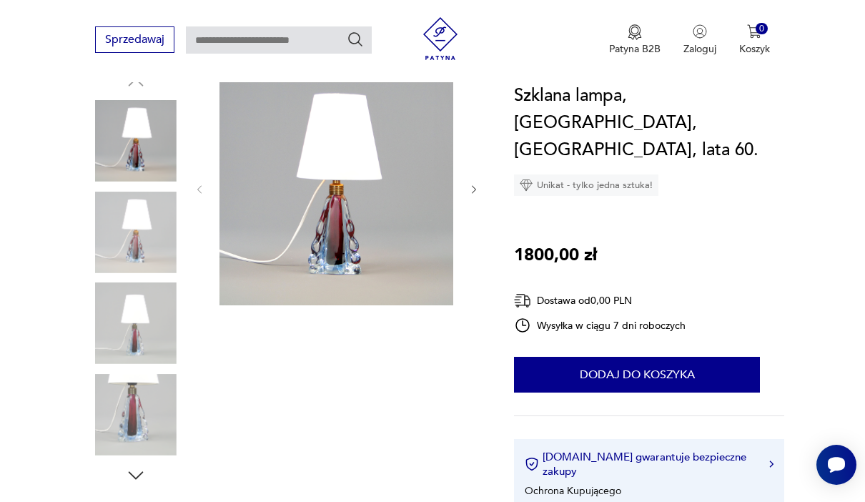
click at [467, 199] on div at bounding box center [337, 189] width 286 height 237
click at [467, 200] on div at bounding box center [337, 189] width 286 height 237
click at [477, 194] on icon "button" at bounding box center [473, 189] width 11 height 11
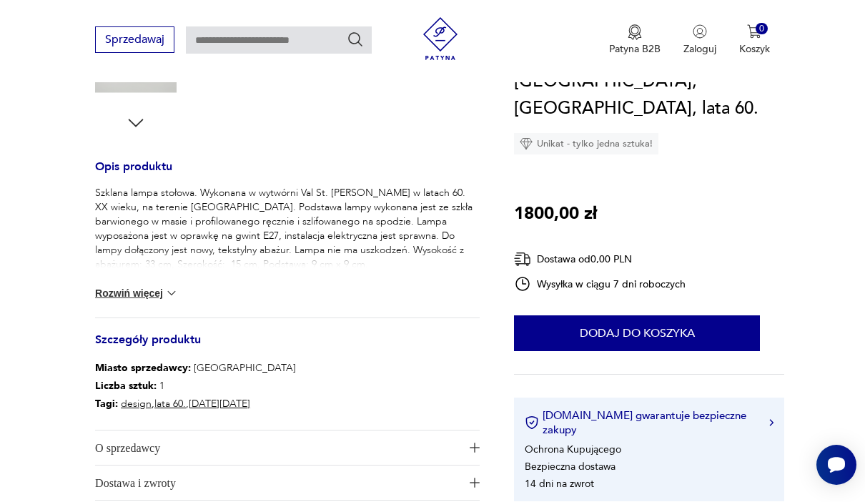
scroll to position [530, 0]
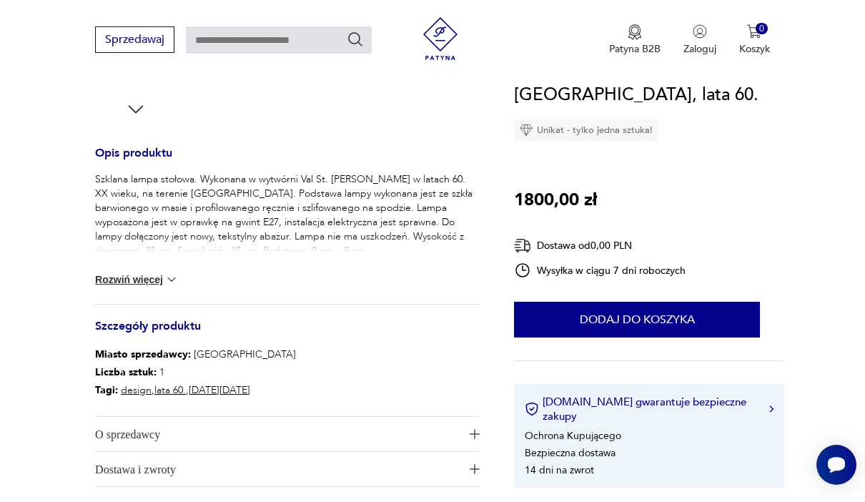
click at [165, 279] on img at bounding box center [171, 279] width 14 height 14
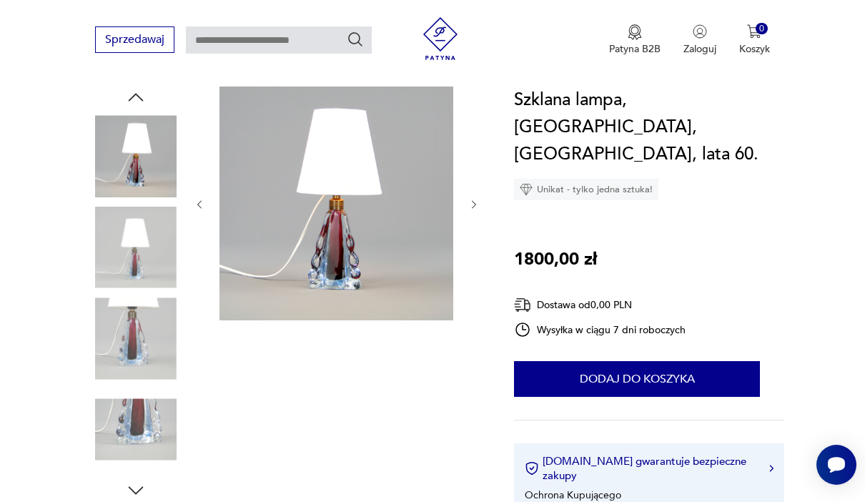
scroll to position [143, 0]
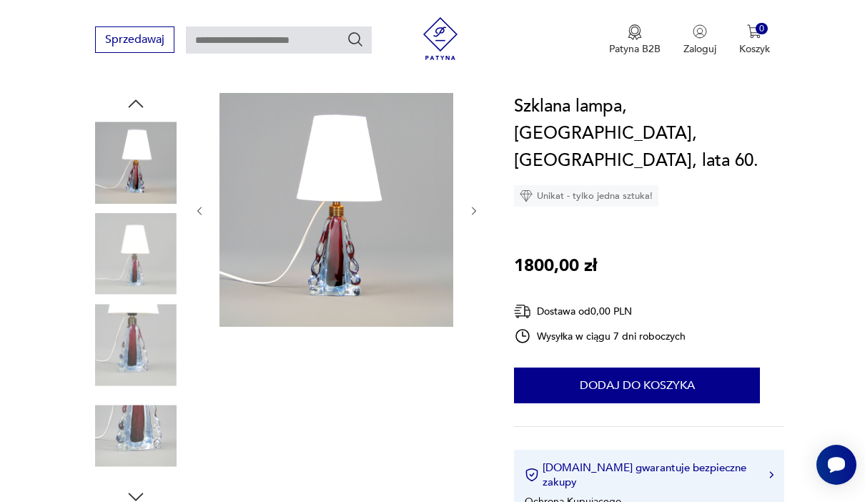
click at [467, 221] on div at bounding box center [337, 211] width 286 height 237
click at [466, 217] on div at bounding box center [337, 211] width 286 height 237
click at [477, 211] on icon "button" at bounding box center [473, 210] width 11 height 11
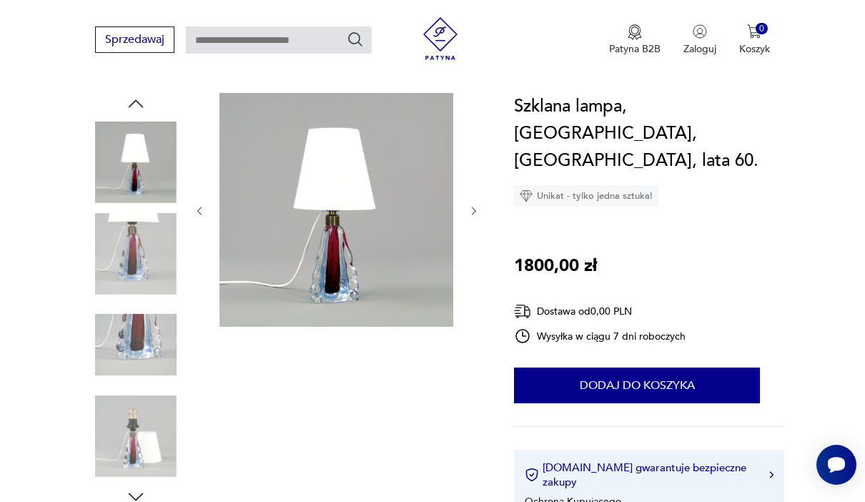
click at [475, 212] on icon "button" at bounding box center [473, 210] width 11 height 11
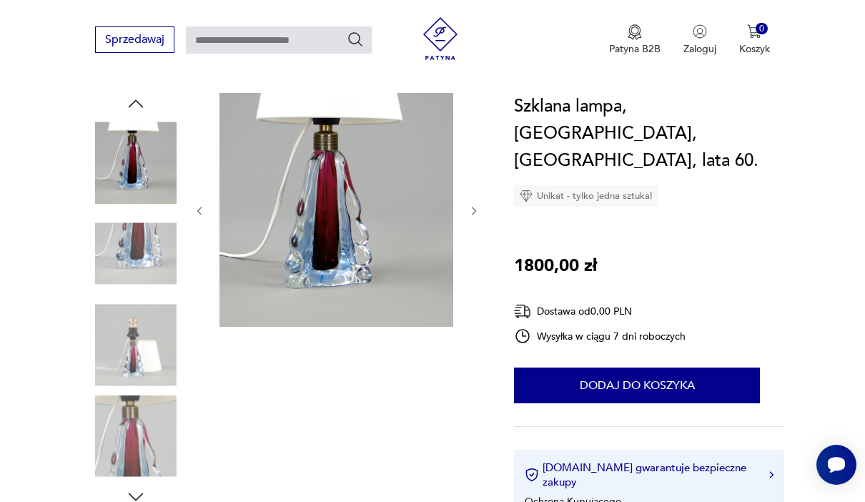
click at [477, 210] on icon "button" at bounding box center [473, 210] width 11 height 11
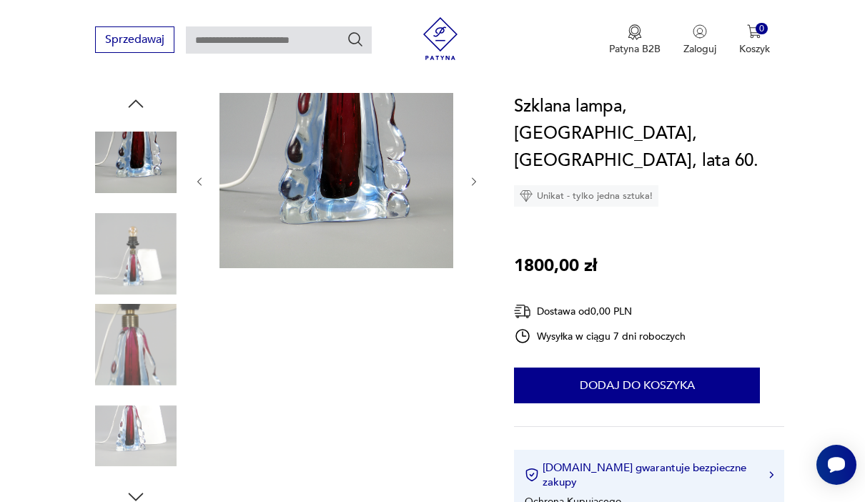
click at [473, 216] on div at bounding box center [337, 182] width 286 height 178
click at [473, 184] on icon "button" at bounding box center [473, 181] width 11 height 11
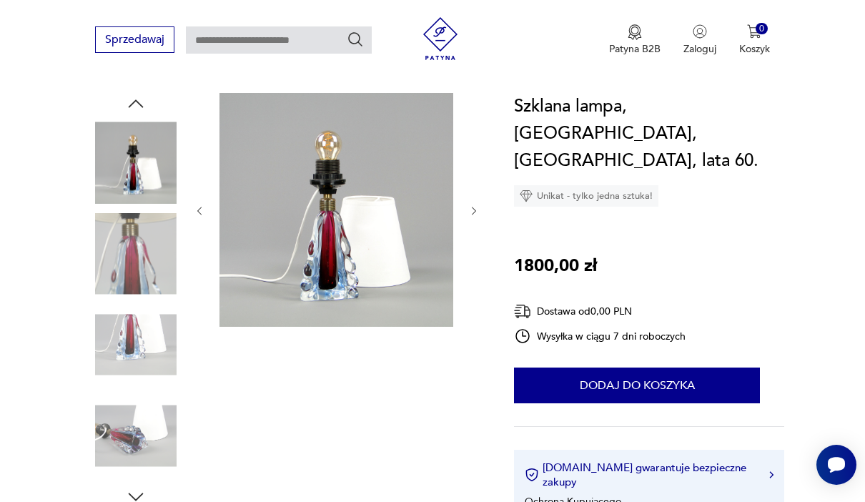
click at [465, 209] on div at bounding box center [337, 211] width 286 height 237
click at [471, 214] on icon "button" at bounding box center [473, 210] width 11 height 11
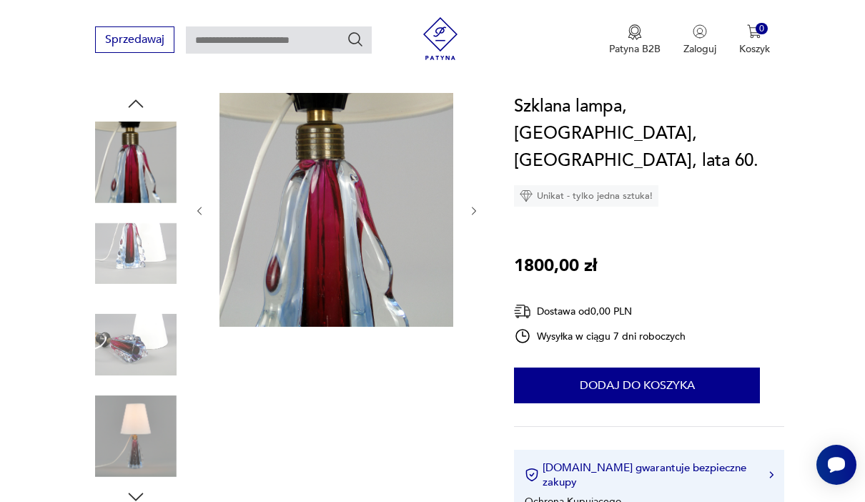
click at [475, 215] on icon "button" at bounding box center [473, 210] width 11 height 11
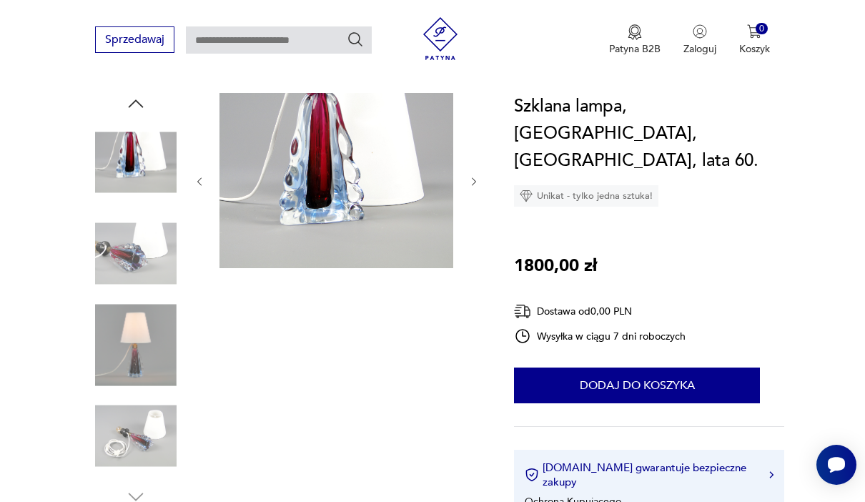
click at [472, 209] on div at bounding box center [337, 182] width 286 height 178
click at [472, 216] on div at bounding box center [337, 182] width 286 height 178
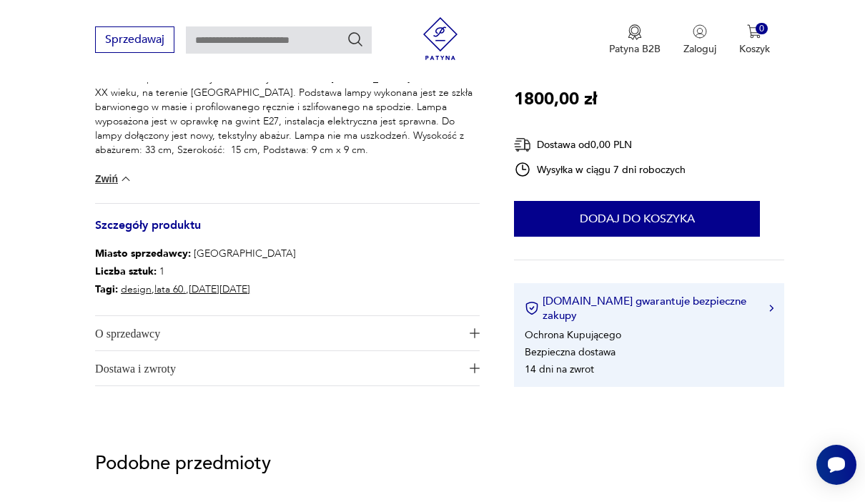
scroll to position [644, 0]
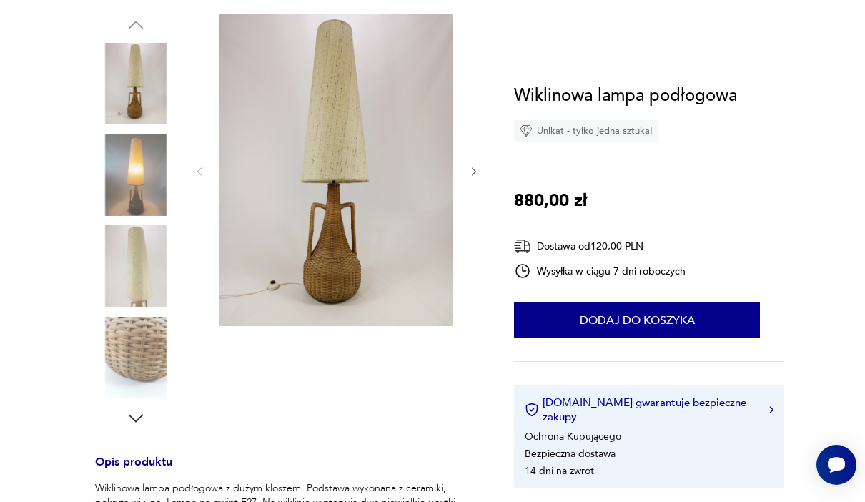
scroll to position [298, 0]
